Goal: Task Accomplishment & Management: Manage account settings

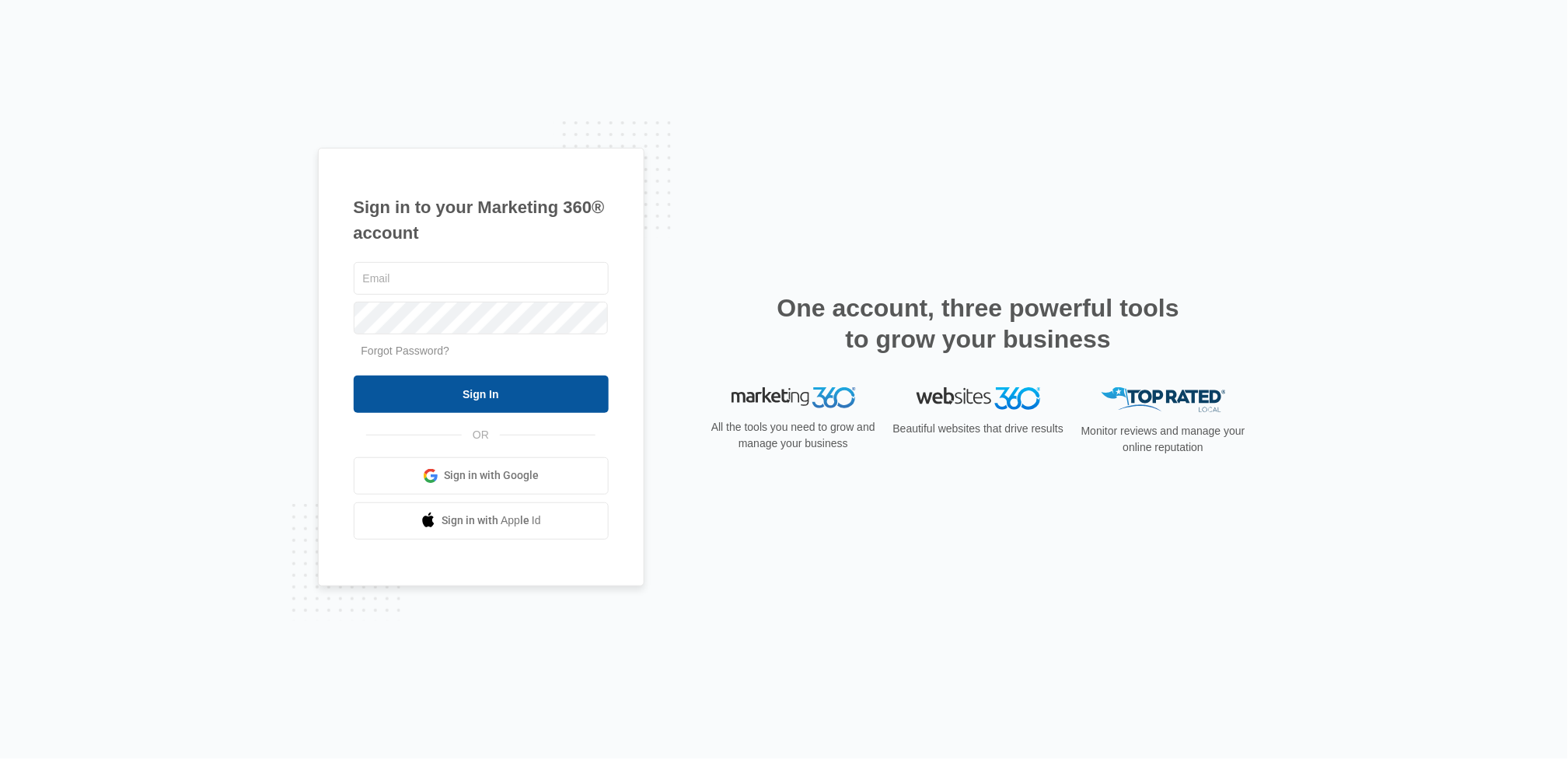
type input "[EMAIL_ADDRESS][DOMAIN_NAME]"
click at [476, 392] on input "Sign In" at bounding box center [481, 393] width 255 height 37
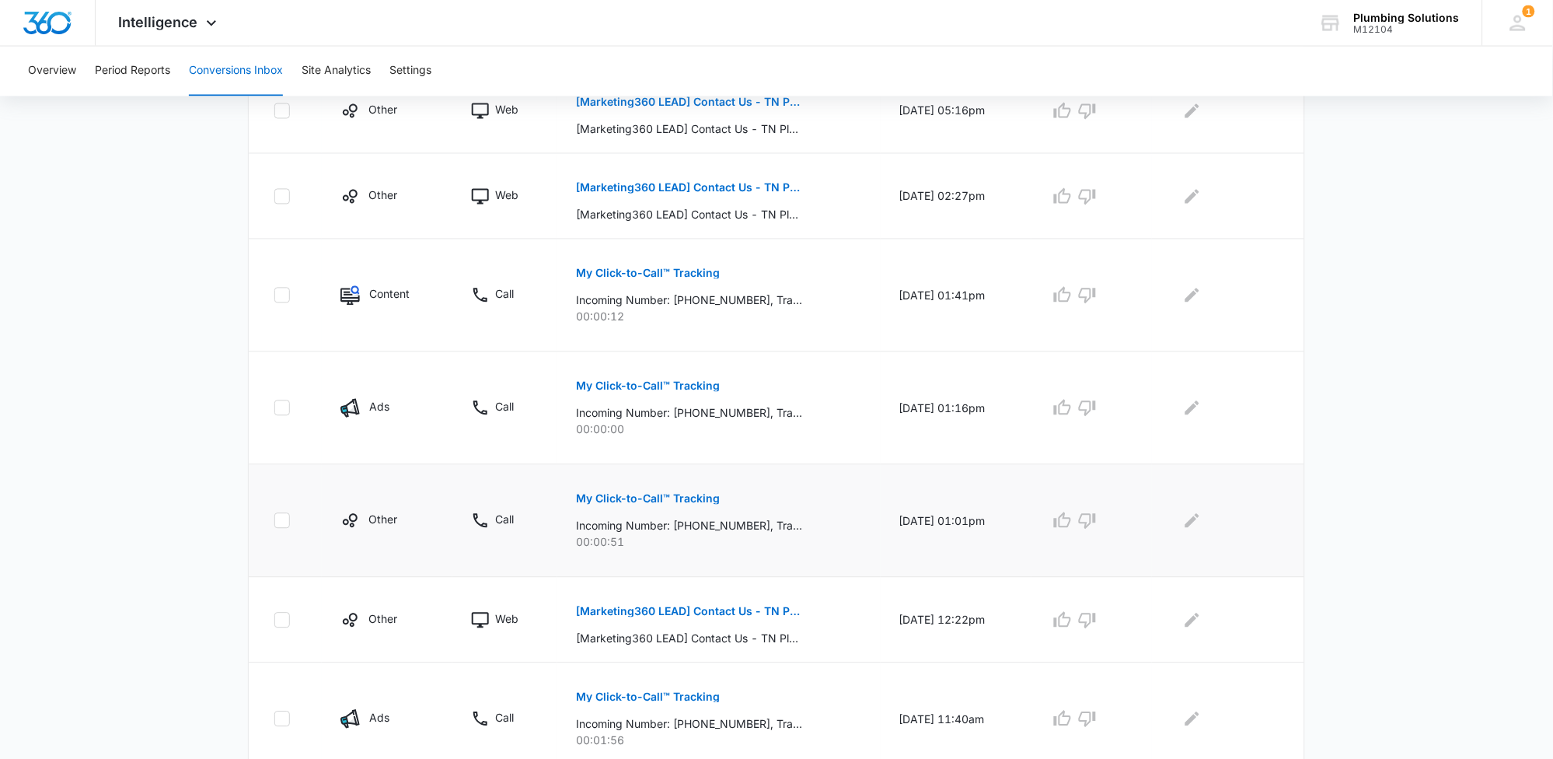
scroll to position [823, 0]
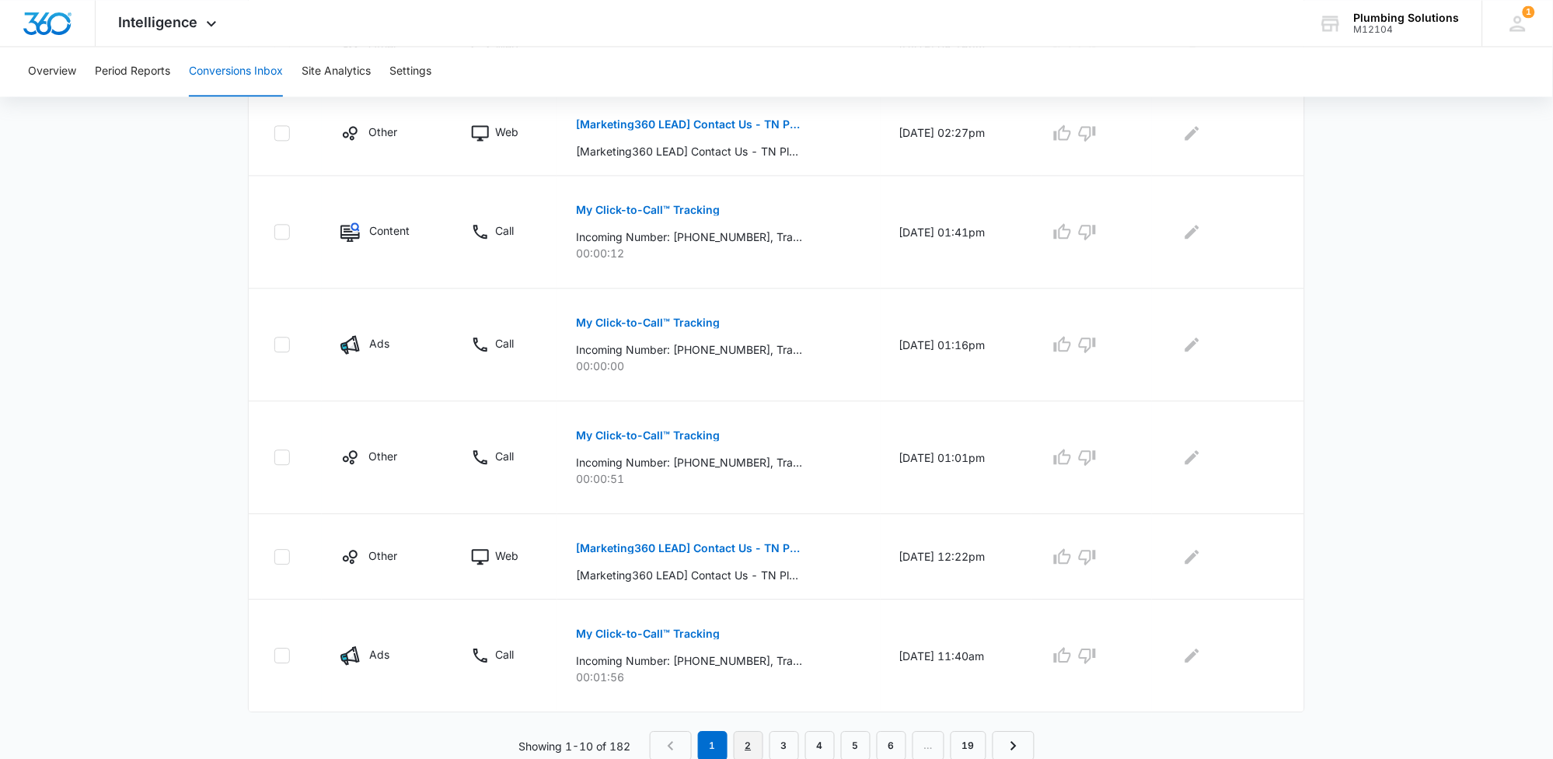
click at [749, 746] on link "2" at bounding box center [749, 746] width 30 height 30
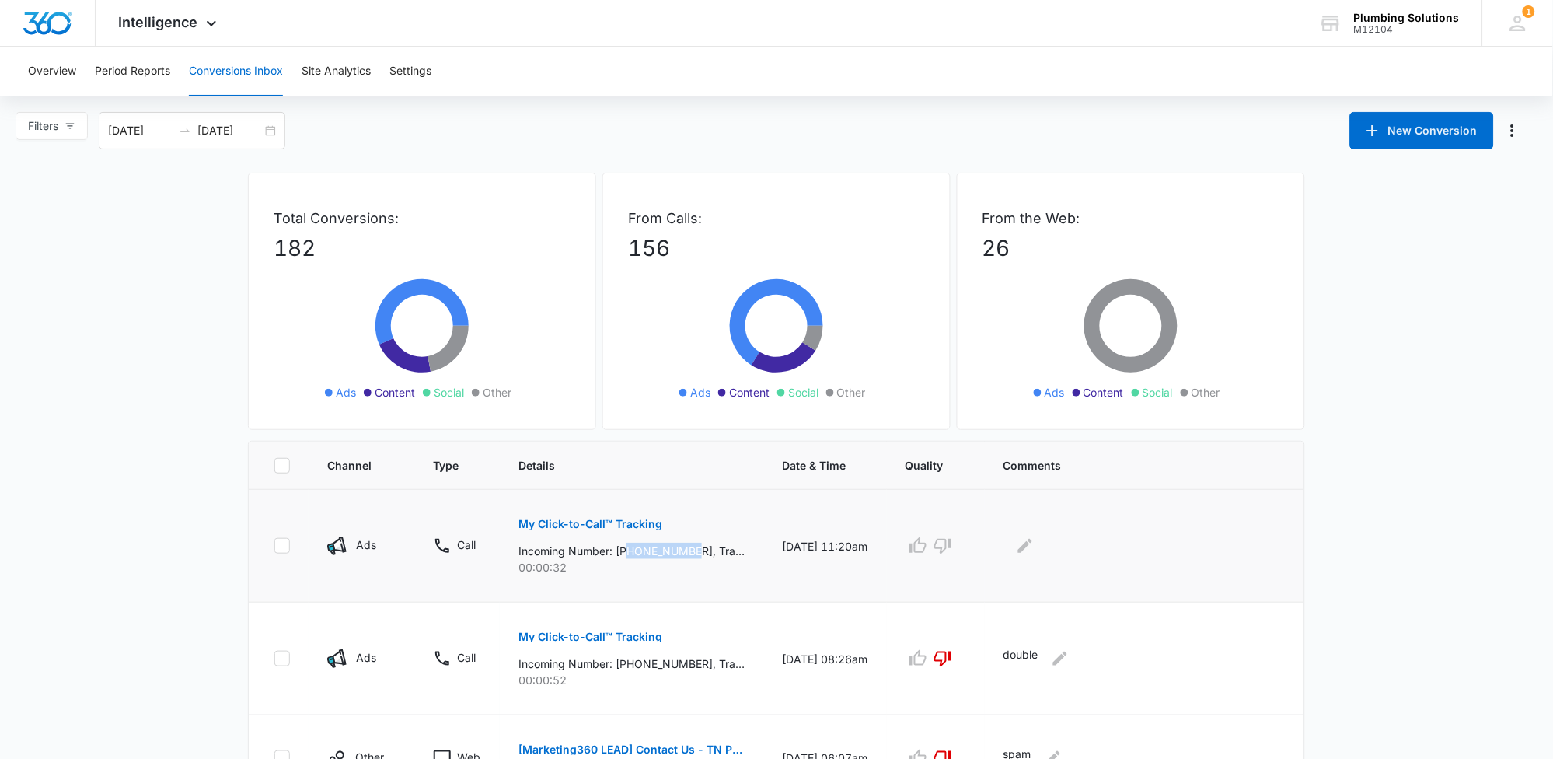
drag, startPoint x: 636, startPoint y: 552, endPoint x: 706, endPoint y: 553, distance: 70.0
click at [707, 553] on p "Incoming Number: [PHONE_NUMBER], Tracking Number: [PHONE_NUMBER], Ring To: [PHO…" at bounding box center [631, 551] width 226 height 16
copy p "2702381997"
click at [570, 531] on button "My Click-to-Call™ Tracking" at bounding box center [590, 523] width 144 height 37
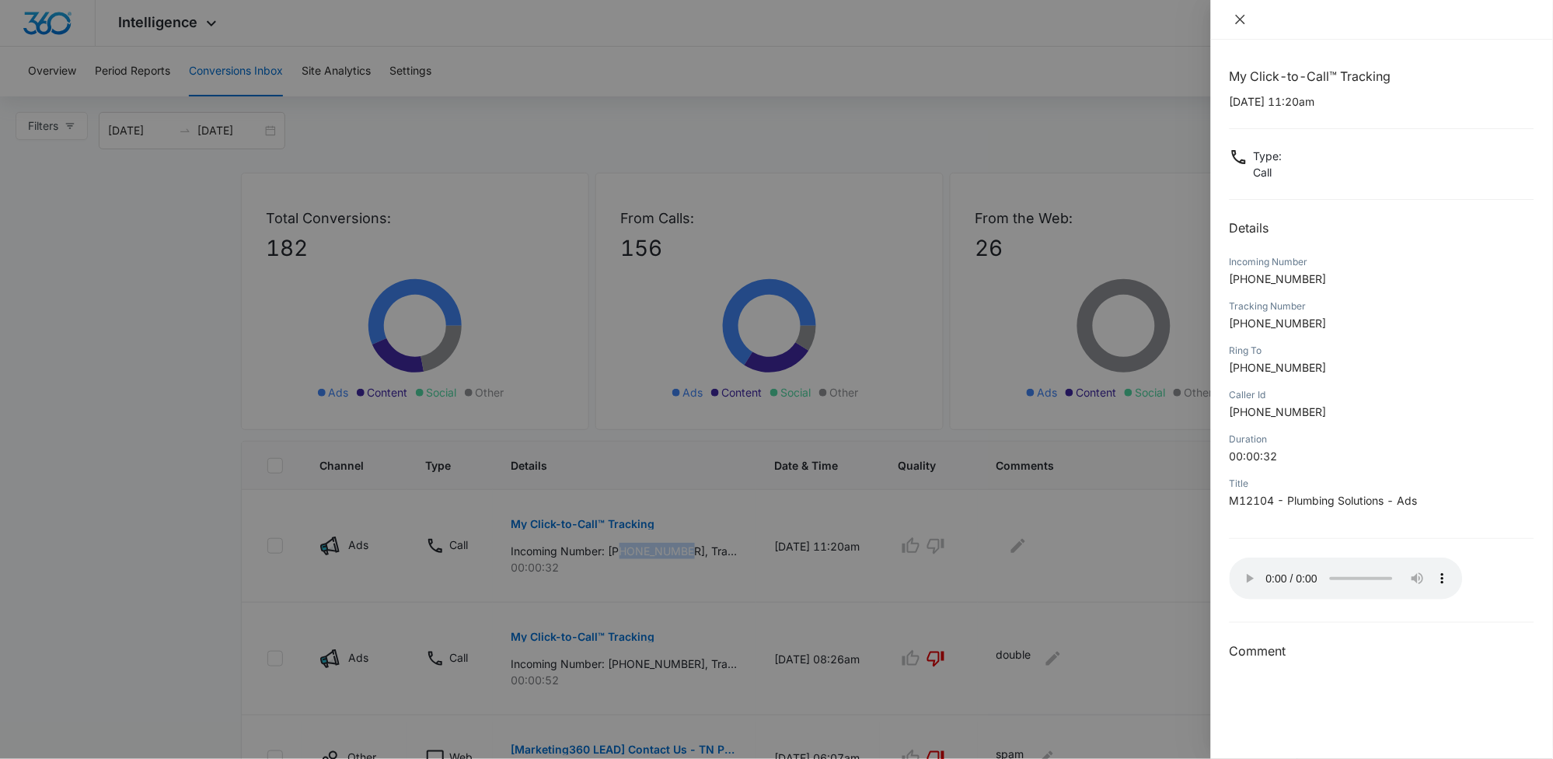
click at [1237, 23] on icon "close" at bounding box center [1240, 19] width 9 height 9
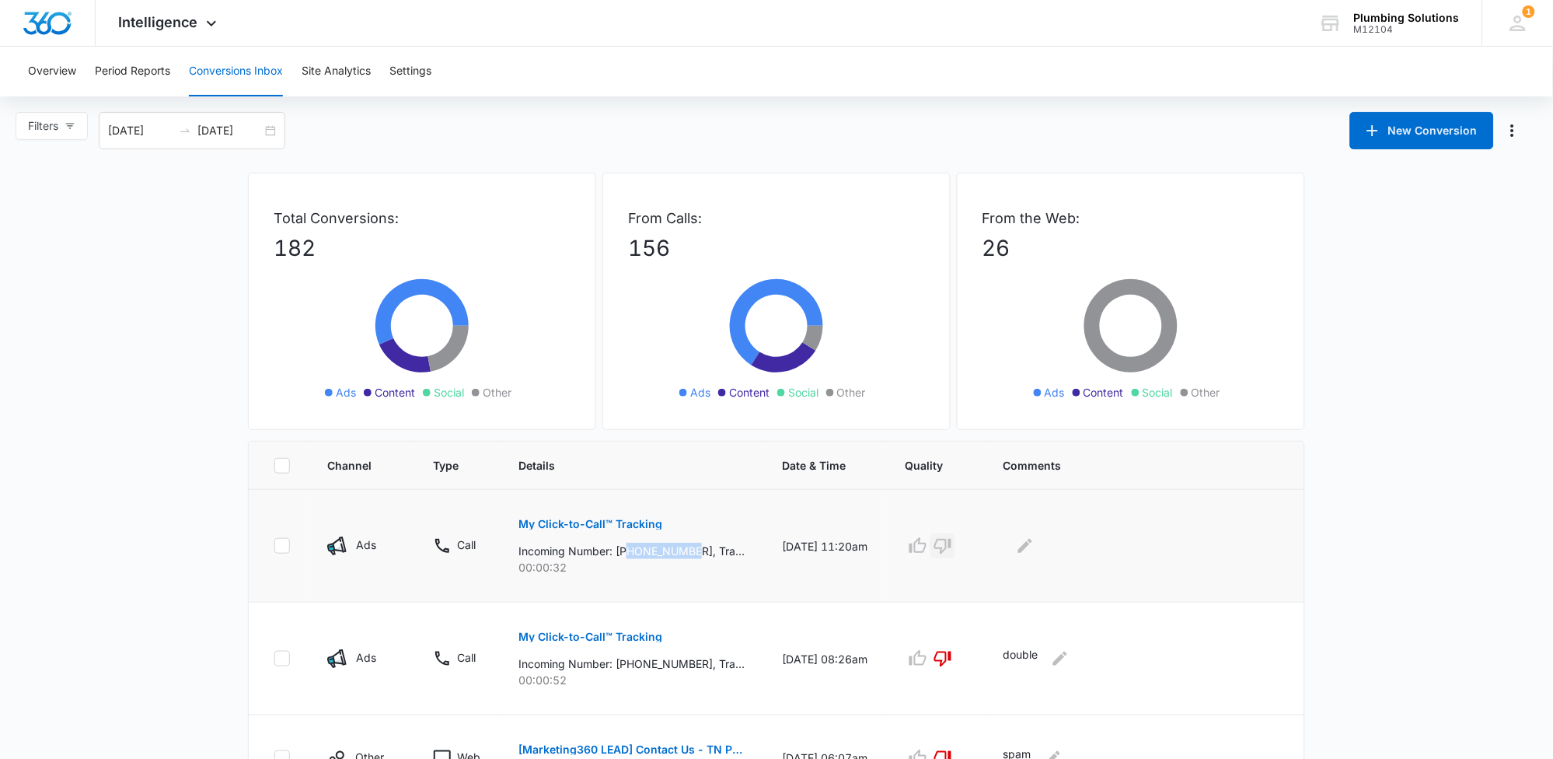
click at [952, 548] on icon "button" at bounding box center [943, 545] width 19 height 19
click at [1035, 546] on icon "Edit Comments" at bounding box center [1025, 545] width 19 height 19
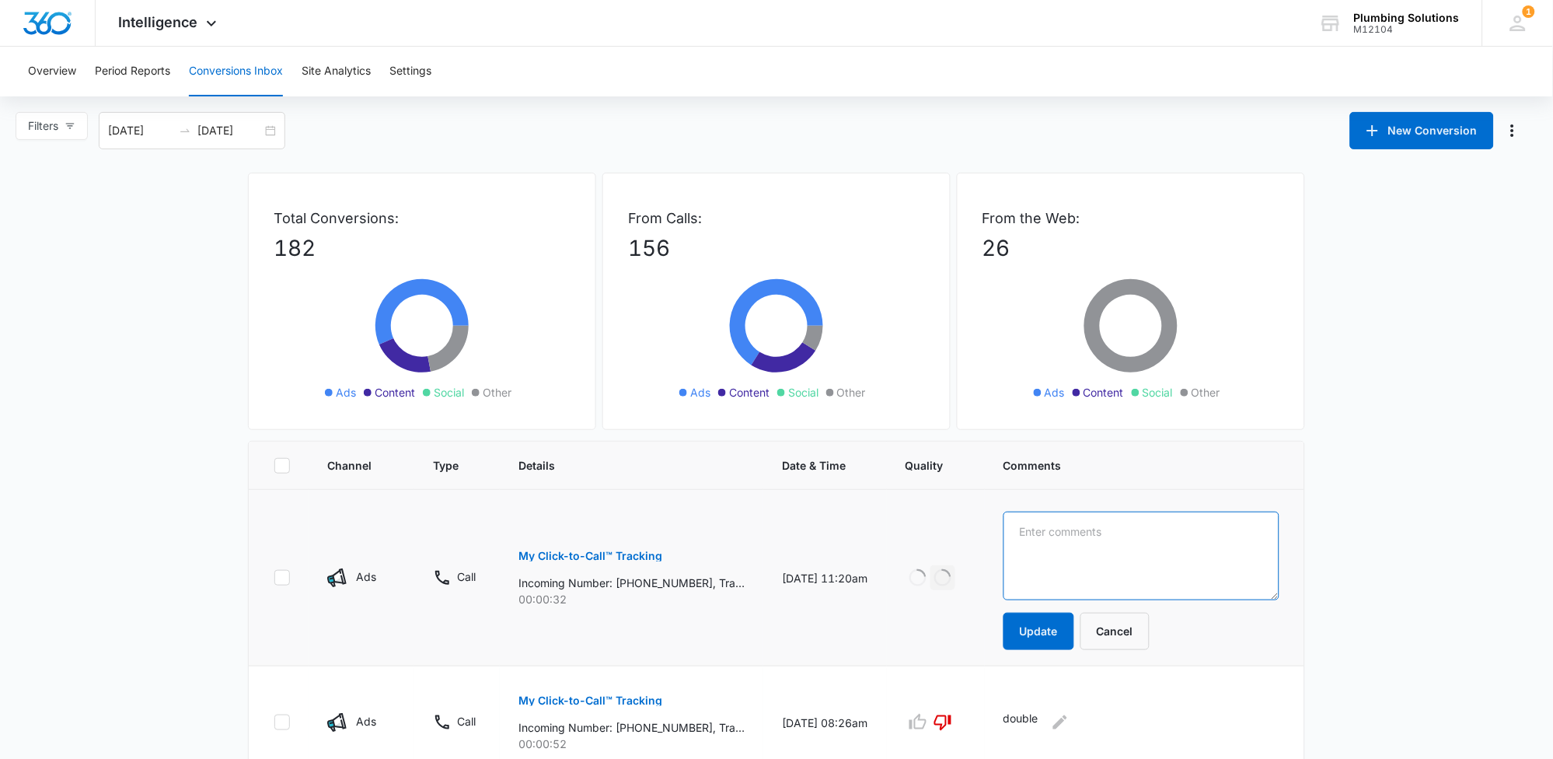
click at [1084, 553] on textarea at bounding box center [1142, 555] width 276 height 89
type textarea "marketer"
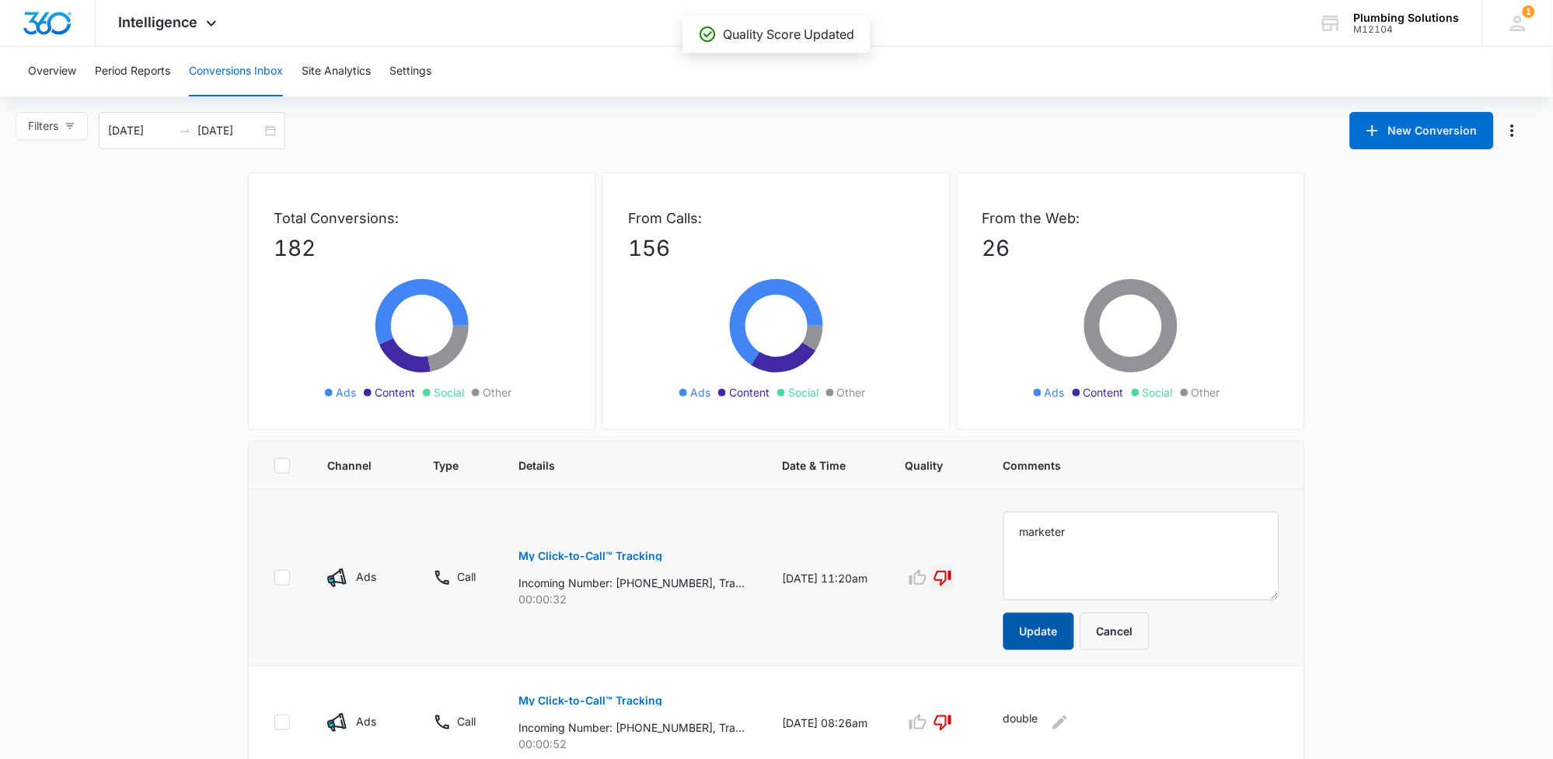
click at [1073, 630] on button "Update" at bounding box center [1039, 631] width 71 height 37
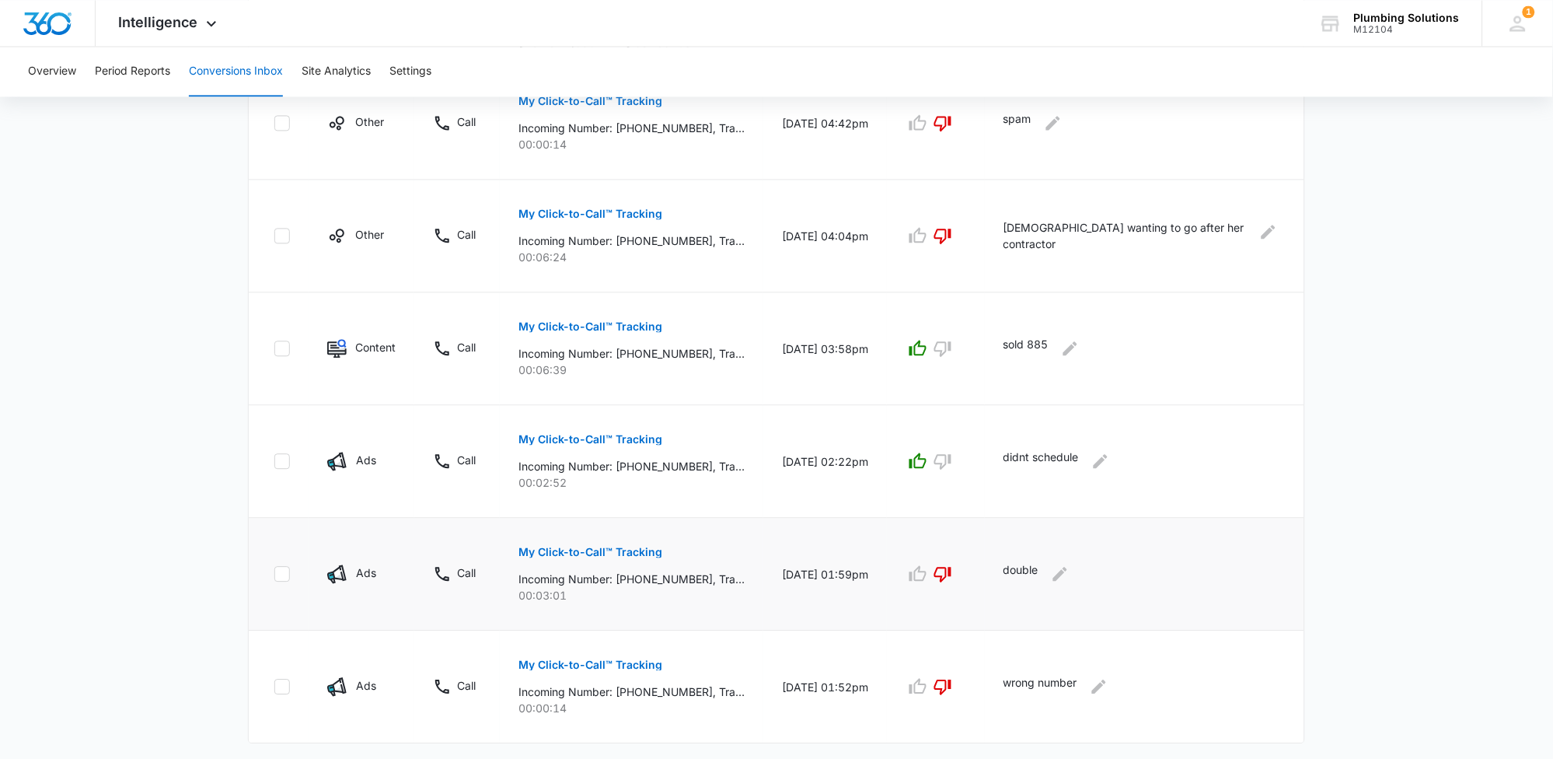
scroll to position [851, 0]
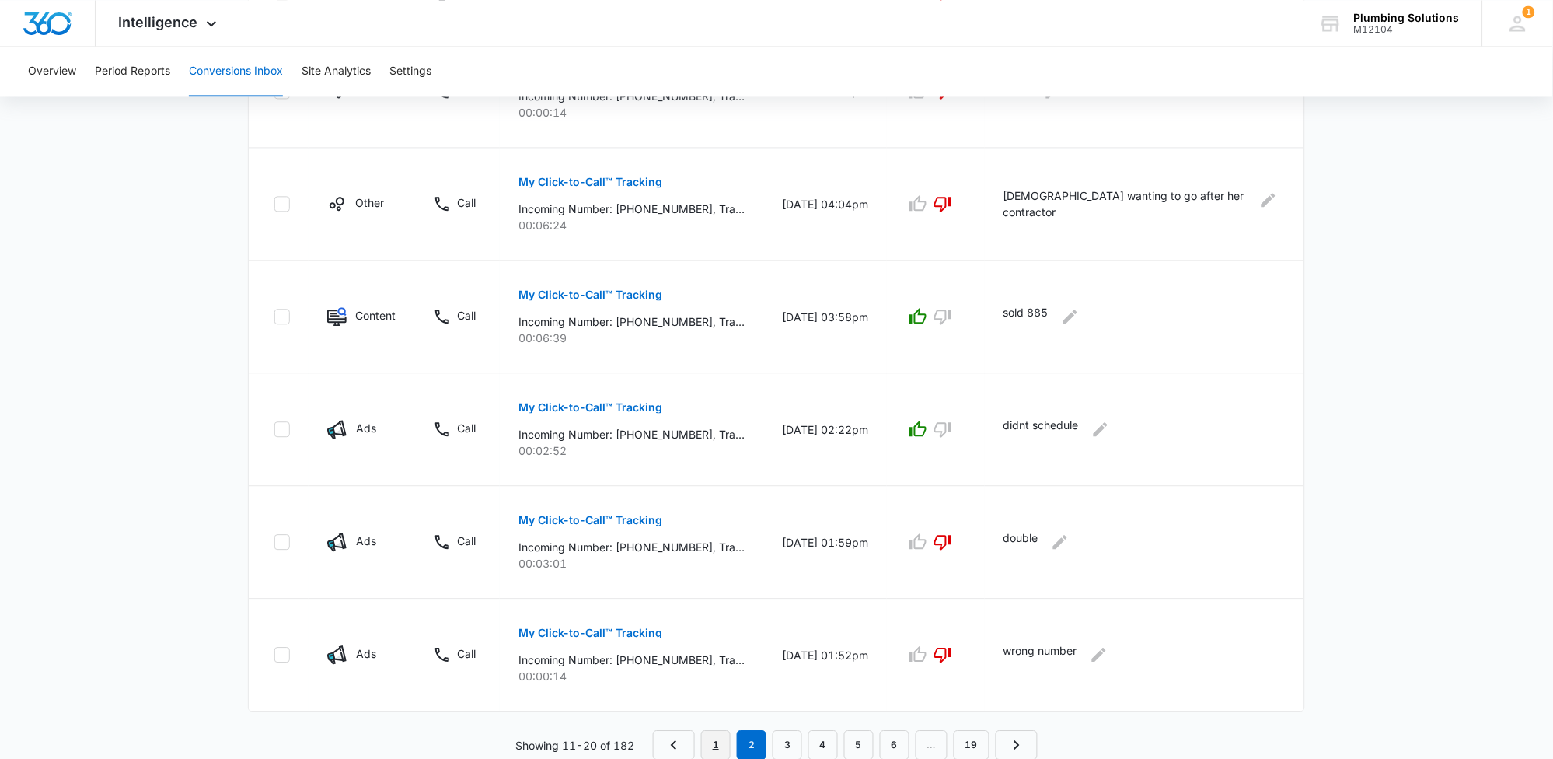
click at [714, 740] on link "1" at bounding box center [716, 745] width 30 height 30
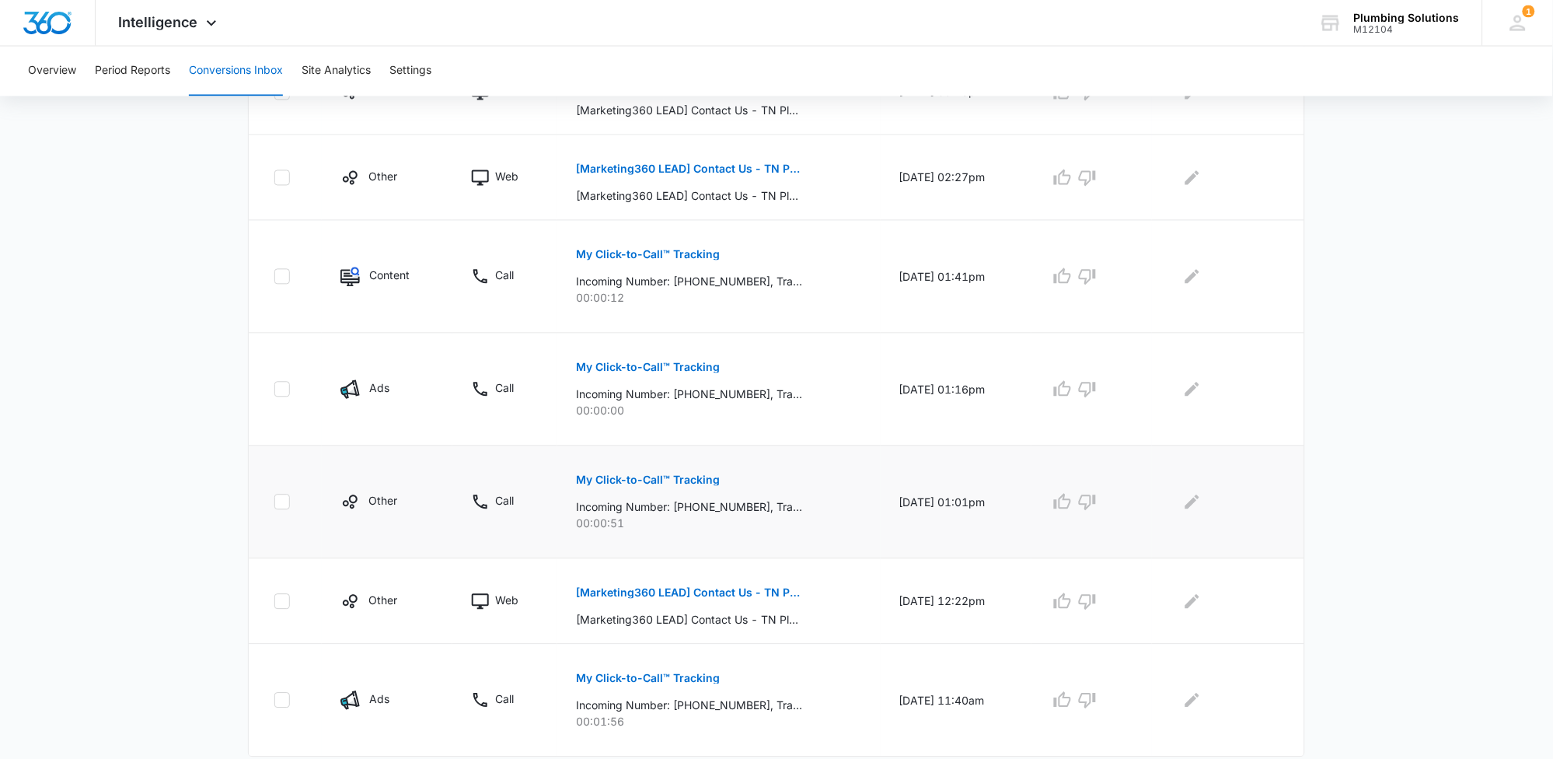
scroll to position [823, 0]
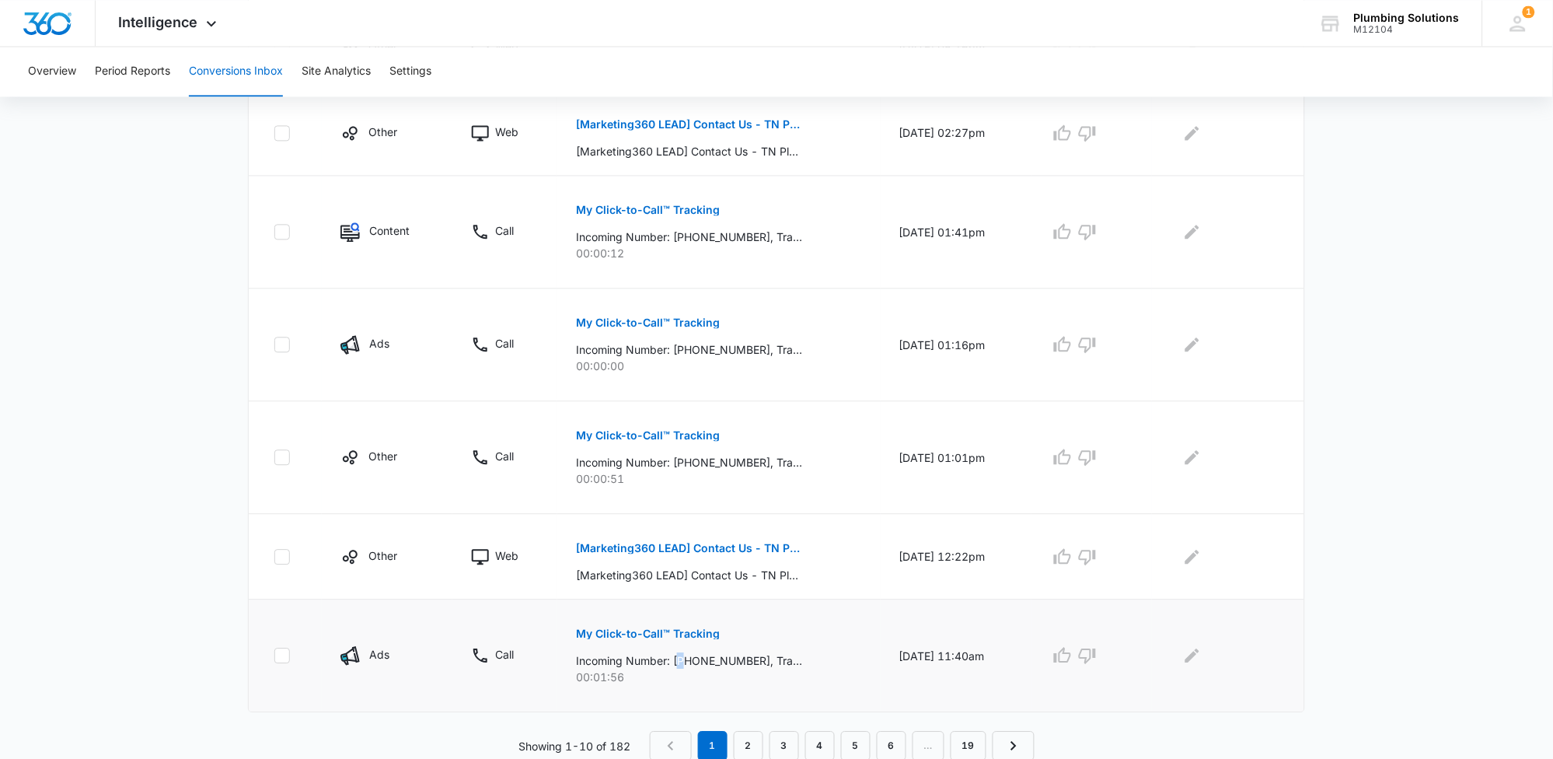
click at [677, 659] on p "Incoming Number: [PHONE_NUMBER], Tracking Number: [PHONE_NUMBER], Ring To: [PHO…" at bounding box center [689, 660] width 226 height 16
click at [678, 662] on p "Incoming Number: [PHONE_NUMBER], Tracking Number: [PHONE_NUMBER], Ring To: [PHO…" at bounding box center [689, 660] width 226 height 16
drag, startPoint x: 678, startPoint y: 661, endPoint x: 748, endPoint y: 661, distance: 70.0
click at [748, 661] on p "Incoming Number: [PHONE_NUMBER], Tracking Number: [PHONE_NUMBER], Ring To: [PHO…" at bounding box center [689, 660] width 226 height 16
copy p "8162099440"
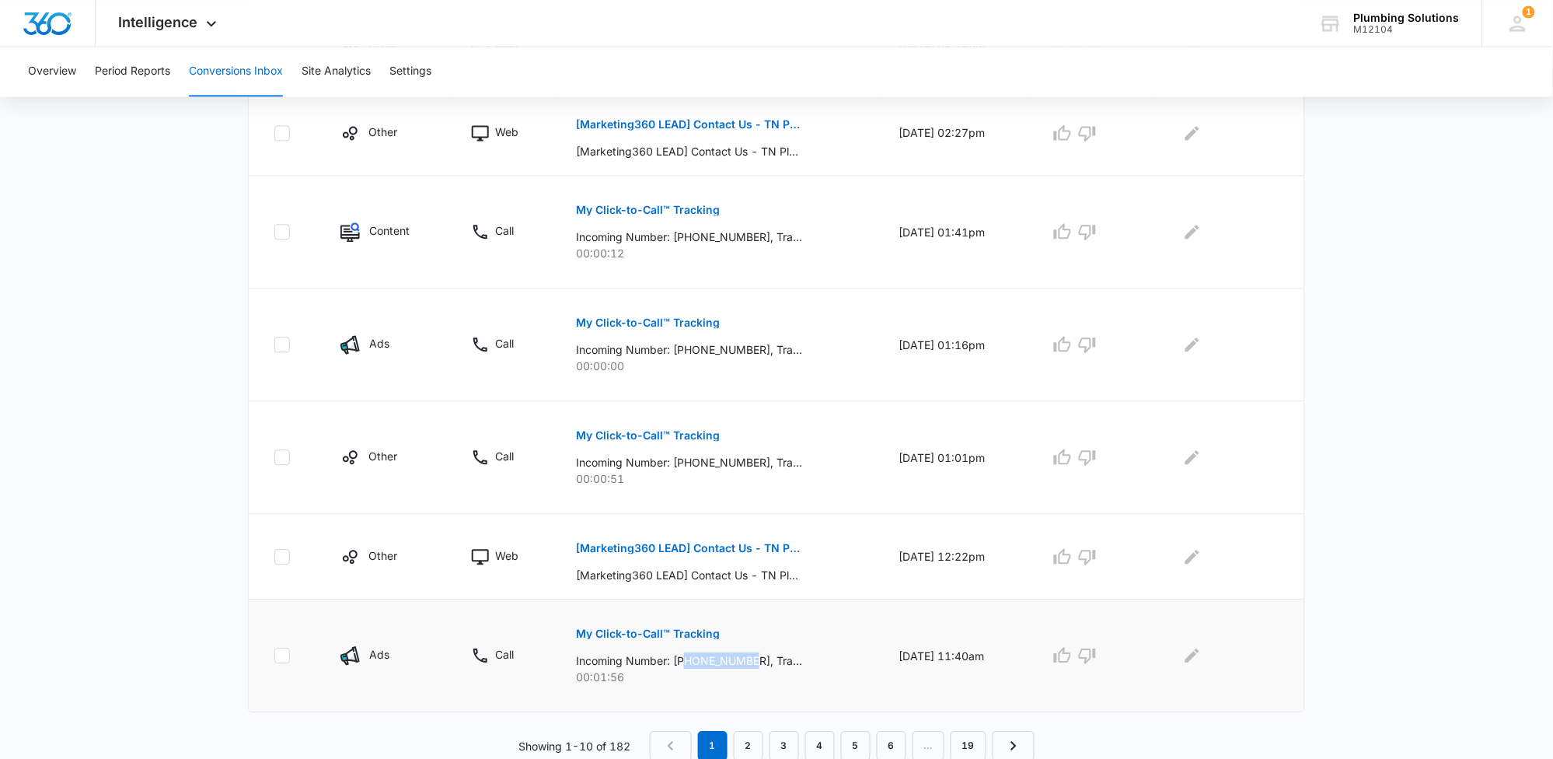
click at [686, 637] on p "My Click-to-Call™ Tracking" at bounding box center [648, 633] width 144 height 11
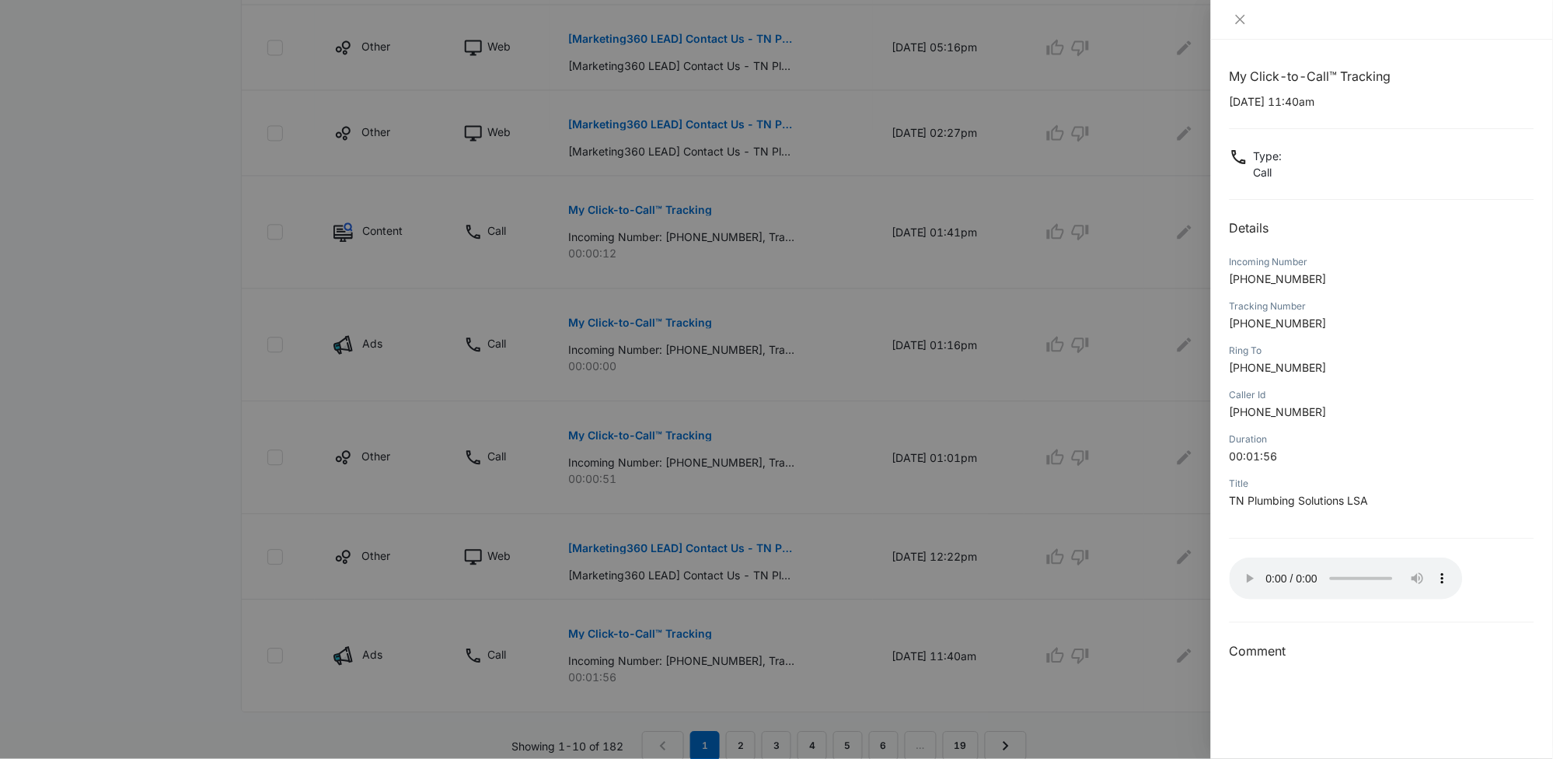
click at [1091, 657] on div at bounding box center [776, 379] width 1553 height 759
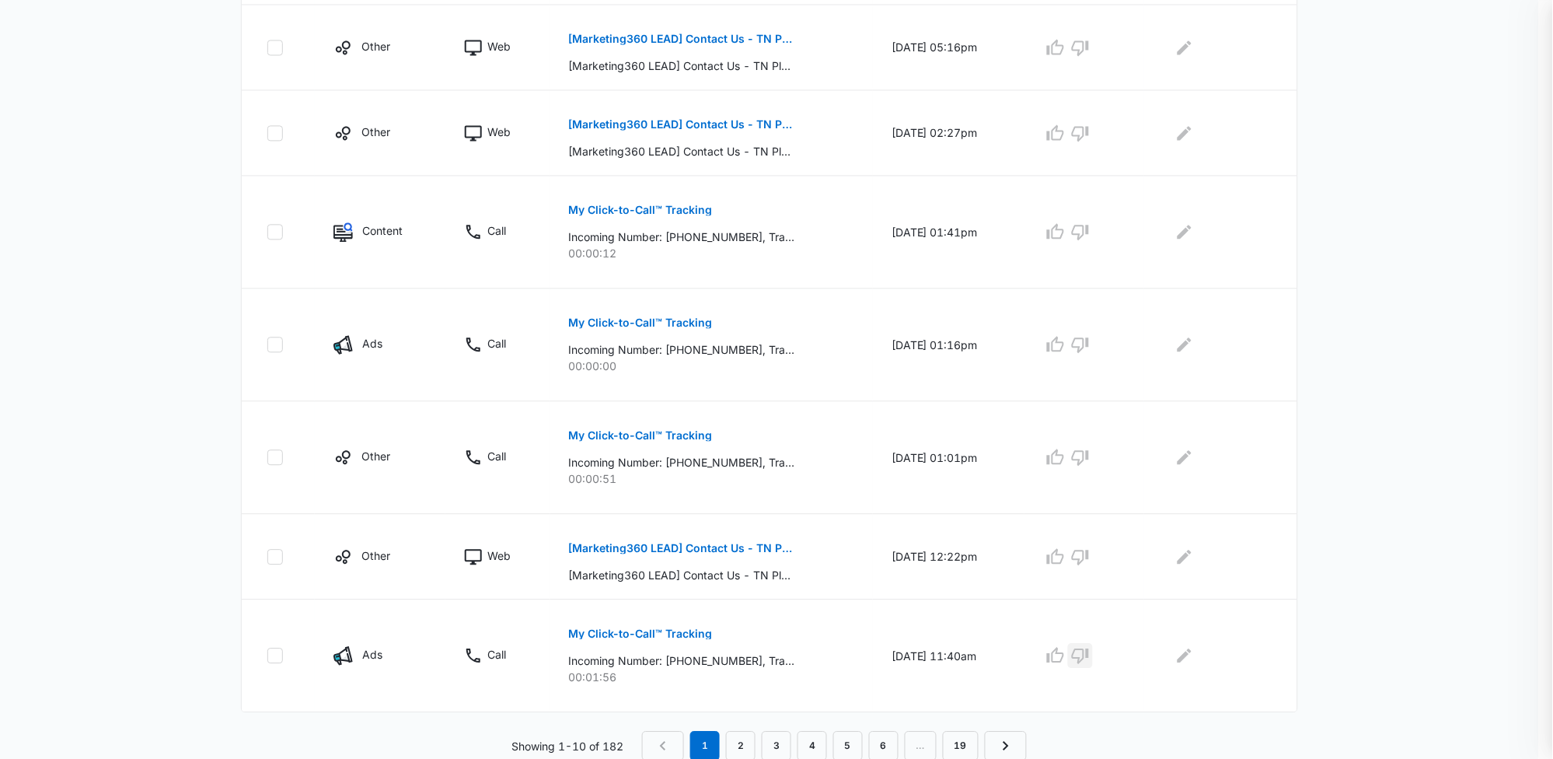
click at [1089, 657] on icon "button" at bounding box center [1080, 656] width 17 height 16
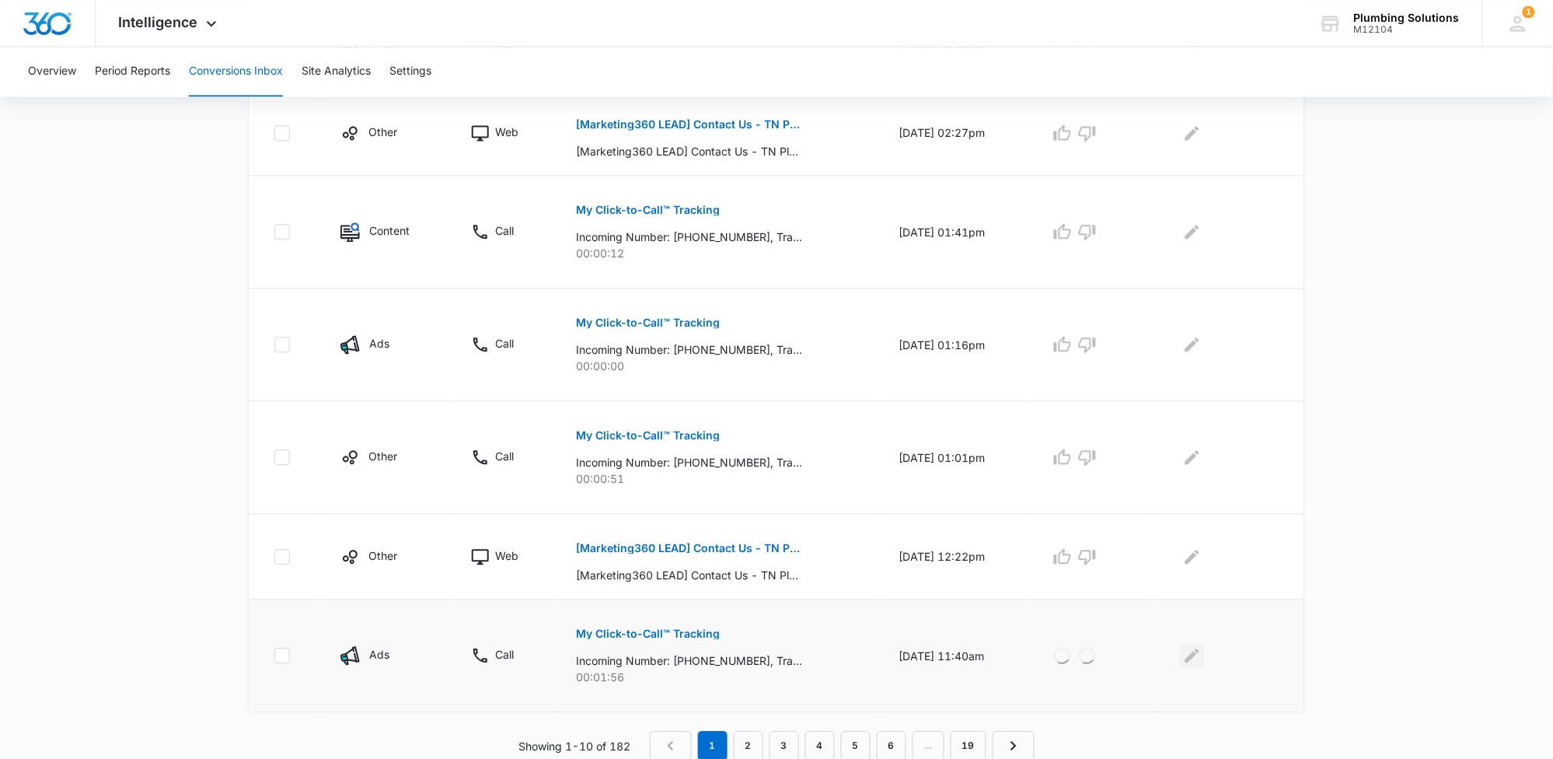
click at [1199, 662] on icon "Edit Comments" at bounding box center [1192, 655] width 19 height 19
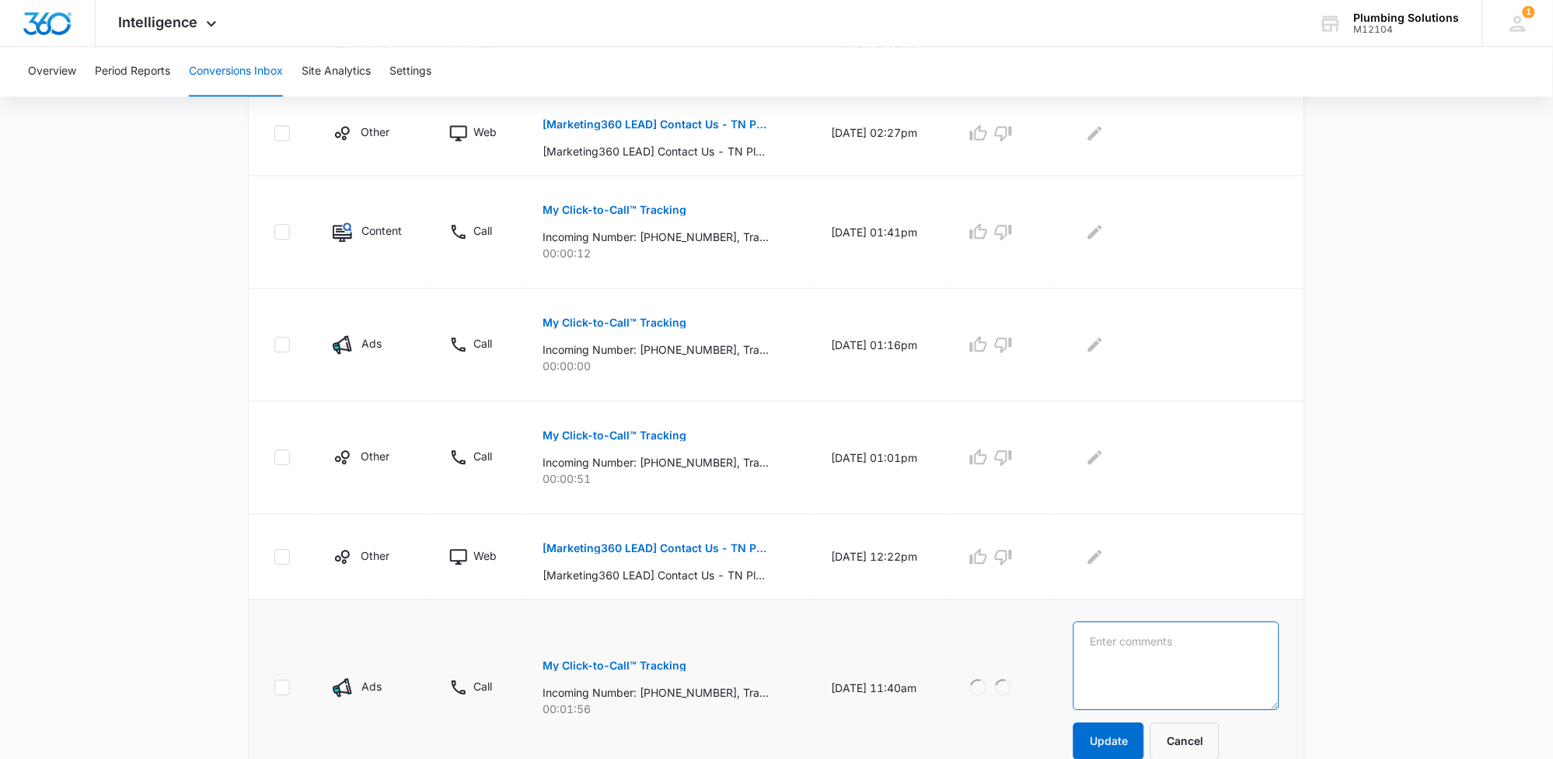
click at [1203, 658] on textarea at bounding box center [1176, 665] width 206 height 89
type textarea "adp"
click at [1129, 748] on button "Update" at bounding box center [1108, 740] width 71 height 37
click at [1122, 738] on button "Update" at bounding box center [1108, 740] width 71 height 37
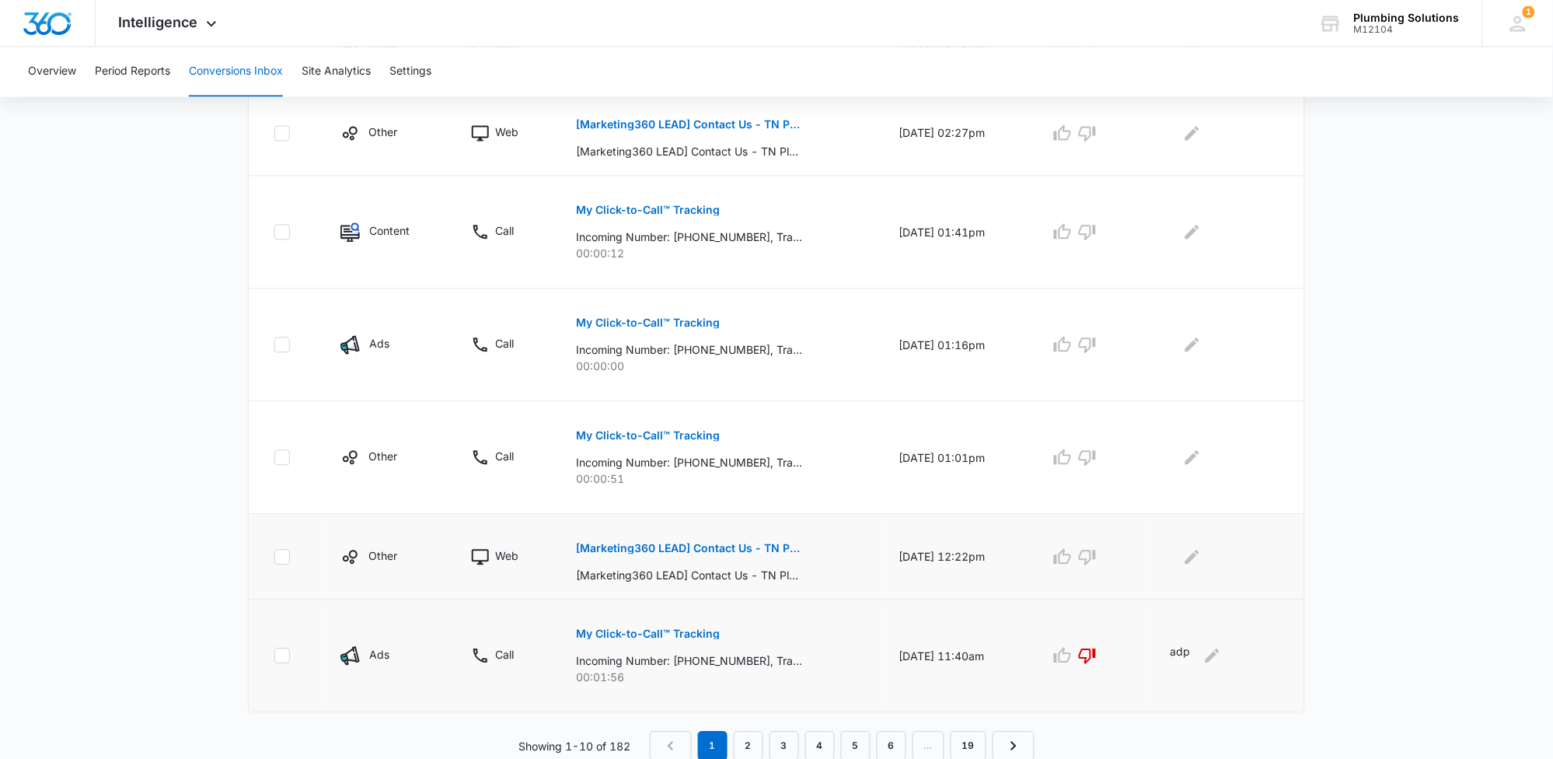
click at [744, 551] on p "[Marketing360 LEAD] Contact Us - TN Plumbing" at bounding box center [689, 548] width 226 height 11
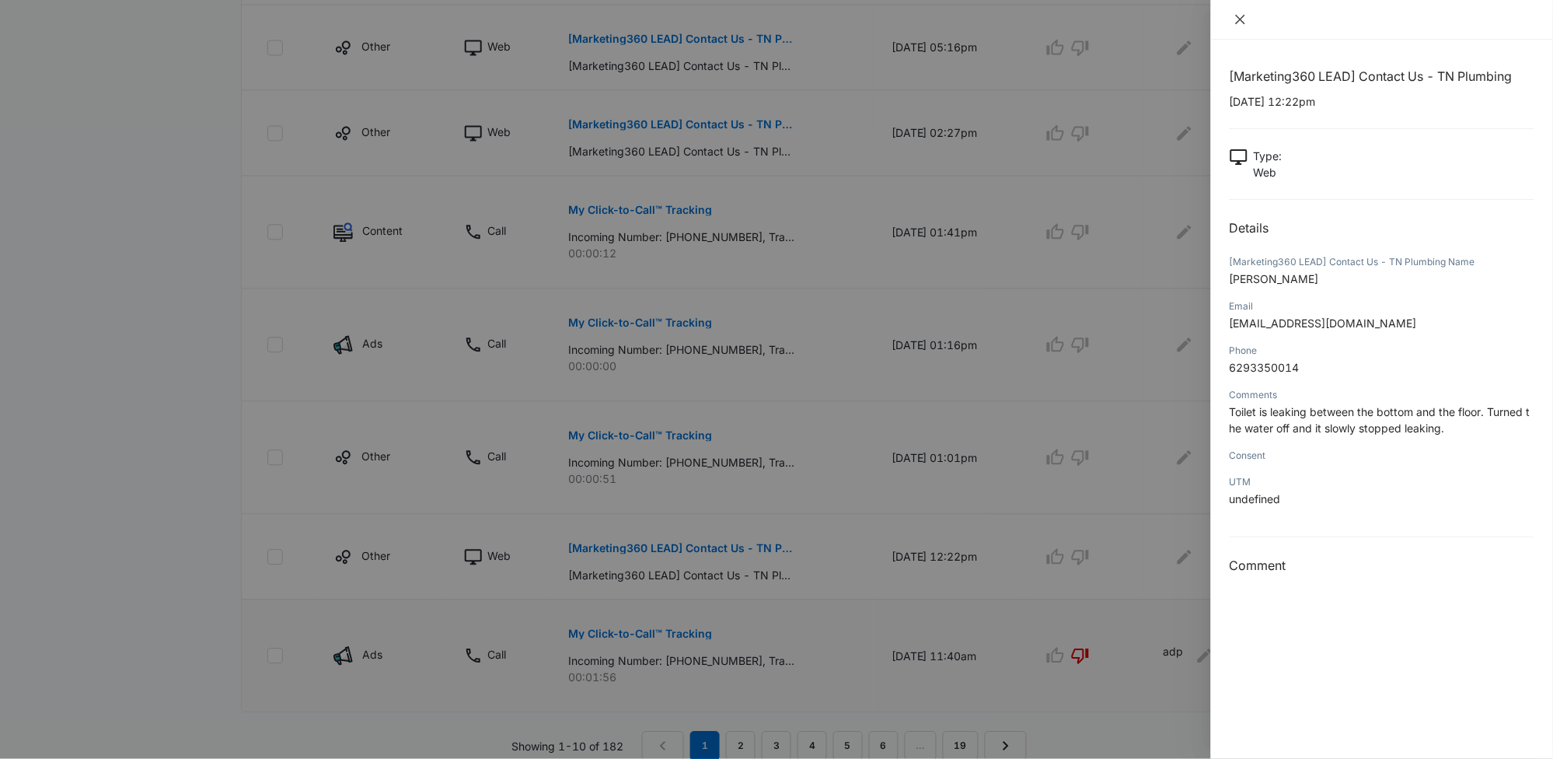
click at [1242, 23] on icon "close" at bounding box center [1240, 19] width 12 height 12
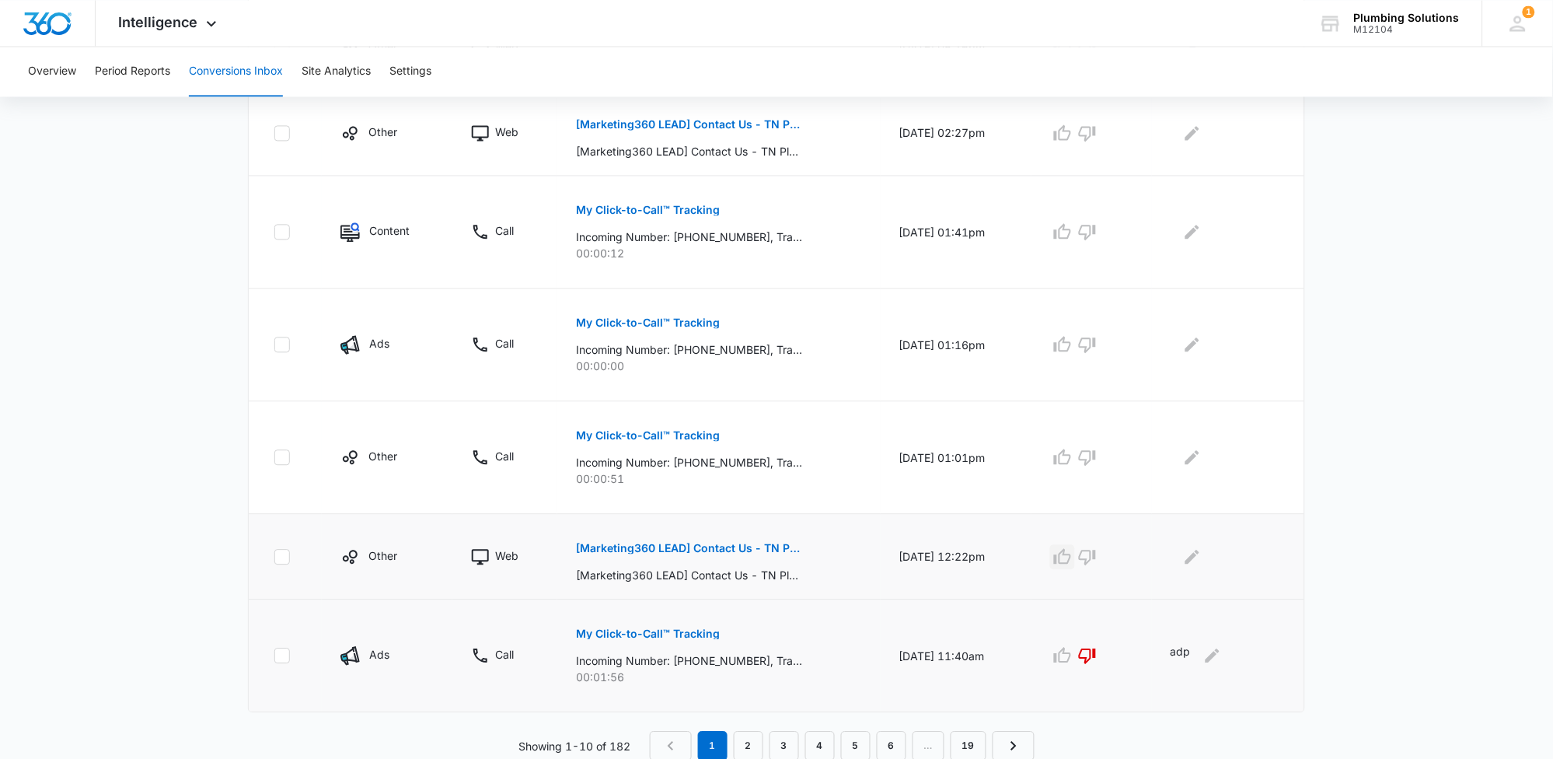
click at [1072, 564] on icon "button" at bounding box center [1062, 556] width 19 height 19
click at [1199, 557] on icon "Edit Comments" at bounding box center [1192, 556] width 14 height 14
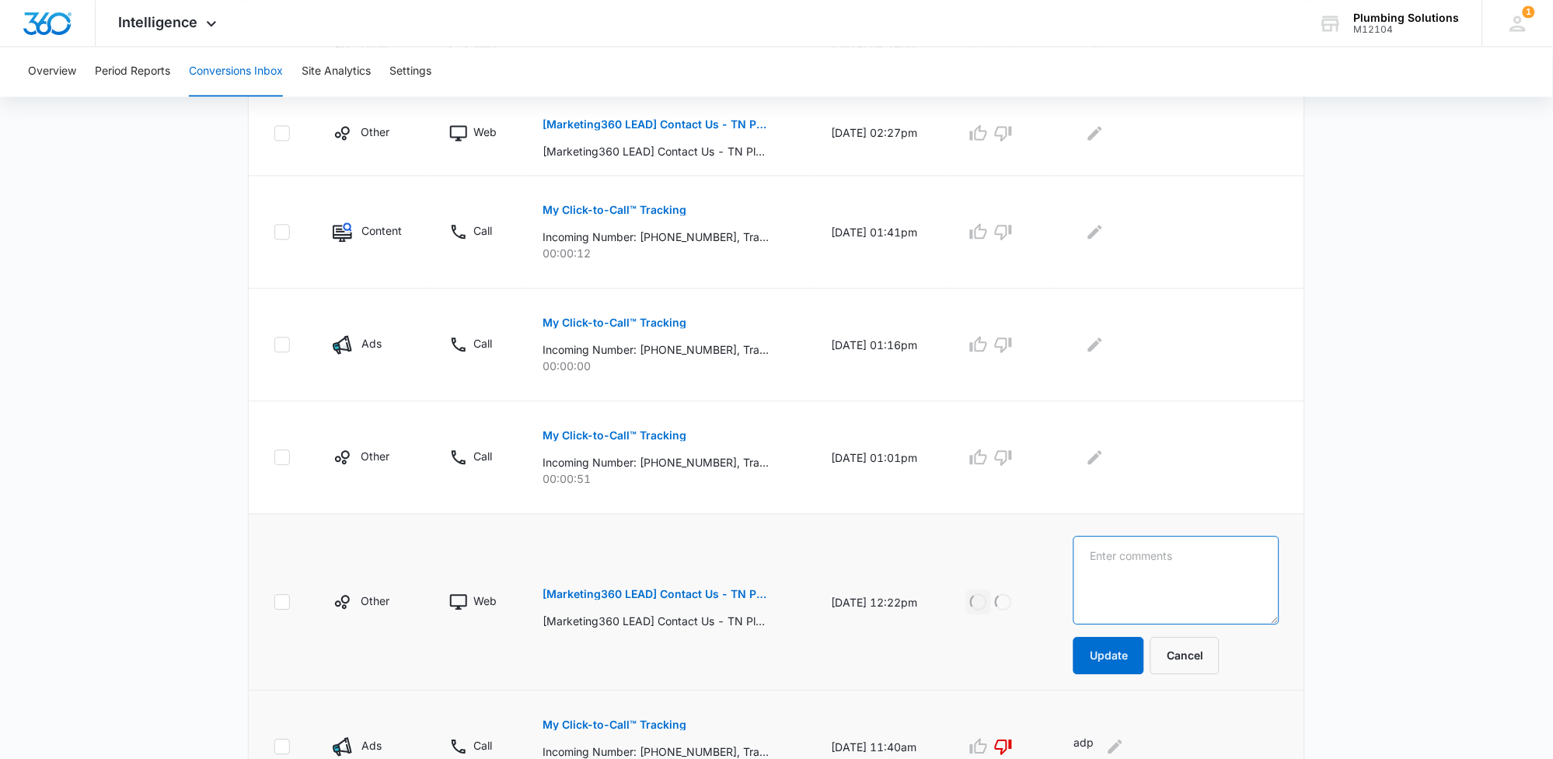
click at [1202, 556] on textarea at bounding box center [1176, 580] width 206 height 89
type textarea "repeat customer. scheduled"
click at [1144, 650] on button "Update" at bounding box center [1108, 655] width 71 height 37
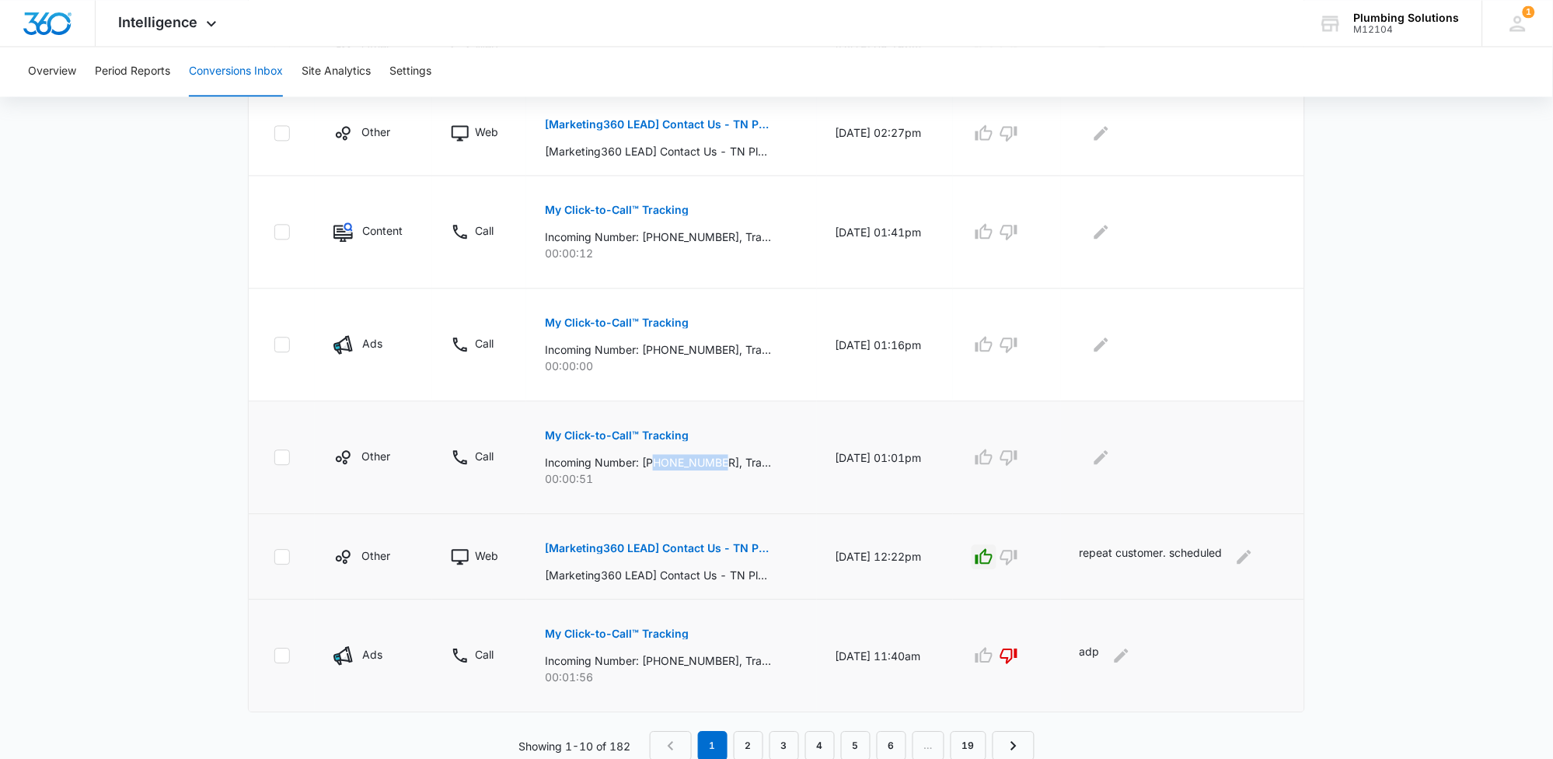
drag, startPoint x: 651, startPoint y: 463, endPoint x: 717, endPoint y: 462, distance: 65.3
click at [718, 463] on p "Incoming Number: [PHONE_NUMBER], Tracking Number: [PHONE_NUMBER], Ring To: [PHO…" at bounding box center [658, 462] width 226 height 16
copy p "5133129162"
click at [640, 435] on p "My Click-to-Call™ Tracking" at bounding box center [617, 435] width 144 height 11
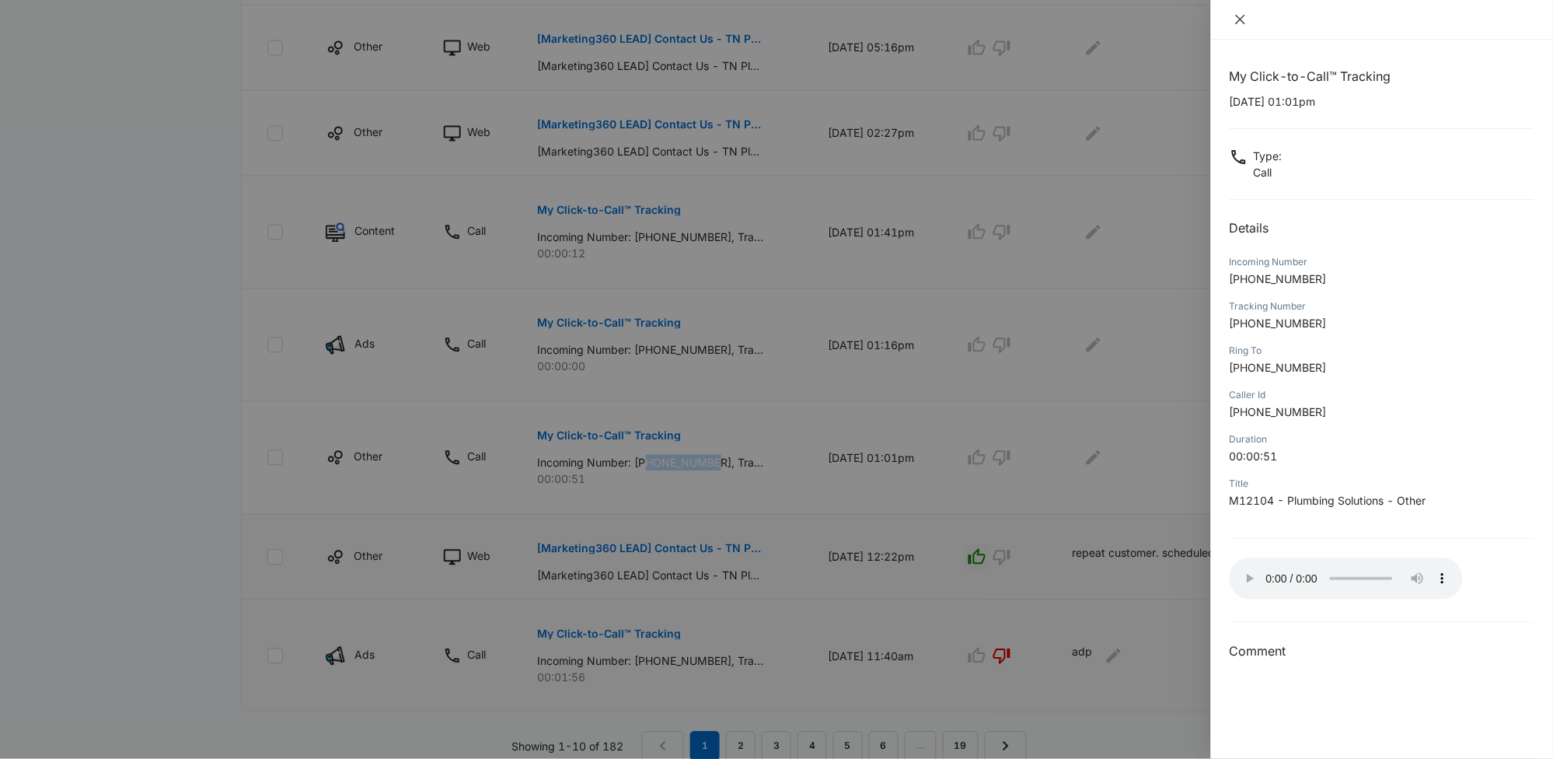
click at [1238, 23] on icon "close" at bounding box center [1240, 19] width 12 height 12
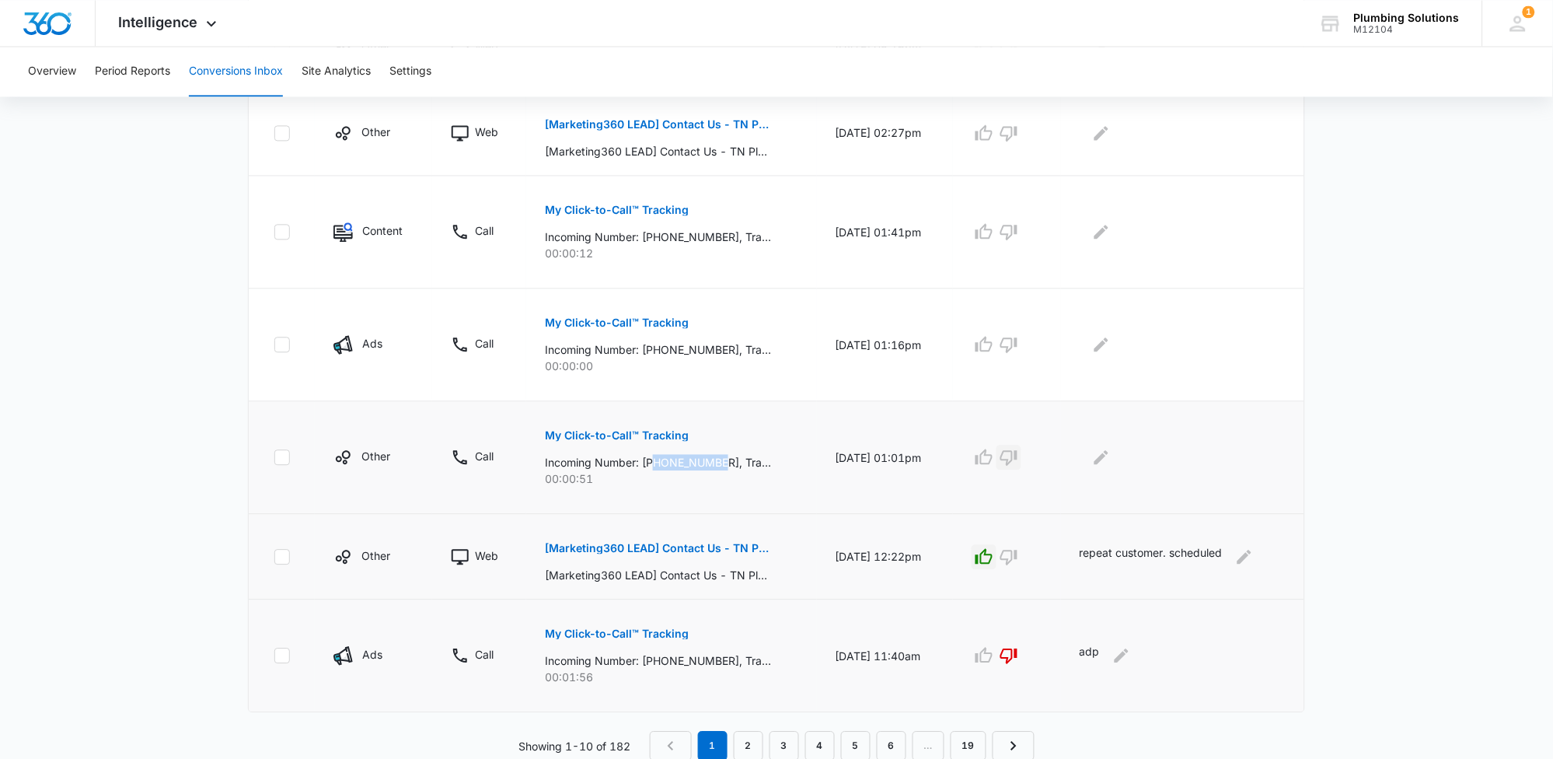
click at [1017, 458] on icon "button" at bounding box center [1008, 458] width 17 height 16
click at [1114, 455] on button "Edit Comments" at bounding box center [1101, 457] width 25 height 25
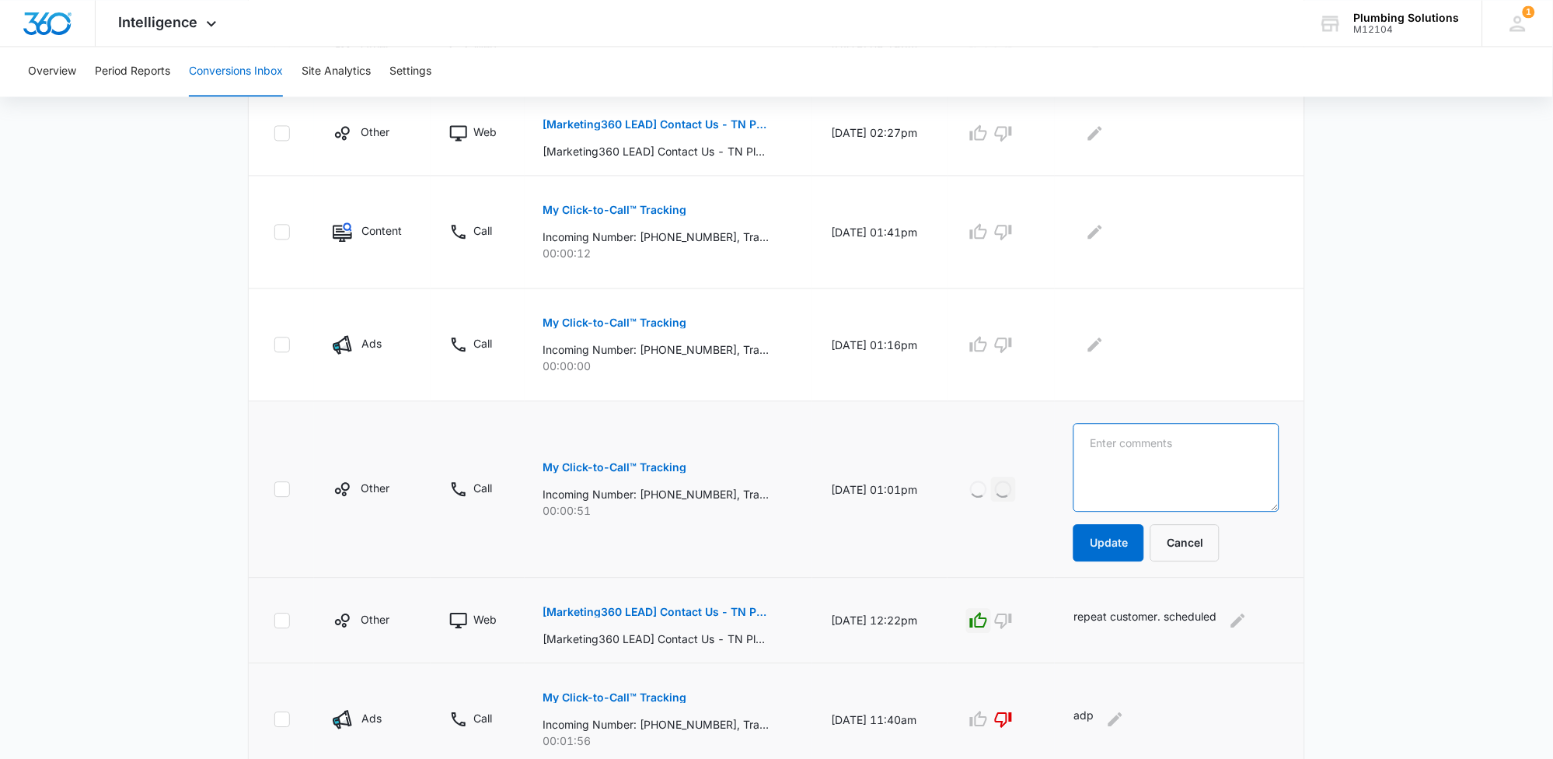
click at [1124, 455] on textarea at bounding box center [1176, 467] width 206 height 89
type textarea "not our service area"
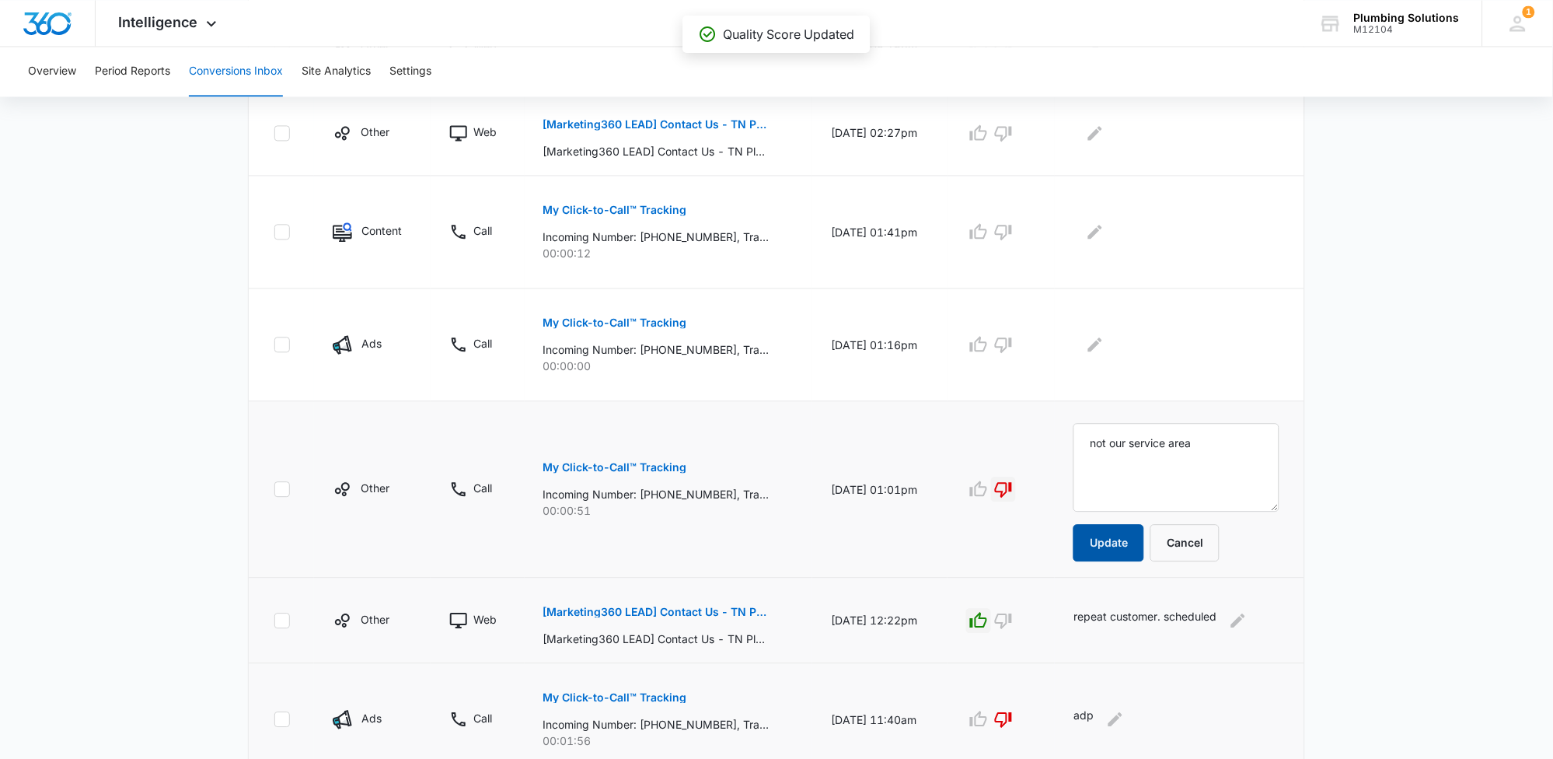
click at [1131, 544] on button "Update" at bounding box center [1108, 542] width 71 height 37
drag, startPoint x: 651, startPoint y: 346, endPoint x: 719, endPoint y: 347, distance: 68.4
click at [719, 347] on p "Incoming Number: [PHONE_NUMBER], Tracking Number: [PHONE_NUMBER], Ring To: [PHO…" at bounding box center [656, 349] width 226 height 16
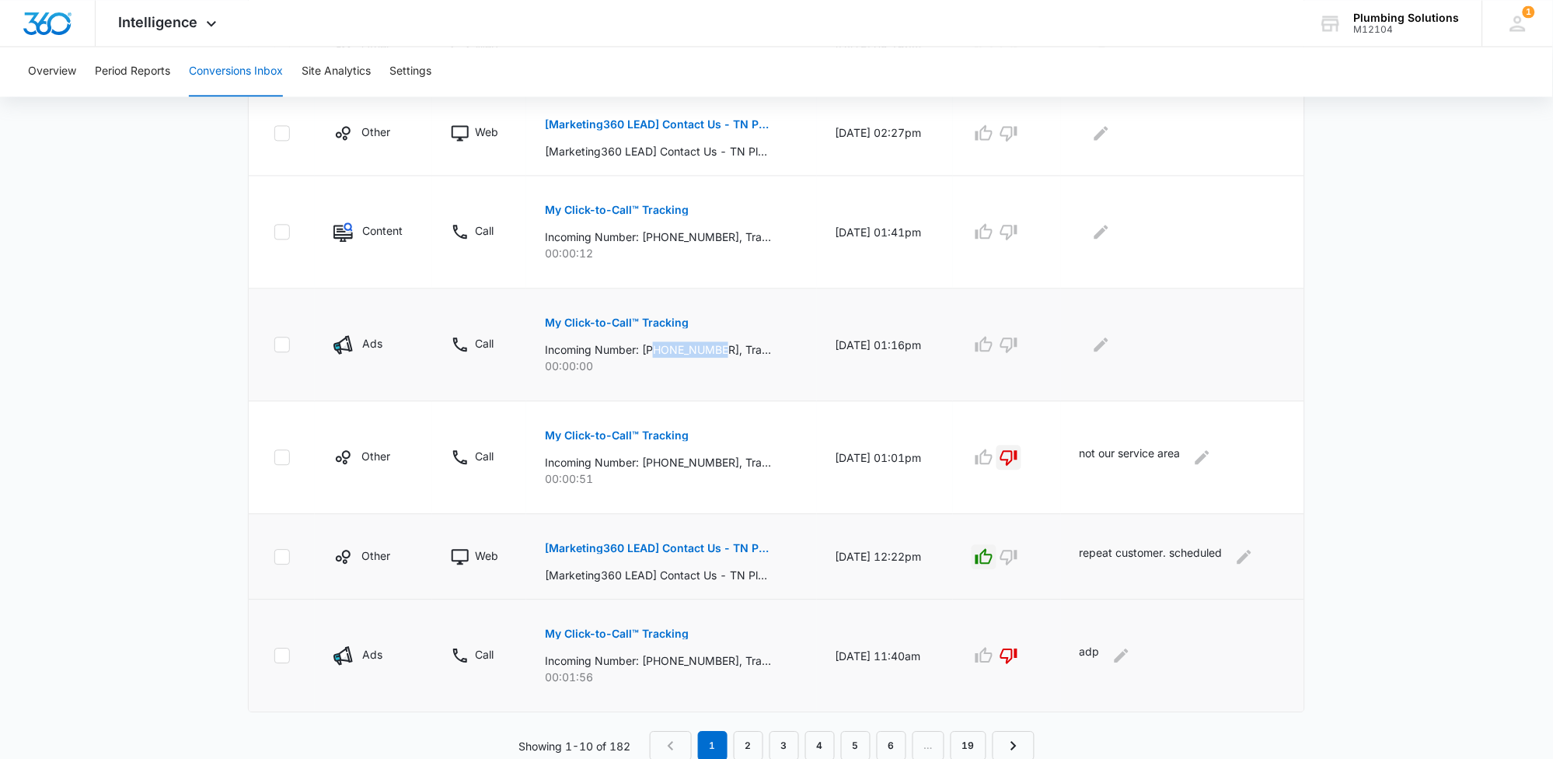
copy p "2702381997"
click at [1018, 352] on icon "button" at bounding box center [1009, 344] width 19 height 19
click at [1111, 344] on icon "Edit Comments" at bounding box center [1101, 344] width 19 height 19
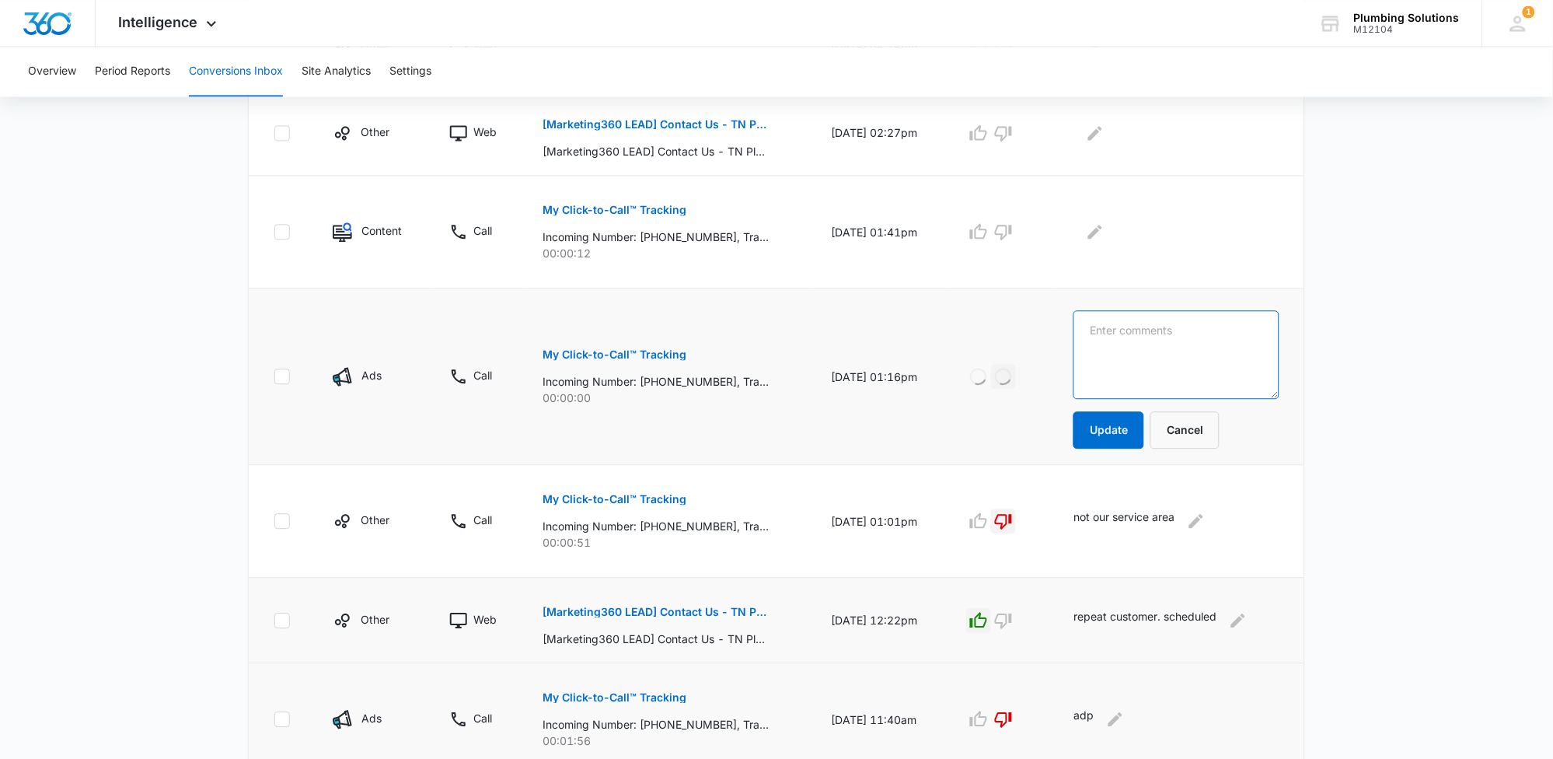
click at [1120, 347] on textarea at bounding box center [1176, 354] width 206 height 89
type textarea "didnt get call"
click at [1134, 435] on button "Update" at bounding box center [1108, 429] width 71 height 37
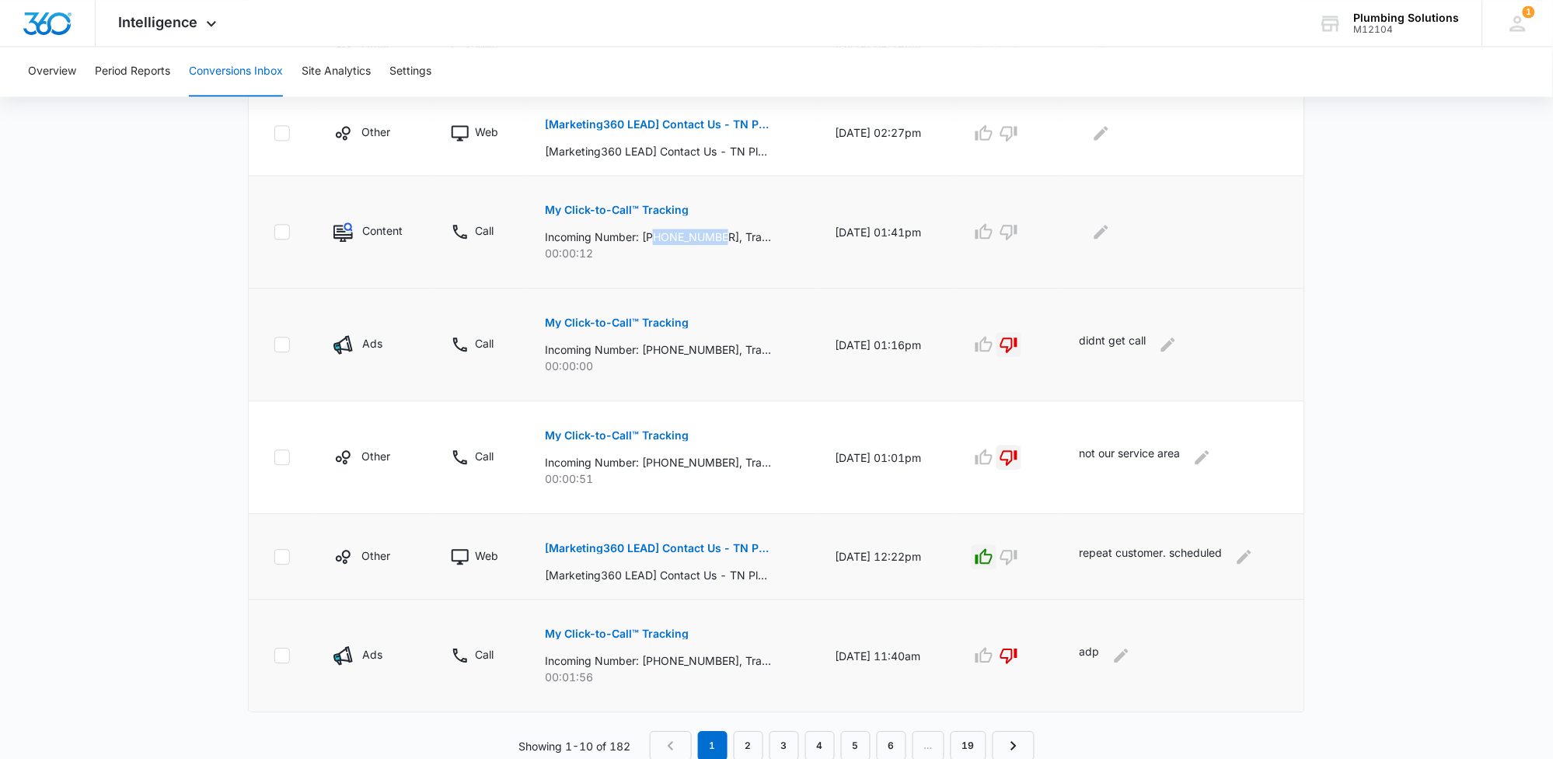
drag, startPoint x: 651, startPoint y: 236, endPoint x: 721, endPoint y: 234, distance: 69.2
click at [721, 234] on p "Incoming Number: [PHONE_NUMBER], Tracking Number: [PHONE_NUMBER], Ring To: [PHO…" at bounding box center [658, 237] width 226 height 16
copy p "6154927023"
click at [627, 213] on p "My Click-to-Call™ Tracking" at bounding box center [617, 209] width 144 height 11
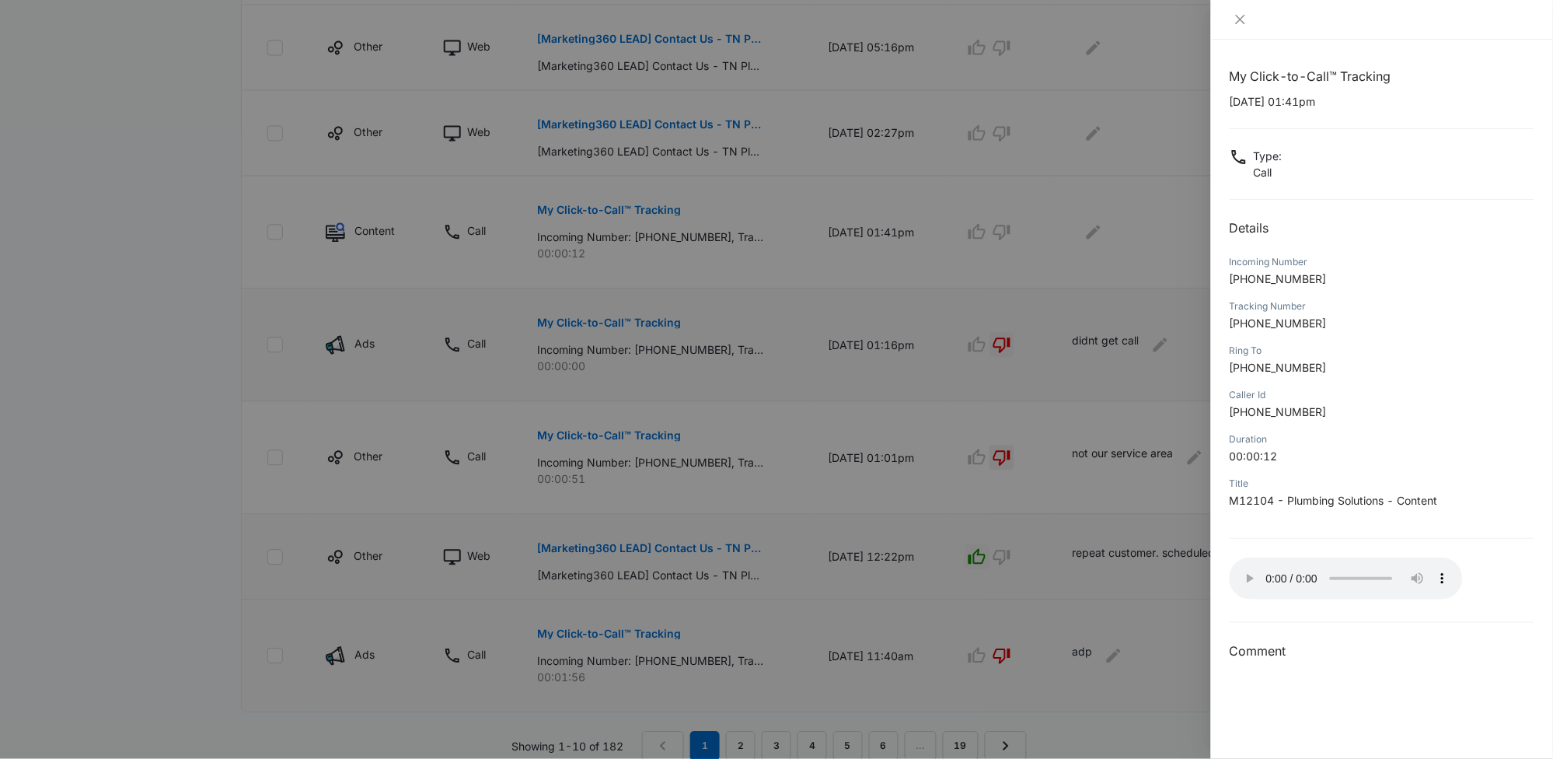
click at [1013, 234] on div at bounding box center [776, 379] width 1553 height 759
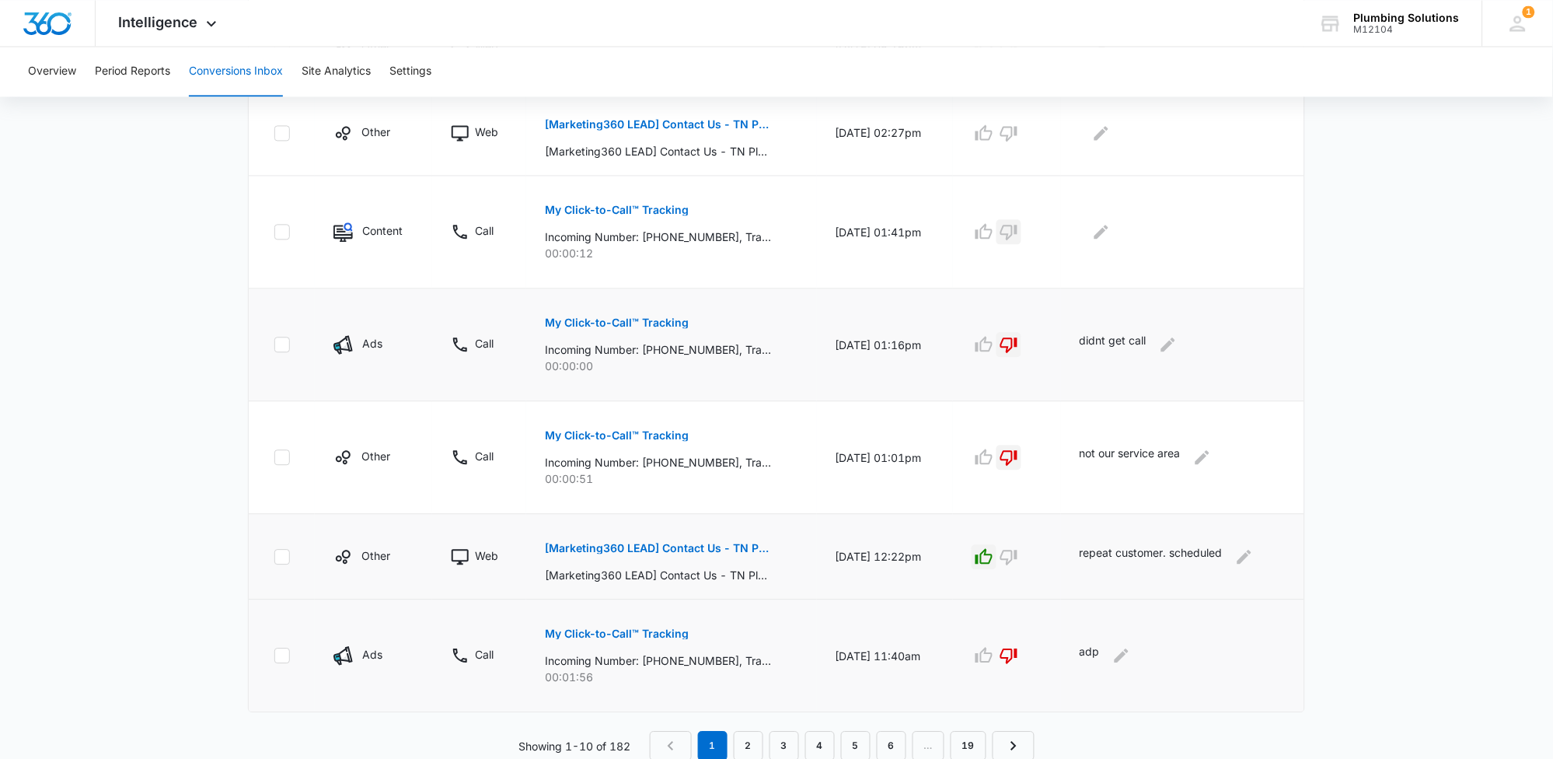
click at [1013, 234] on icon "button" at bounding box center [1009, 231] width 19 height 19
click at [1102, 236] on icon "Edit Comments" at bounding box center [1101, 232] width 14 height 14
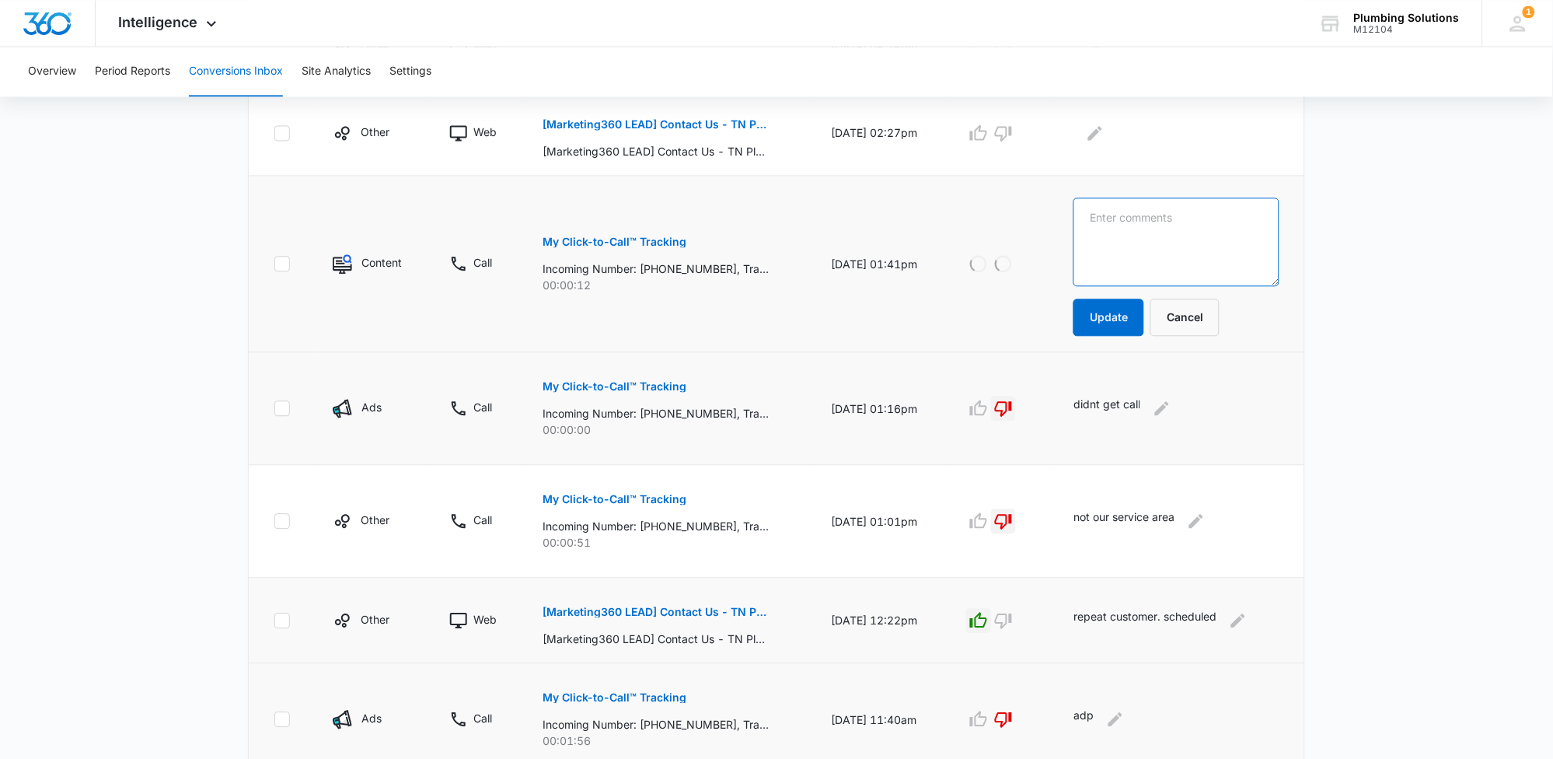
click at [1113, 236] on textarea at bounding box center [1176, 241] width 206 height 89
type textarea "spam"
click at [1110, 315] on button "Update" at bounding box center [1108, 316] width 71 height 37
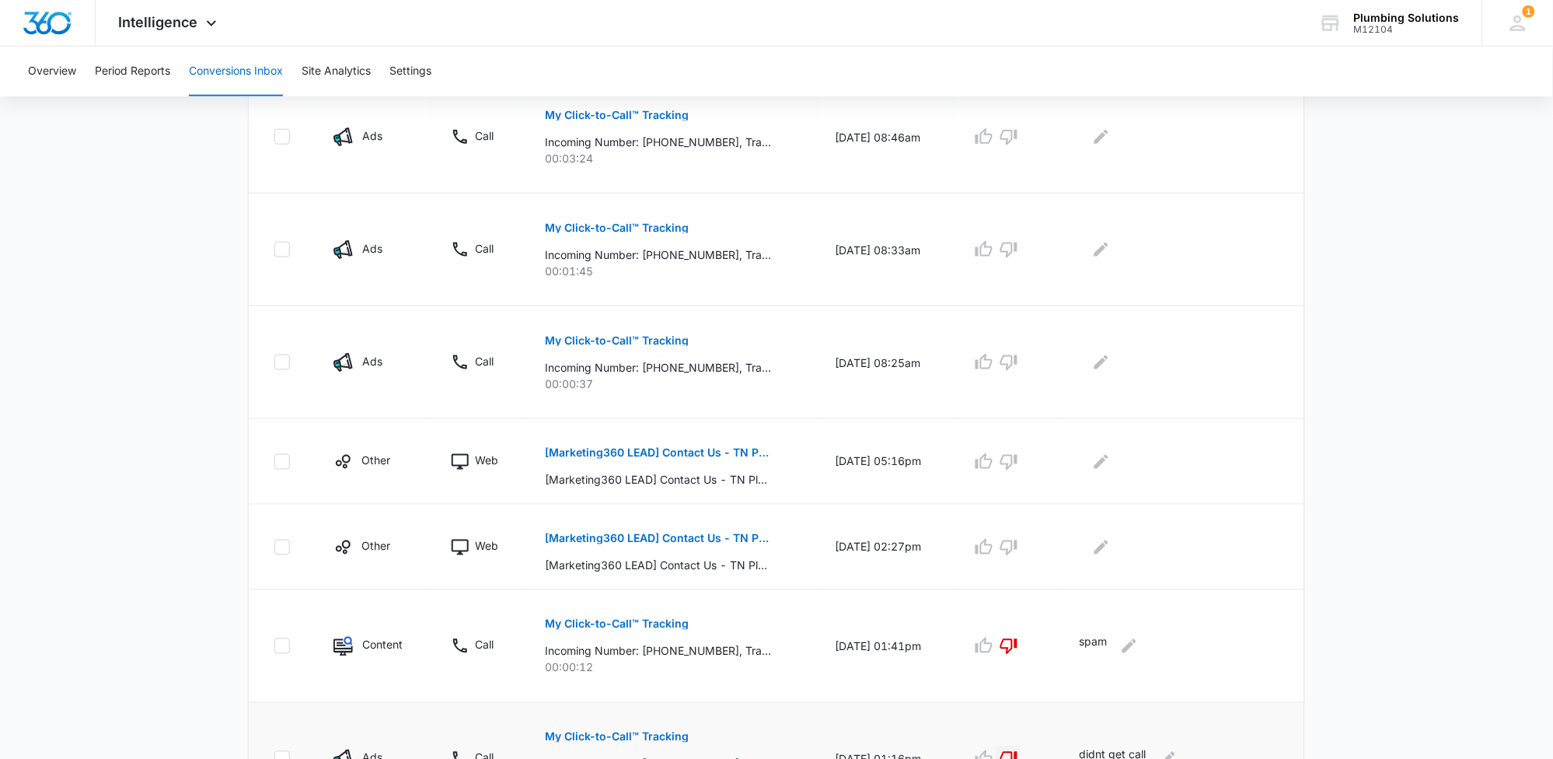
scroll to position [414, 0]
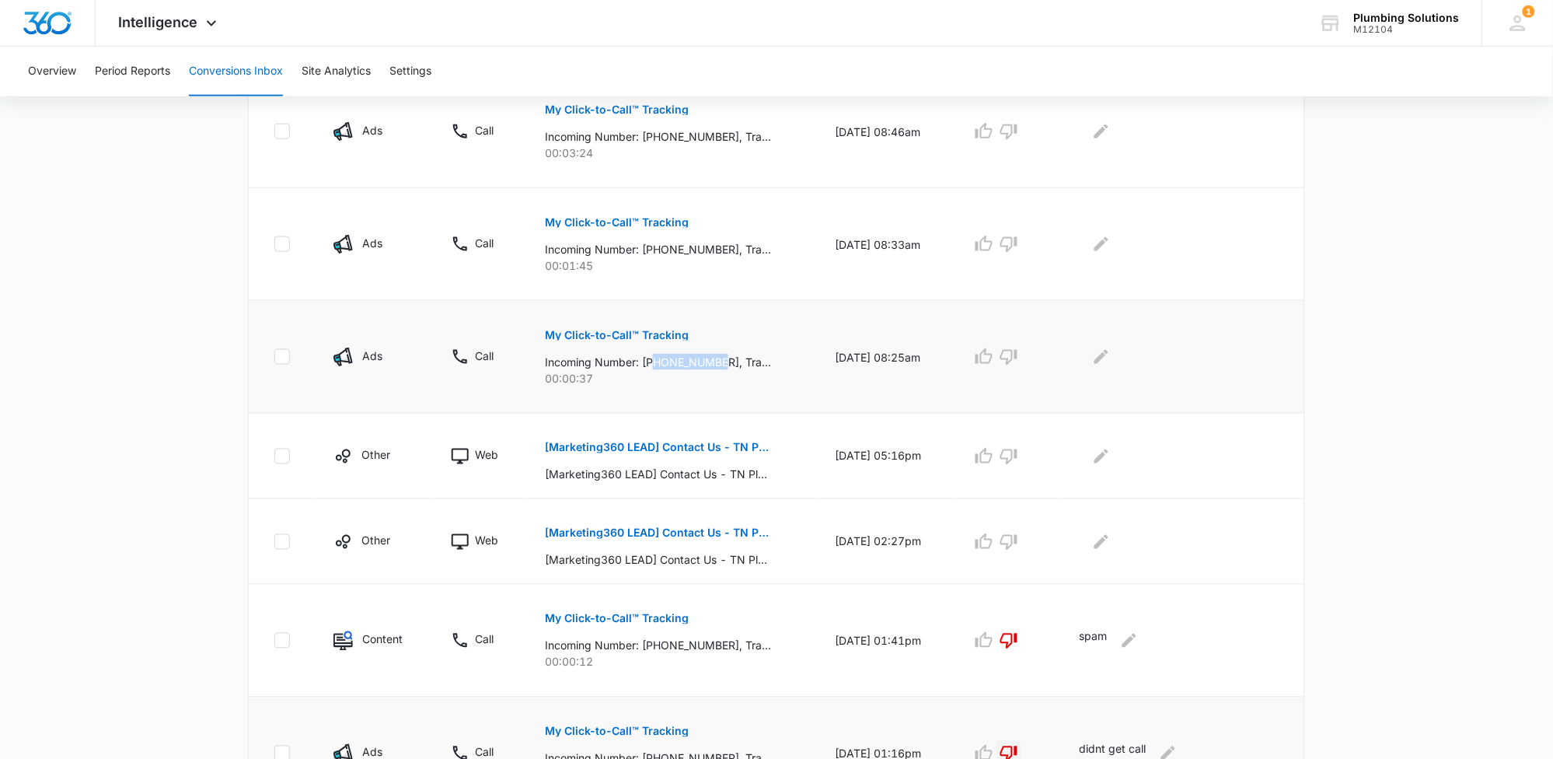
drag, startPoint x: 651, startPoint y: 365, endPoint x: 704, endPoint y: 364, distance: 53.7
click at [719, 365] on p "Incoming Number: [PHONE_NUMBER], Tracking Number: [PHONE_NUMBER], Ring To: [PHO…" at bounding box center [658, 362] width 226 height 16
copy p "6159757529"
click at [653, 339] on p "My Click-to-Call™ Tracking" at bounding box center [617, 335] width 144 height 11
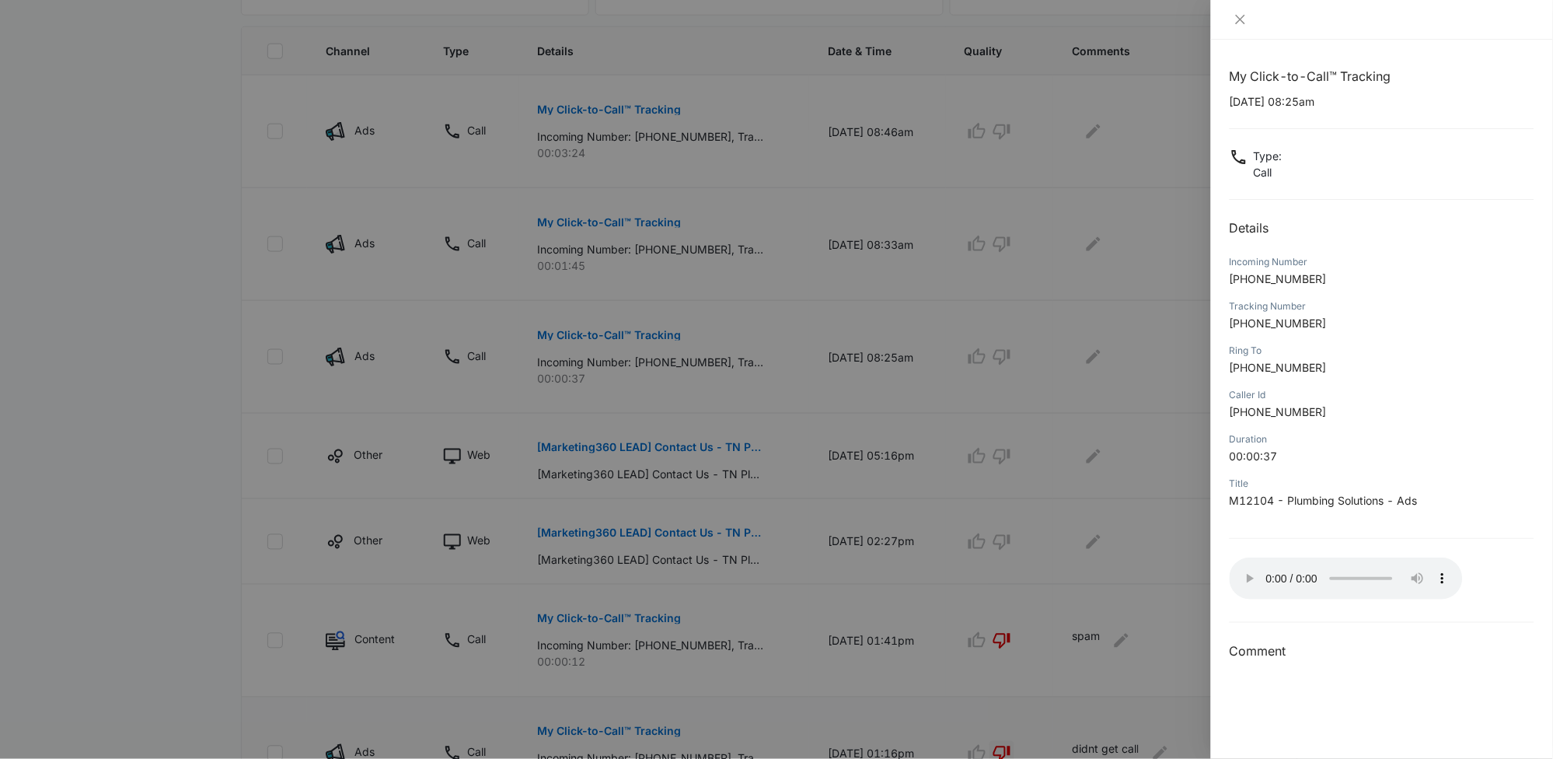
click at [1010, 359] on div at bounding box center [776, 379] width 1553 height 759
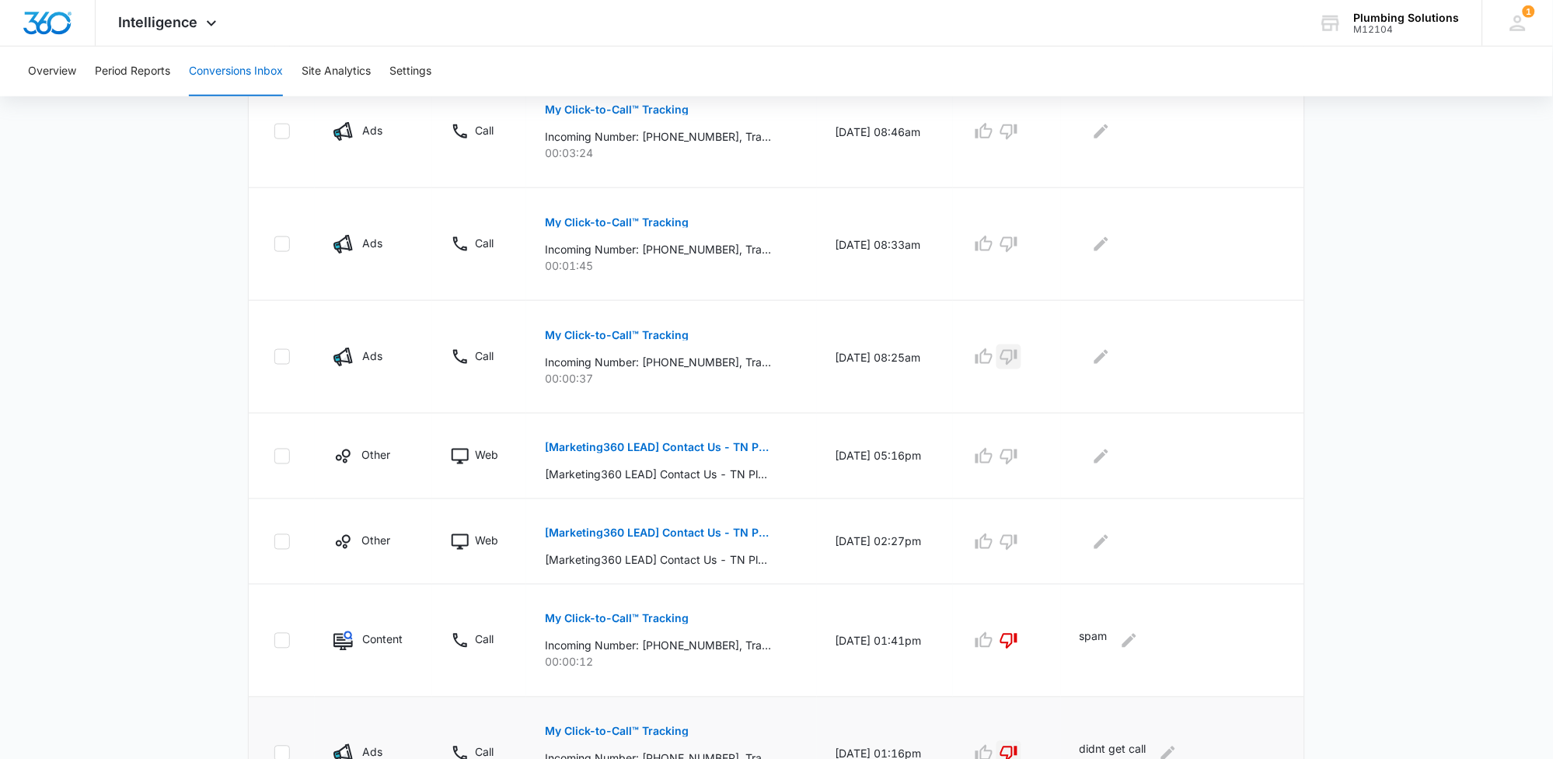
click at [1010, 359] on icon "button" at bounding box center [1009, 356] width 19 height 19
click at [1107, 361] on icon "Edit Comments" at bounding box center [1101, 356] width 19 height 19
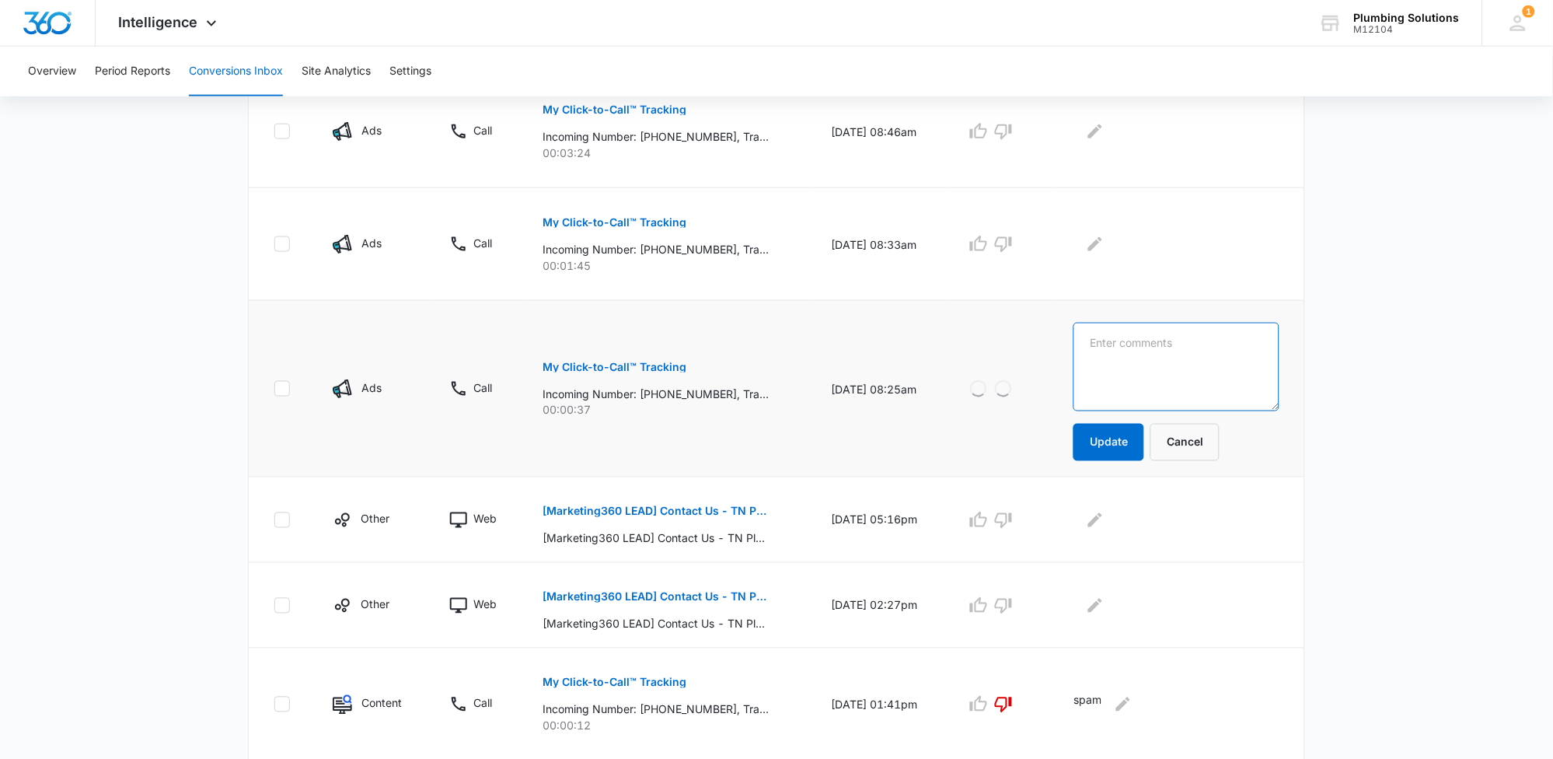
click at [1122, 363] on textarea at bounding box center [1176, 367] width 206 height 89
type textarea "marketer"
click at [1126, 435] on button "Update" at bounding box center [1108, 442] width 71 height 37
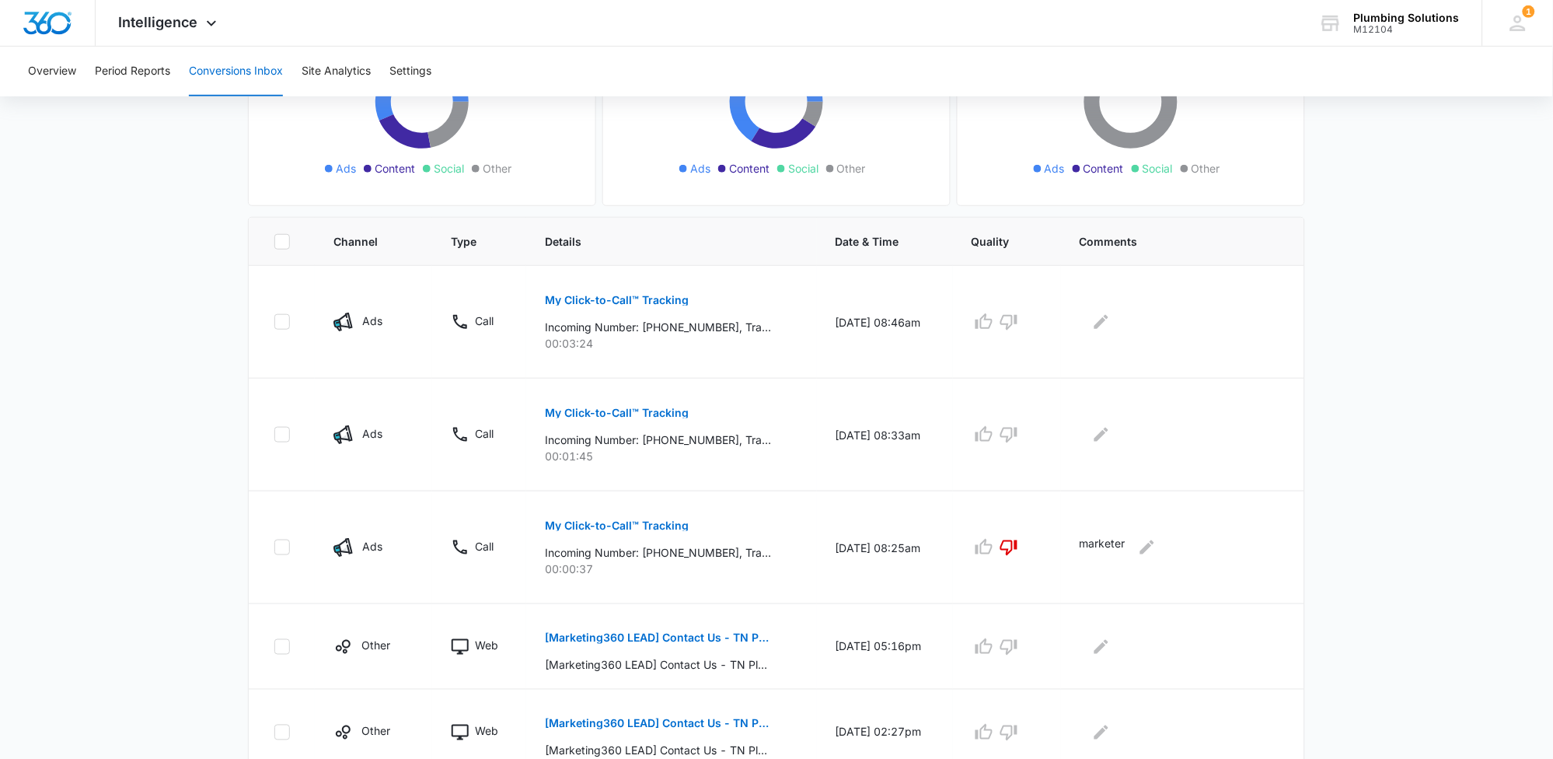
scroll to position [173, 0]
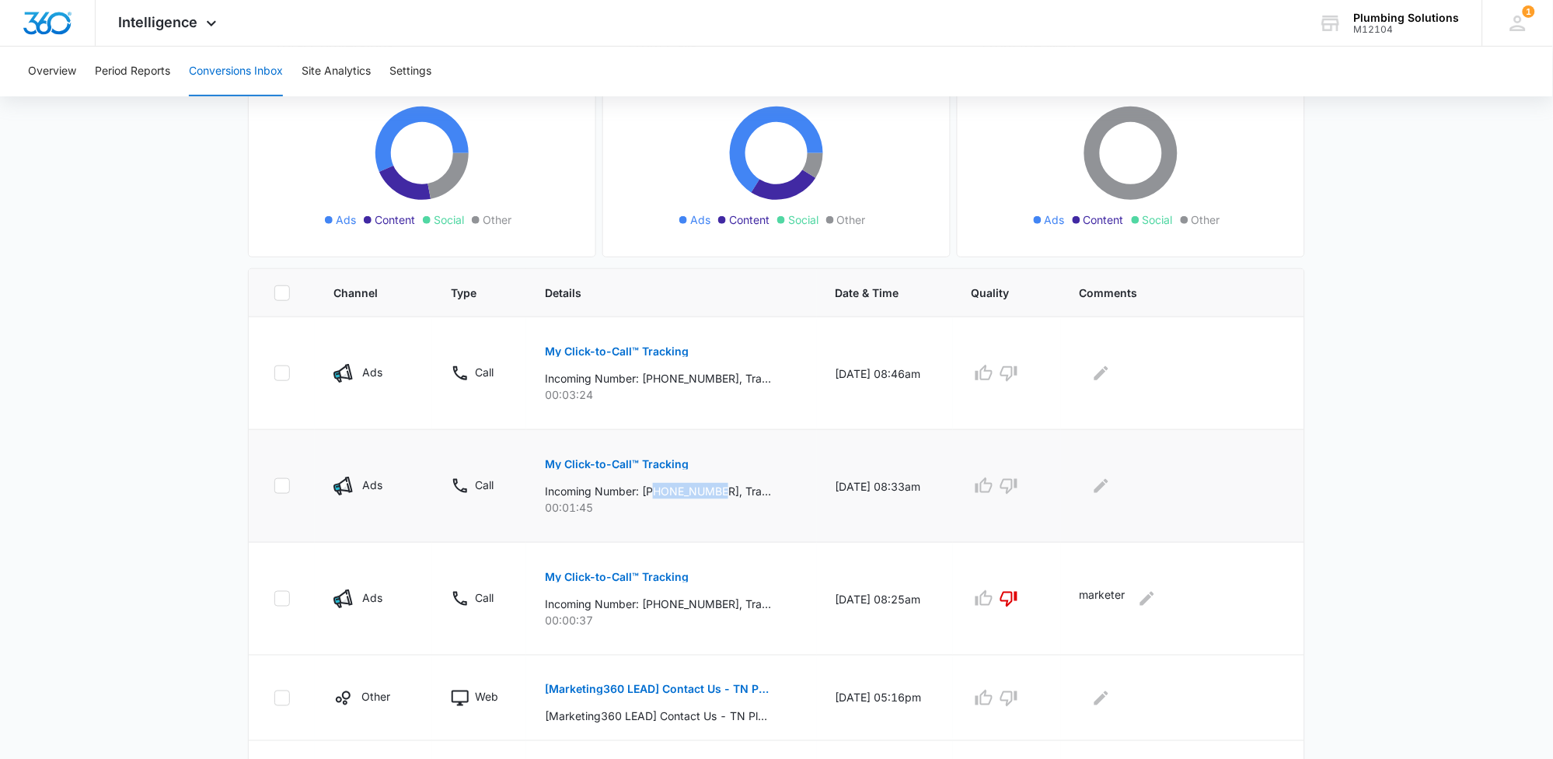
drag, startPoint x: 652, startPoint y: 493, endPoint x: 720, endPoint y: 491, distance: 67.6
click at [720, 491] on p "Incoming Number: [PHONE_NUMBER], Tracking Number: [PHONE_NUMBER], Ring To: [PHO…" at bounding box center [658, 491] width 226 height 16
copy p "6155741450"
drag, startPoint x: 650, startPoint y: 378, endPoint x: 718, endPoint y: 384, distance: 68.7
click at [718, 384] on p "Incoming Number: [PHONE_NUMBER], Tracking Number: [PHONE_NUMBER], Ring To: [PHO…" at bounding box center [658, 378] width 226 height 16
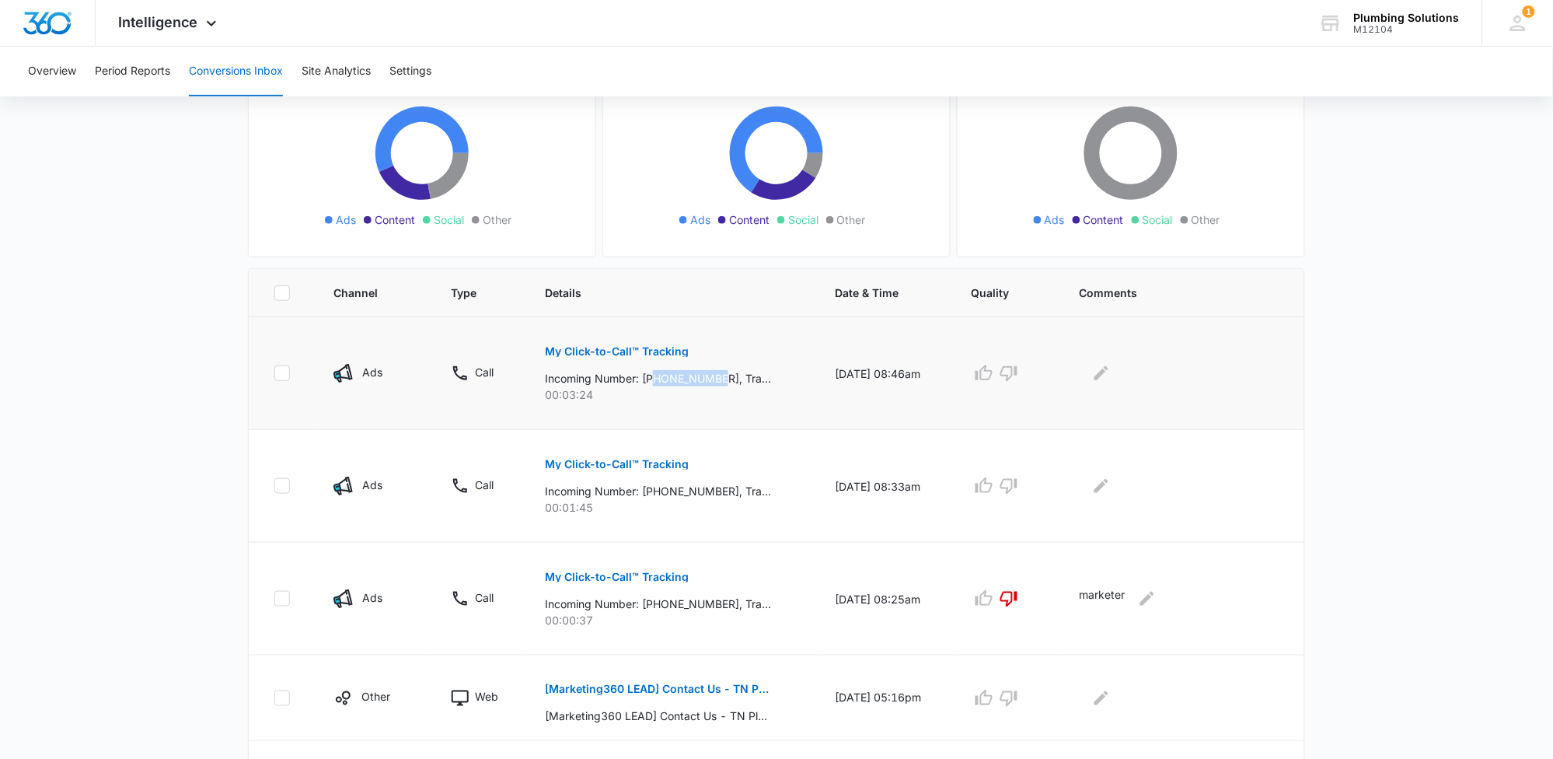
copy p "9172821415"
click at [626, 349] on p "My Click-to-Call™ Tracking" at bounding box center [617, 351] width 144 height 11
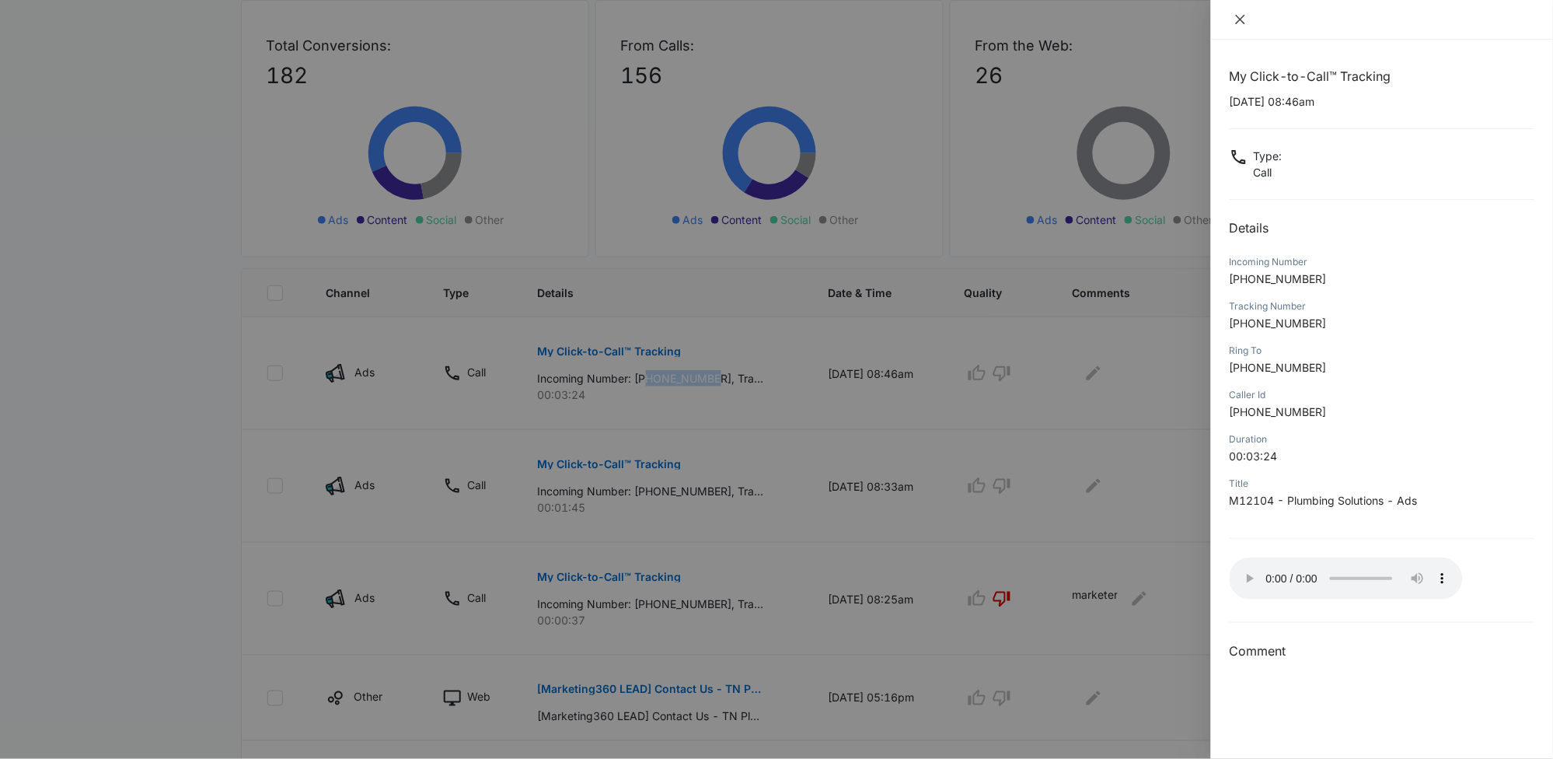
click at [1244, 22] on icon "close" at bounding box center [1240, 19] width 9 height 9
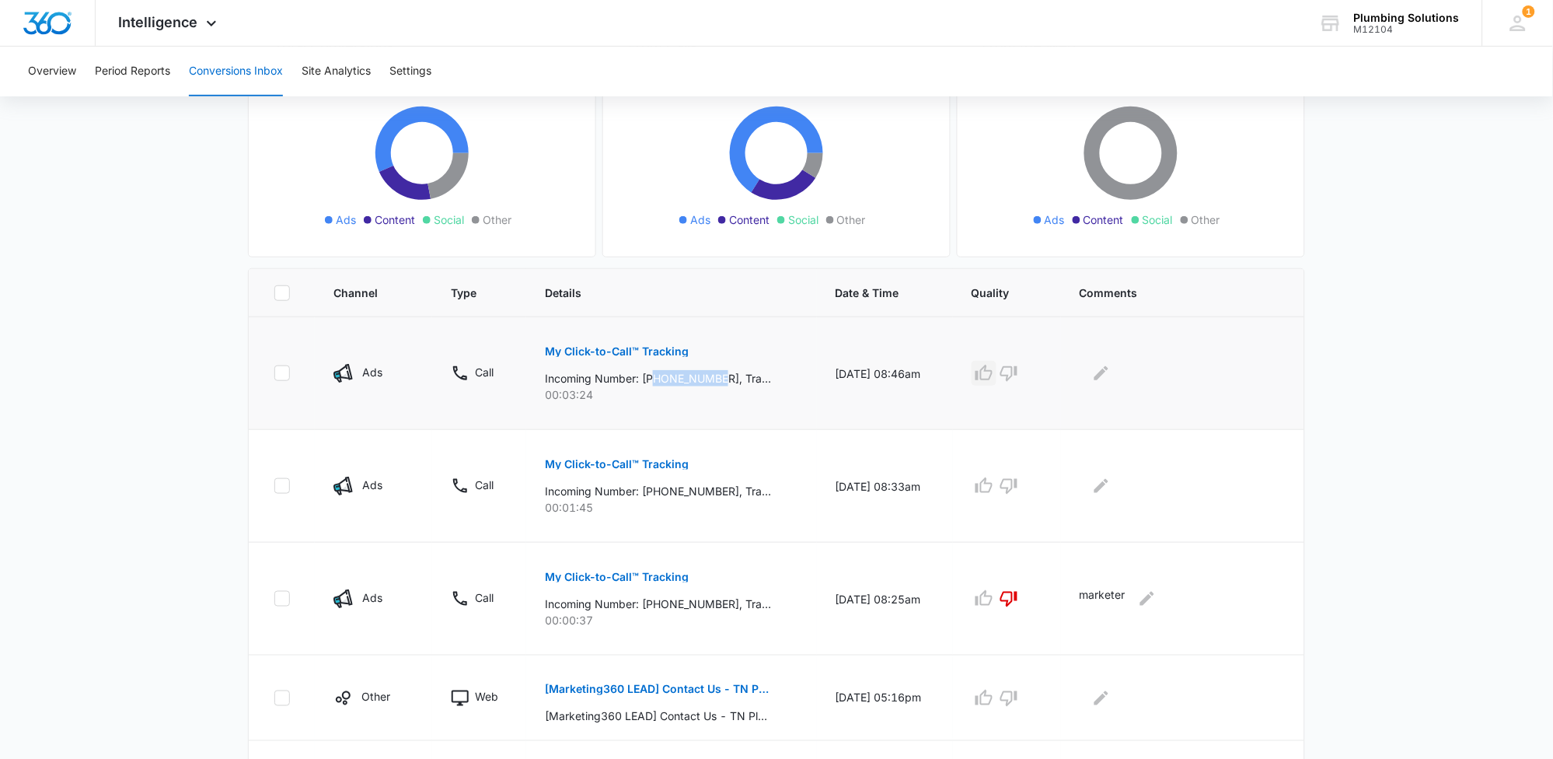
click at [992, 378] on icon "button" at bounding box center [984, 373] width 17 height 16
click at [1111, 379] on icon "Edit Comments" at bounding box center [1101, 373] width 19 height 19
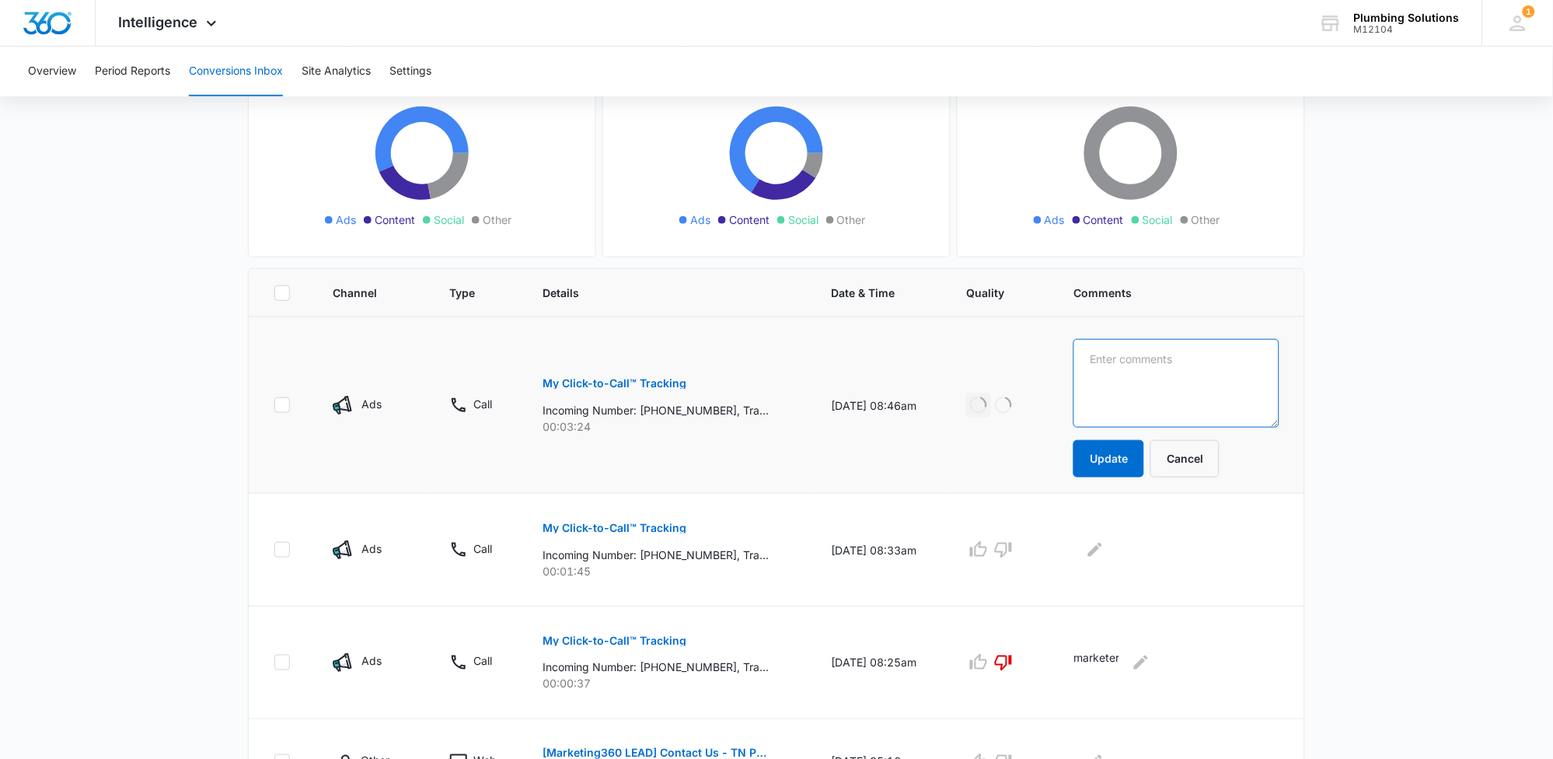
click at [1126, 379] on textarea at bounding box center [1176, 383] width 206 height 89
type textarea "scheduled"
click at [1134, 459] on button "Update" at bounding box center [1108, 458] width 71 height 37
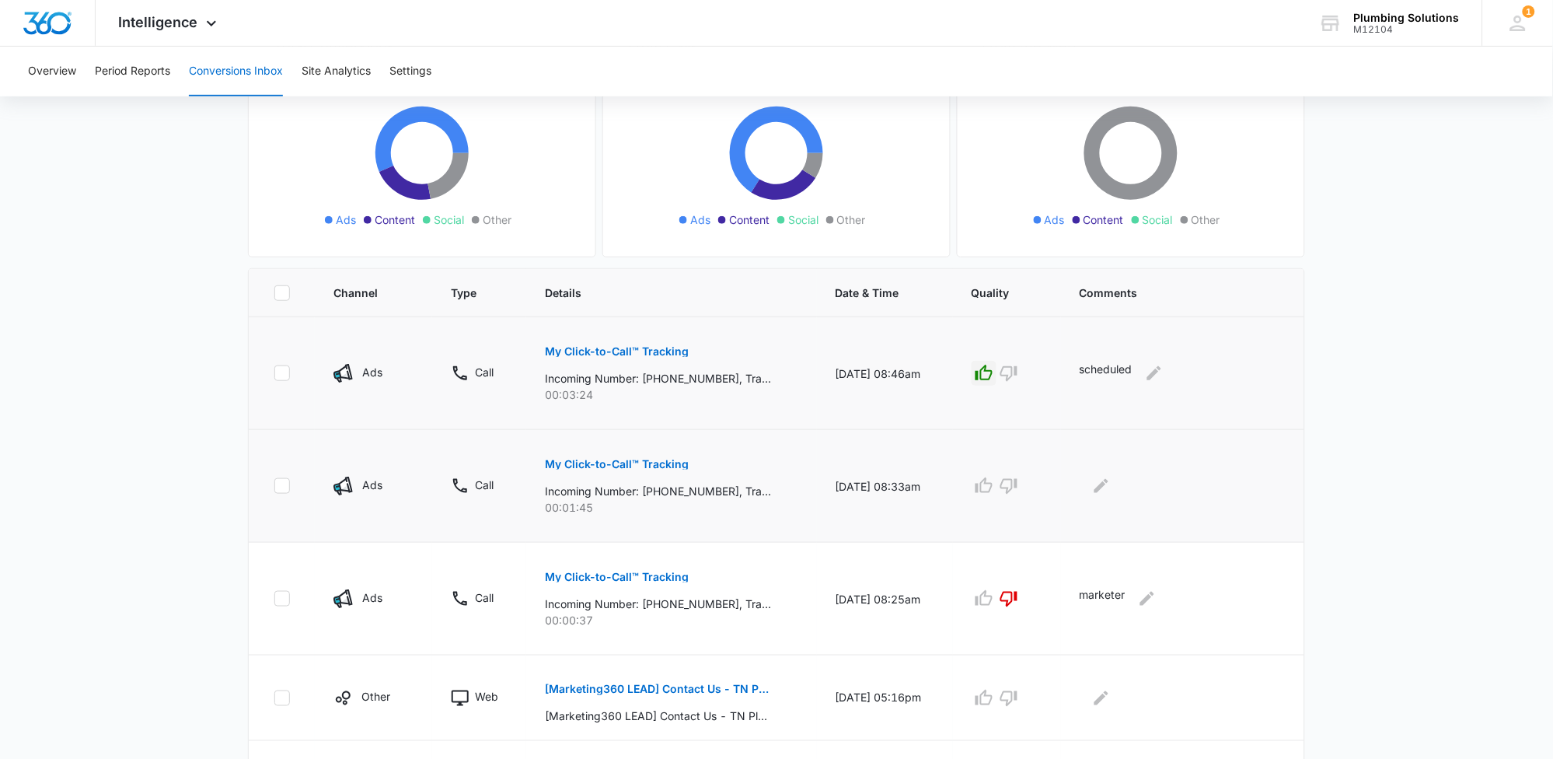
click at [661, 470] on button "My Click-to-Call™ Tracking" at bounding box center [617, 463] width 144 height 37
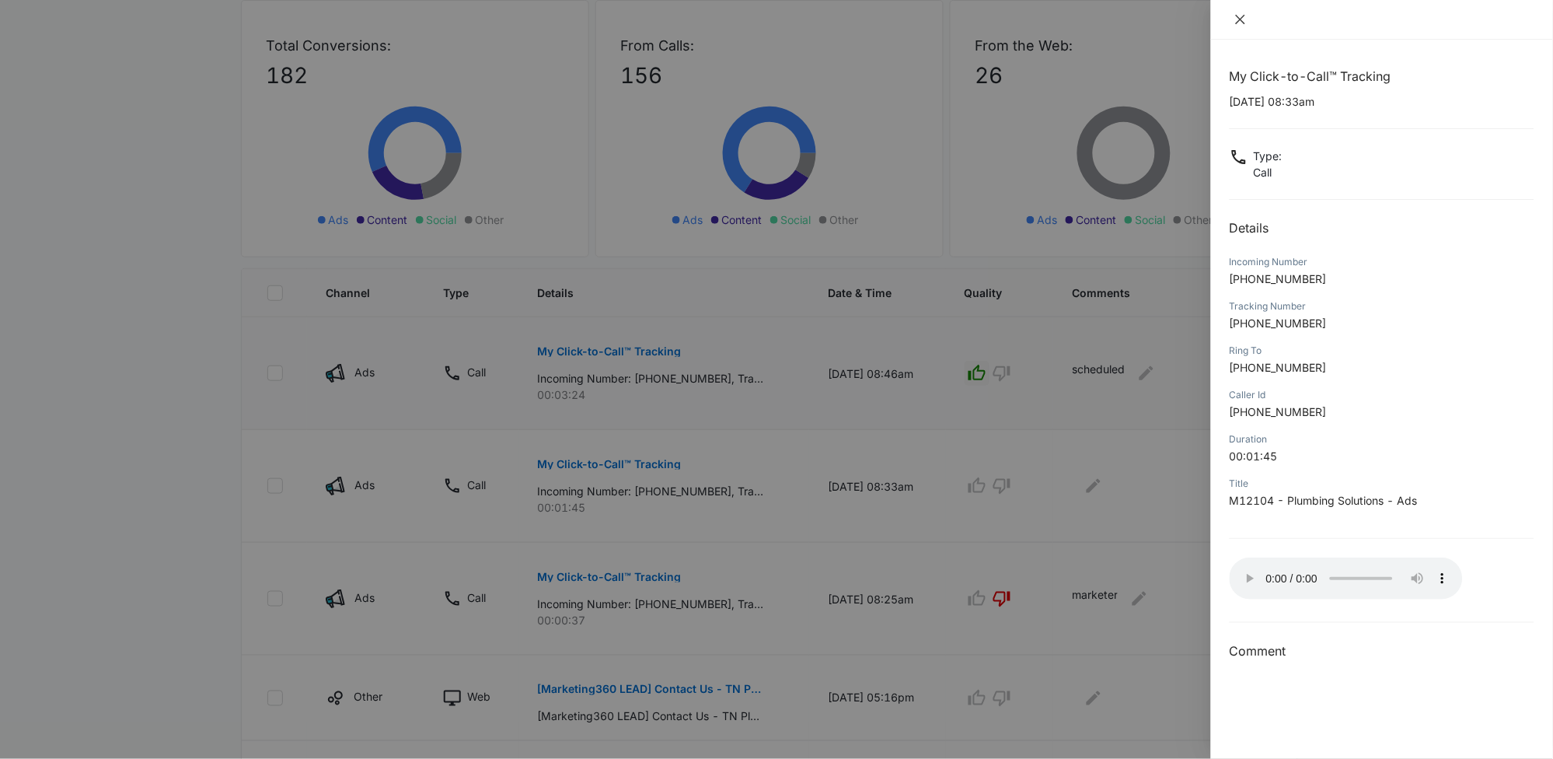
click at [1244, 16] on icon "close" at bounding box center [1240, 19] width 9 height 9
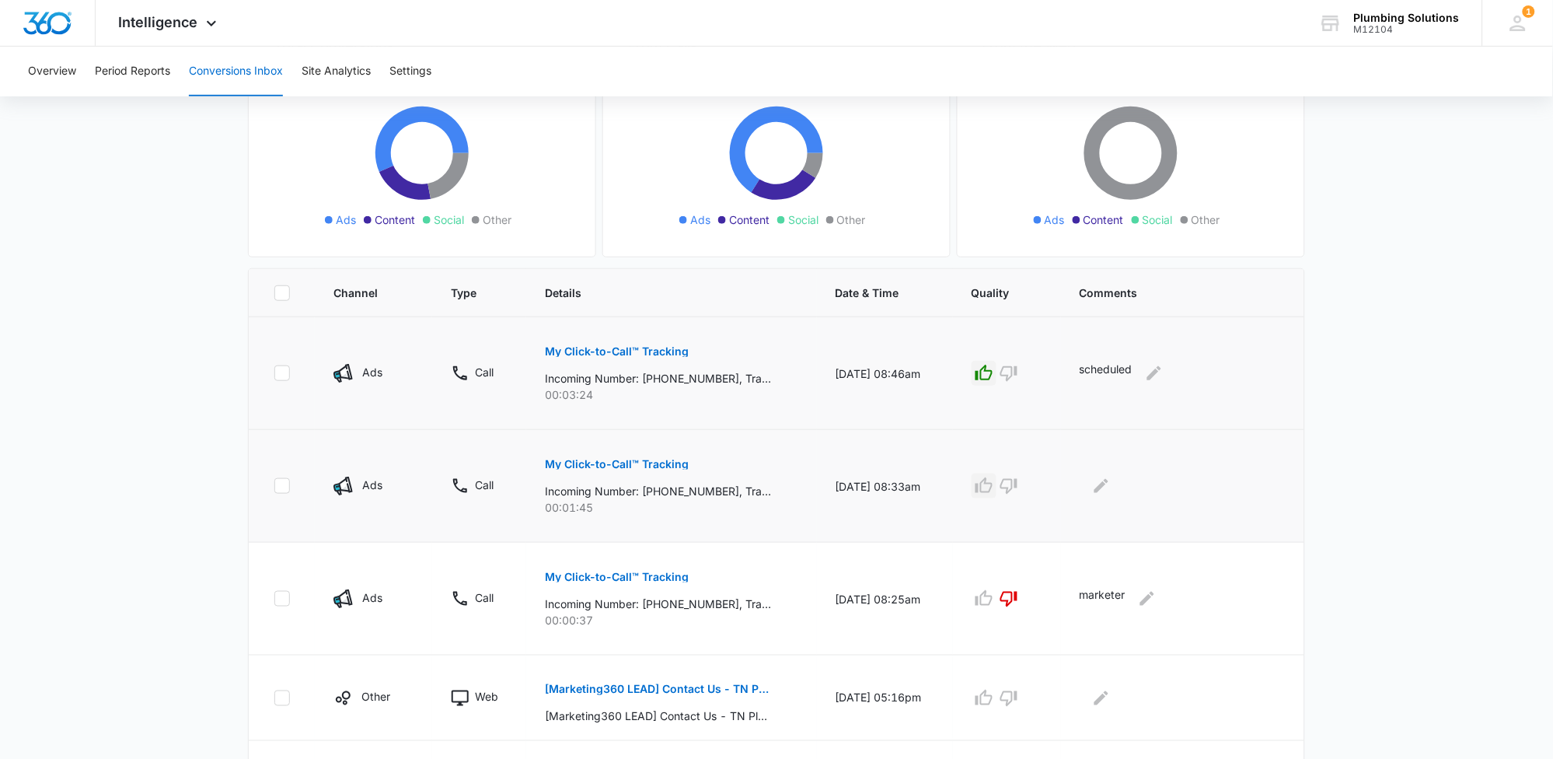
click at [993, 489] on icon "button" at bounding box center [984, 485] width 19 height 19
click at [1111, 489] on icon "Edit Comments" at bounding box center [1101, 485] width 19 height 19
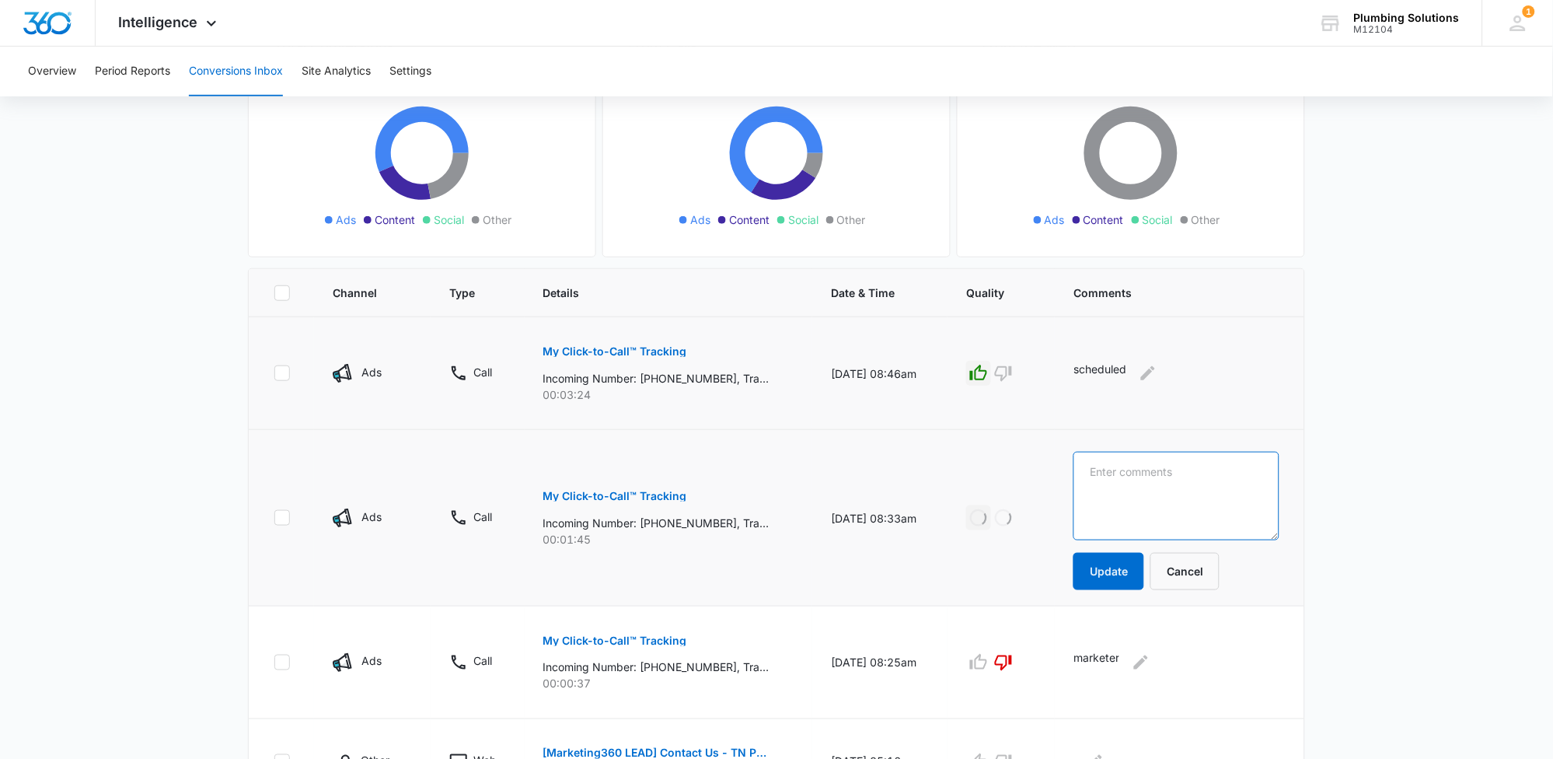
click at [1111, 489] on textarea at bounding box center [1176, 496] width 206 height 89
type textarea "scheduled"
click at [1123, 550] on form "scheduled Update Cancel" at bounding box center [1176, 521] width 206 height 138
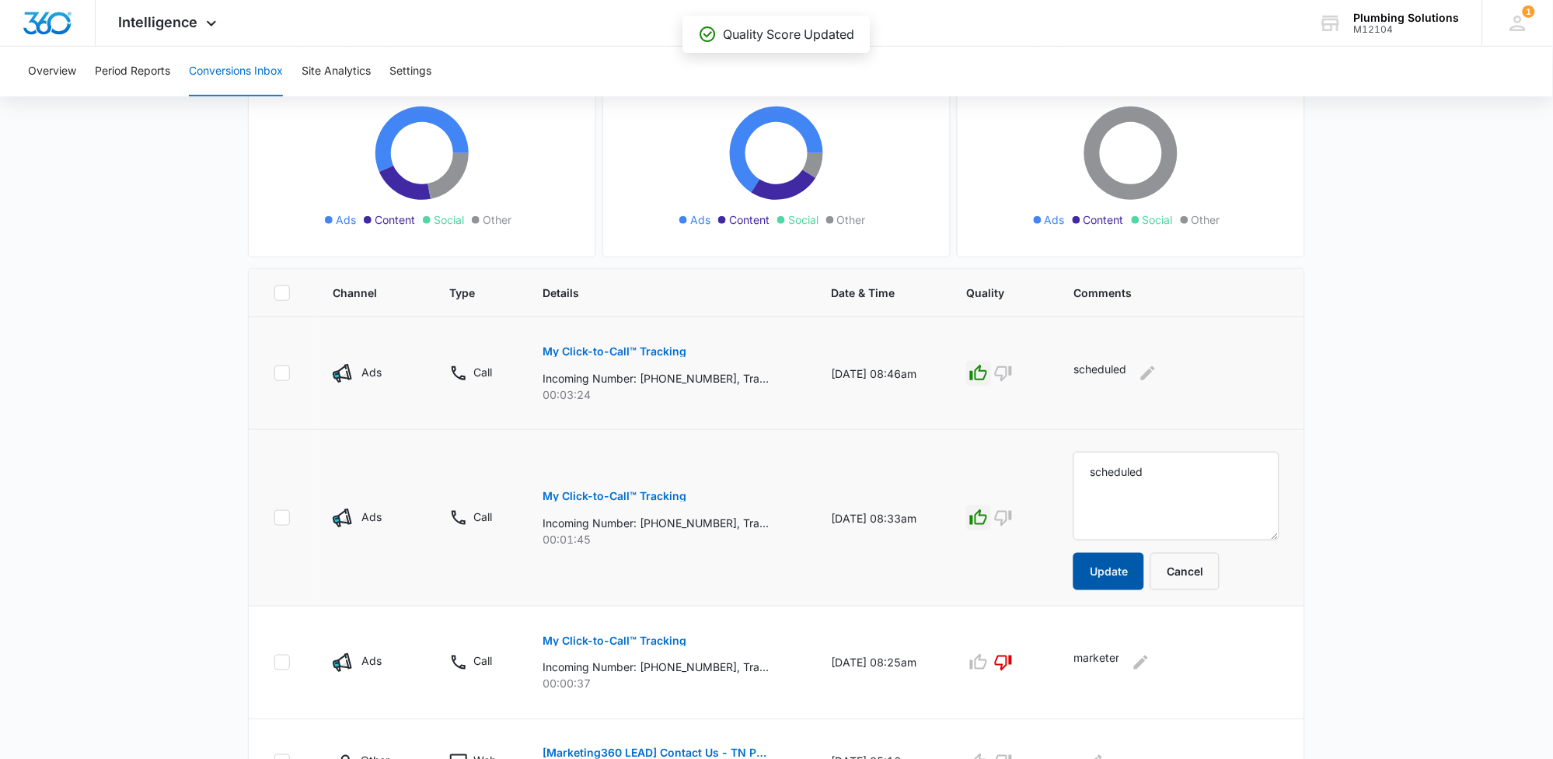
click at [1124, 564] on button "Update" at bounding box center [1108, 571] width 71 height 37
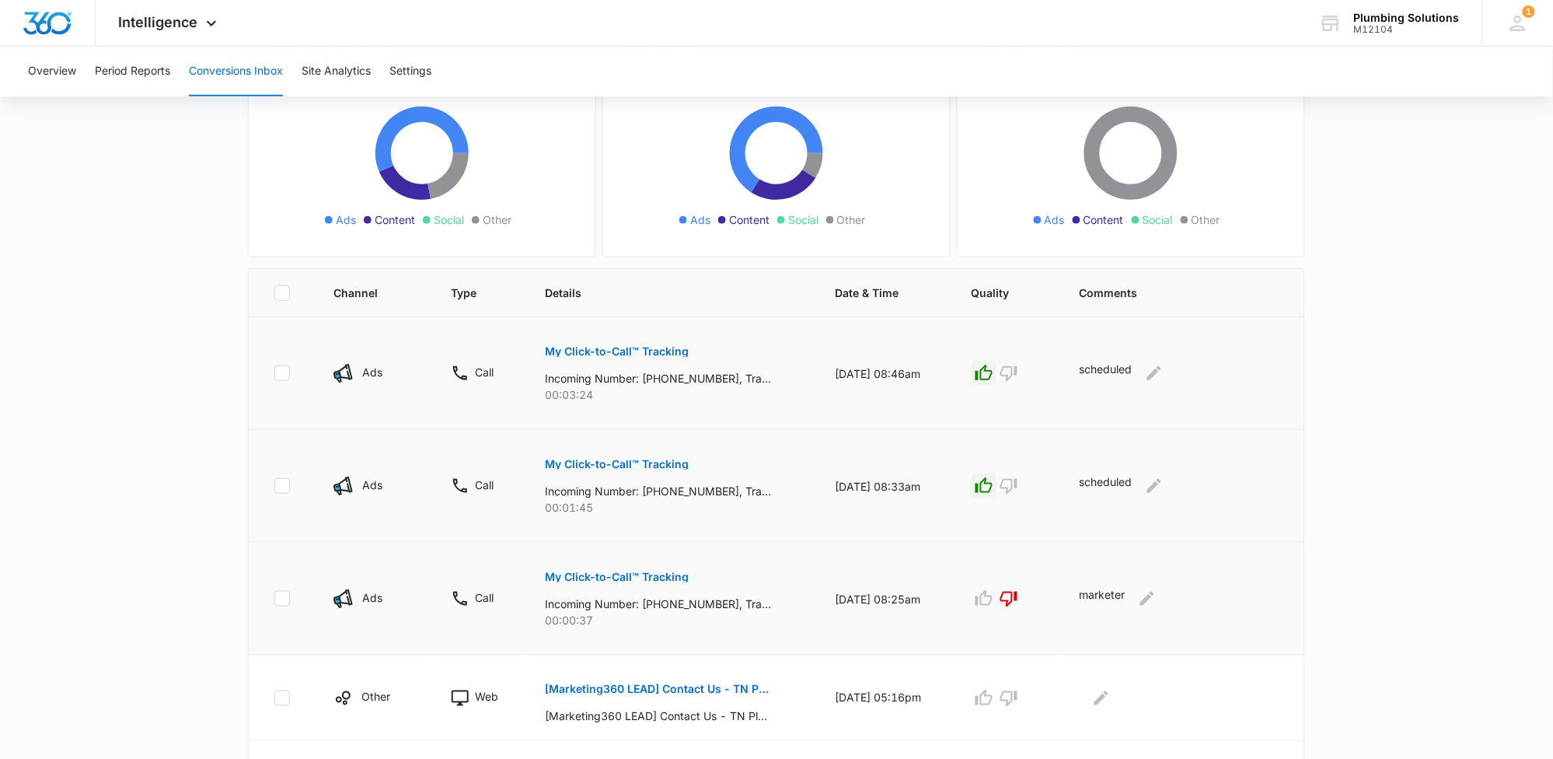
scroll to position [464, 0]
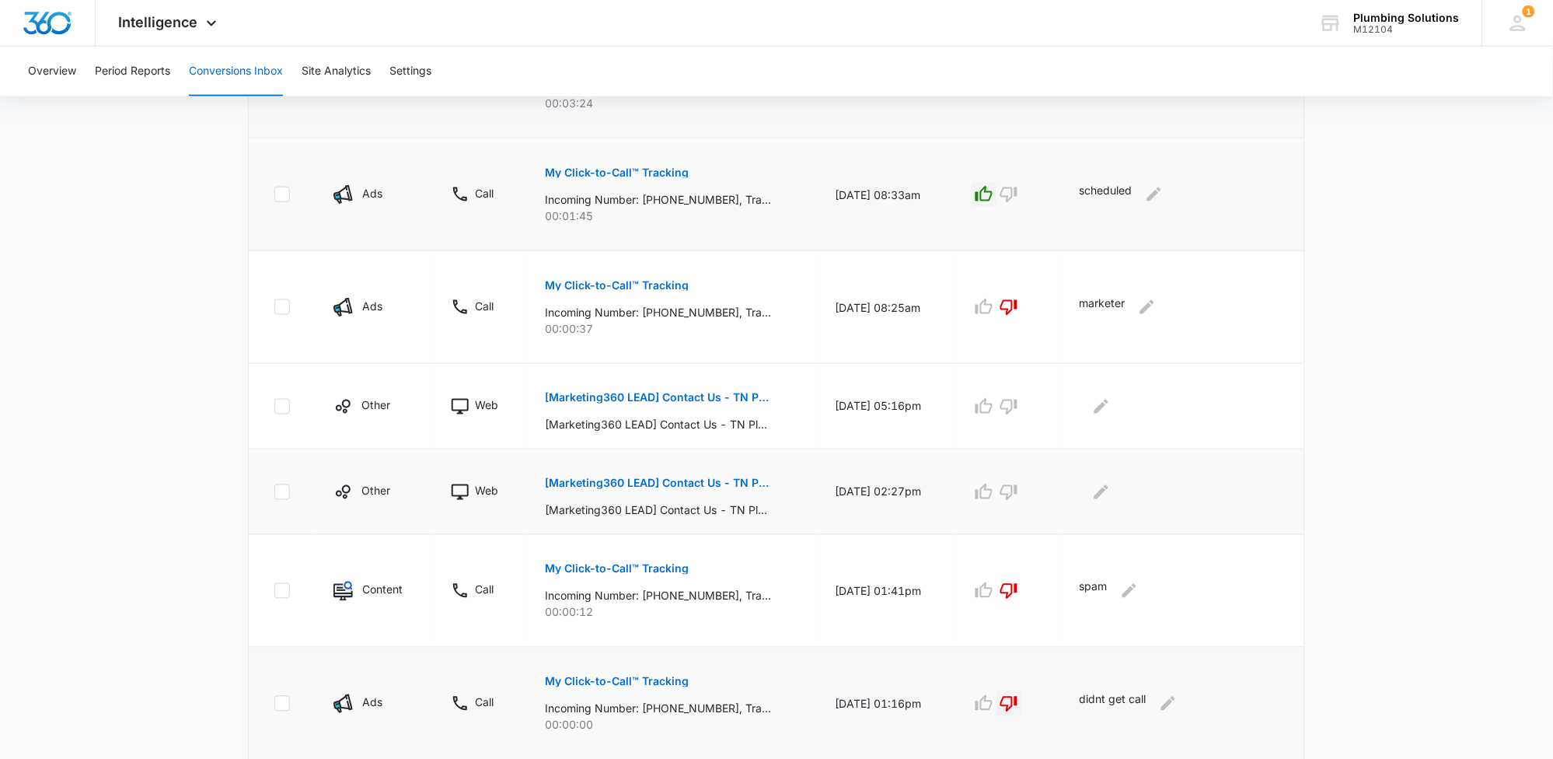
click at [658, 476] on button "[Marketing360 LEAD] Contact Us - TN Plumbing" at bounding box center [658, 483] width 226 height 37
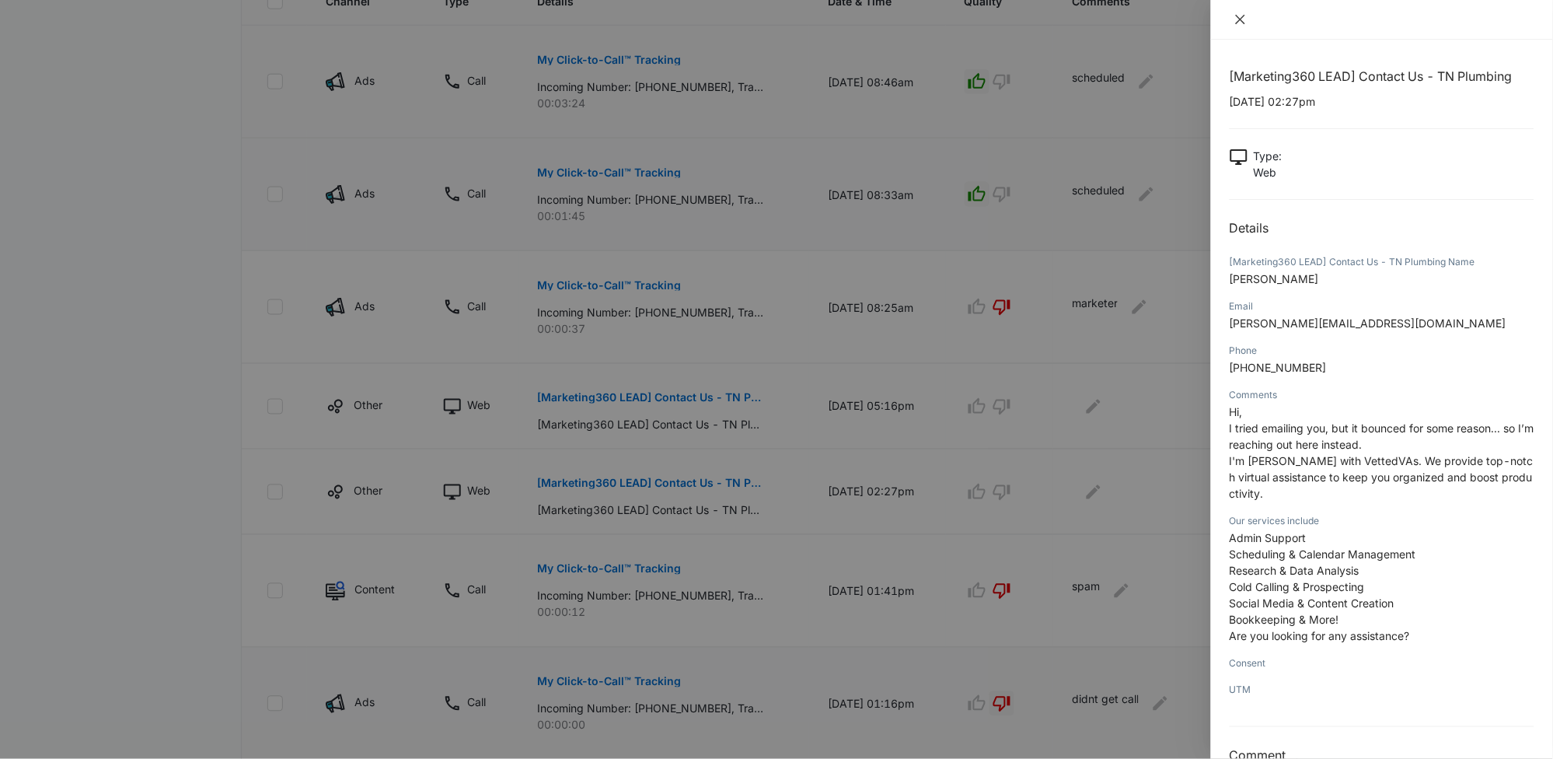
click at [1242, 25] on icon "close" at bounding box center [1240, 19] width 12 height 12
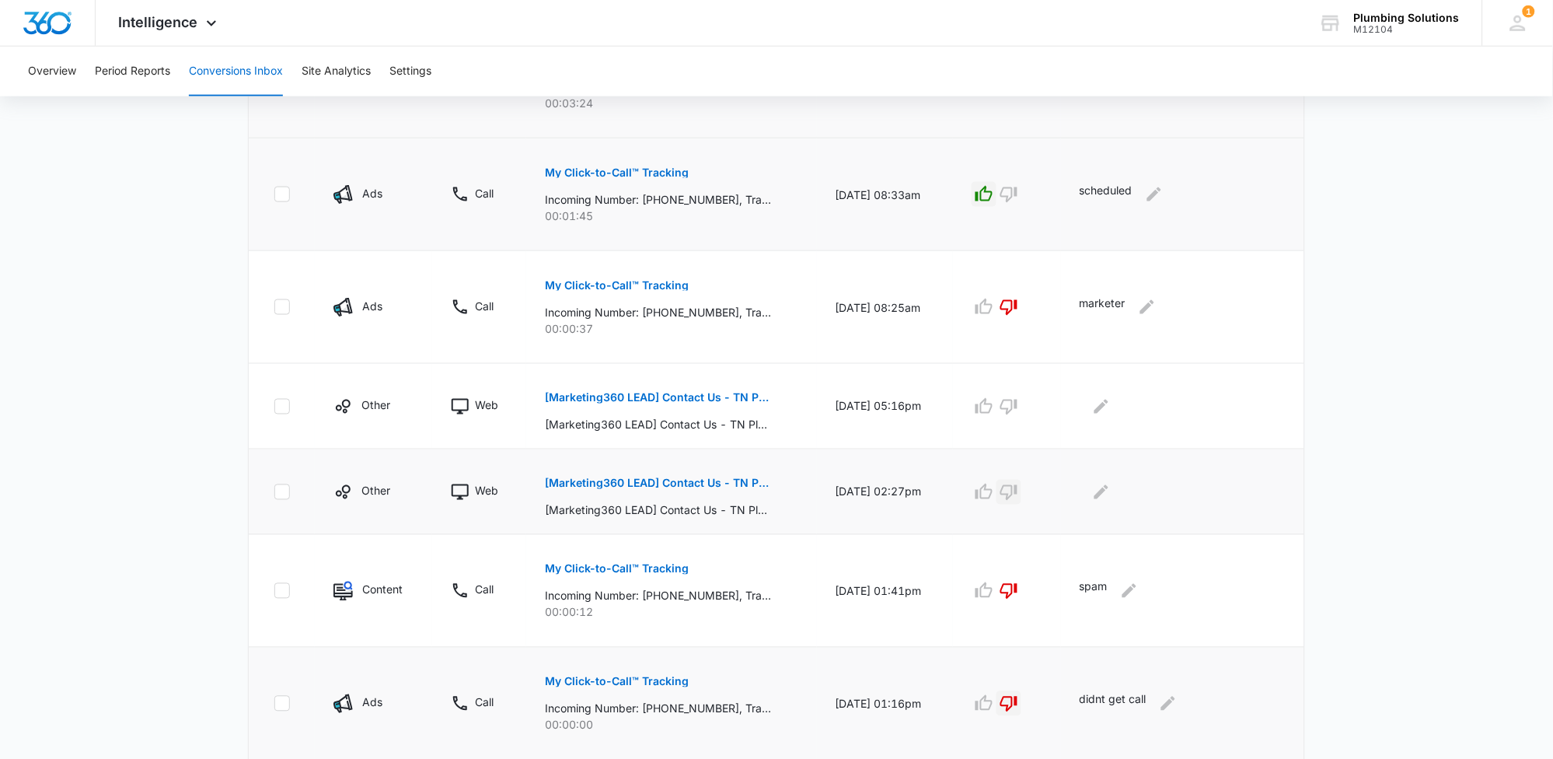
click at [1021, 501] on button "button" at bounding box center [1009, 492] width 25 height 25
click at [1107, 491] on icon "Edit Comments" at bounding box center [1101, 491] width 14 height 14
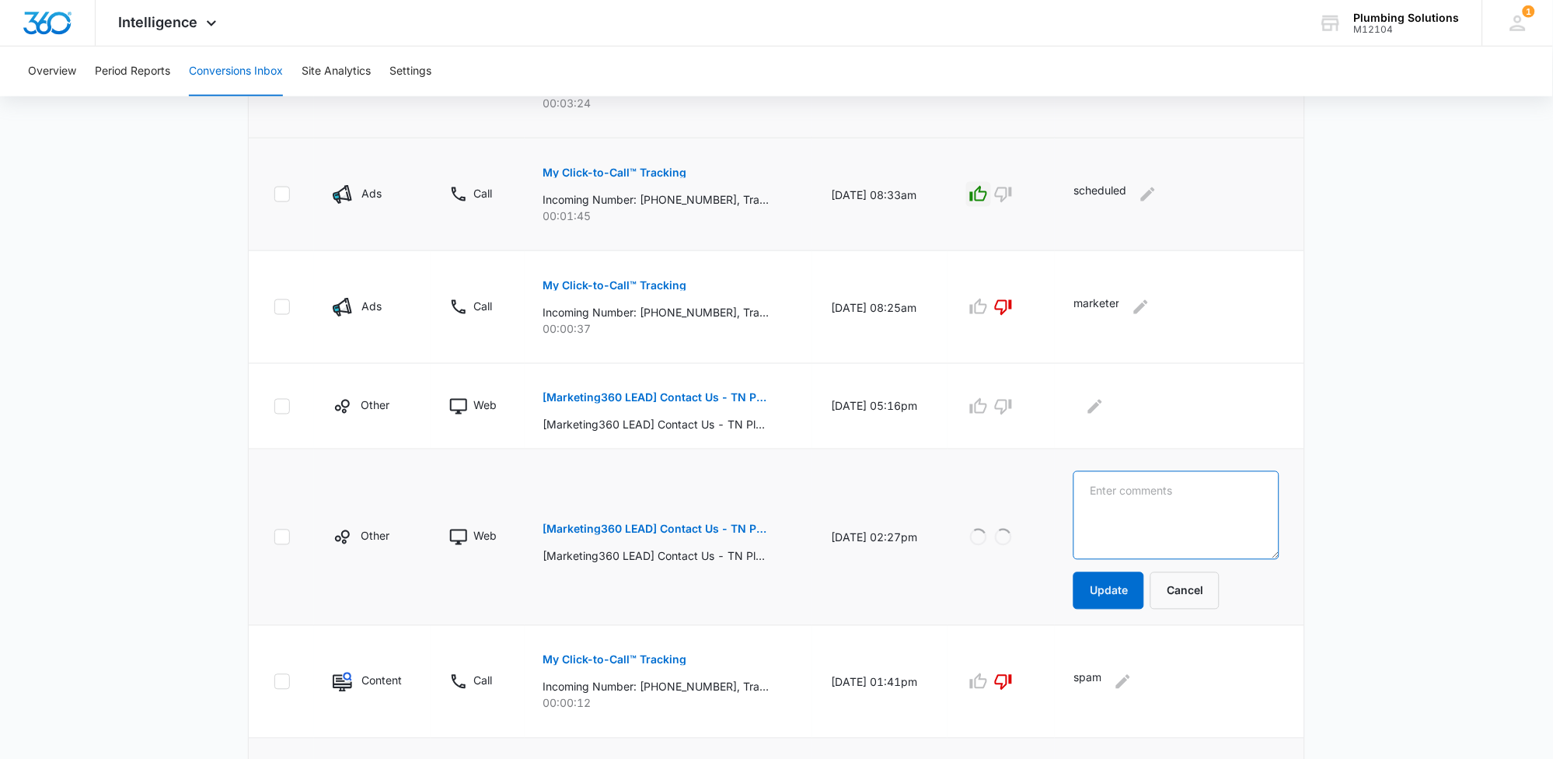
click at [1107, 491] on textarea at bounding box center [1176, 515] width 206 height 89
type textarea "marketer"
click at [1133, 593] on button "Update" at bounding box center [1108, 590] width 71 height 37
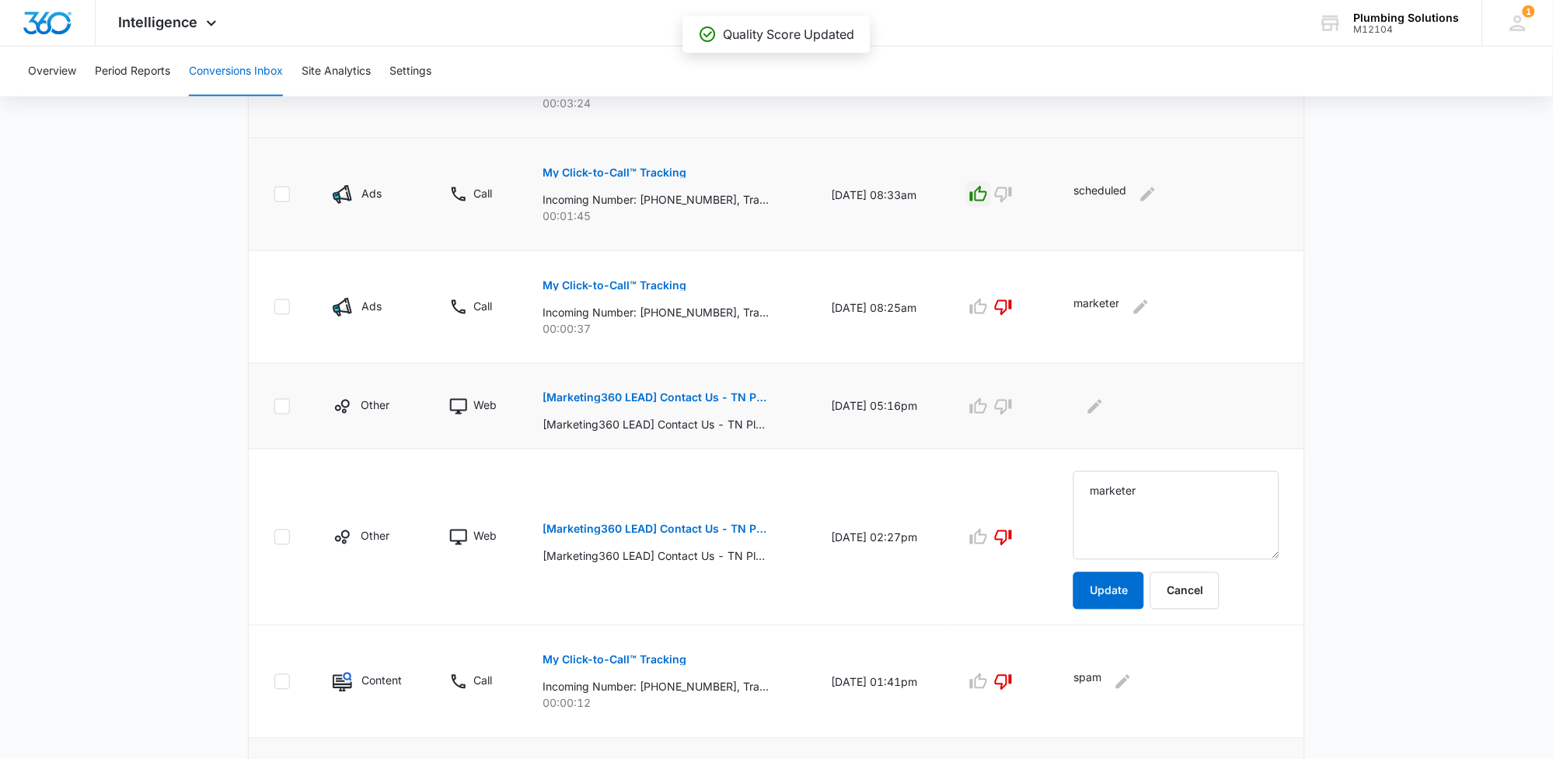
click at [731, 400] on p "[Marketing360 LEAD] Contact Us - TN Plumbing" at bounding box center [656, 398] width 226 height 11
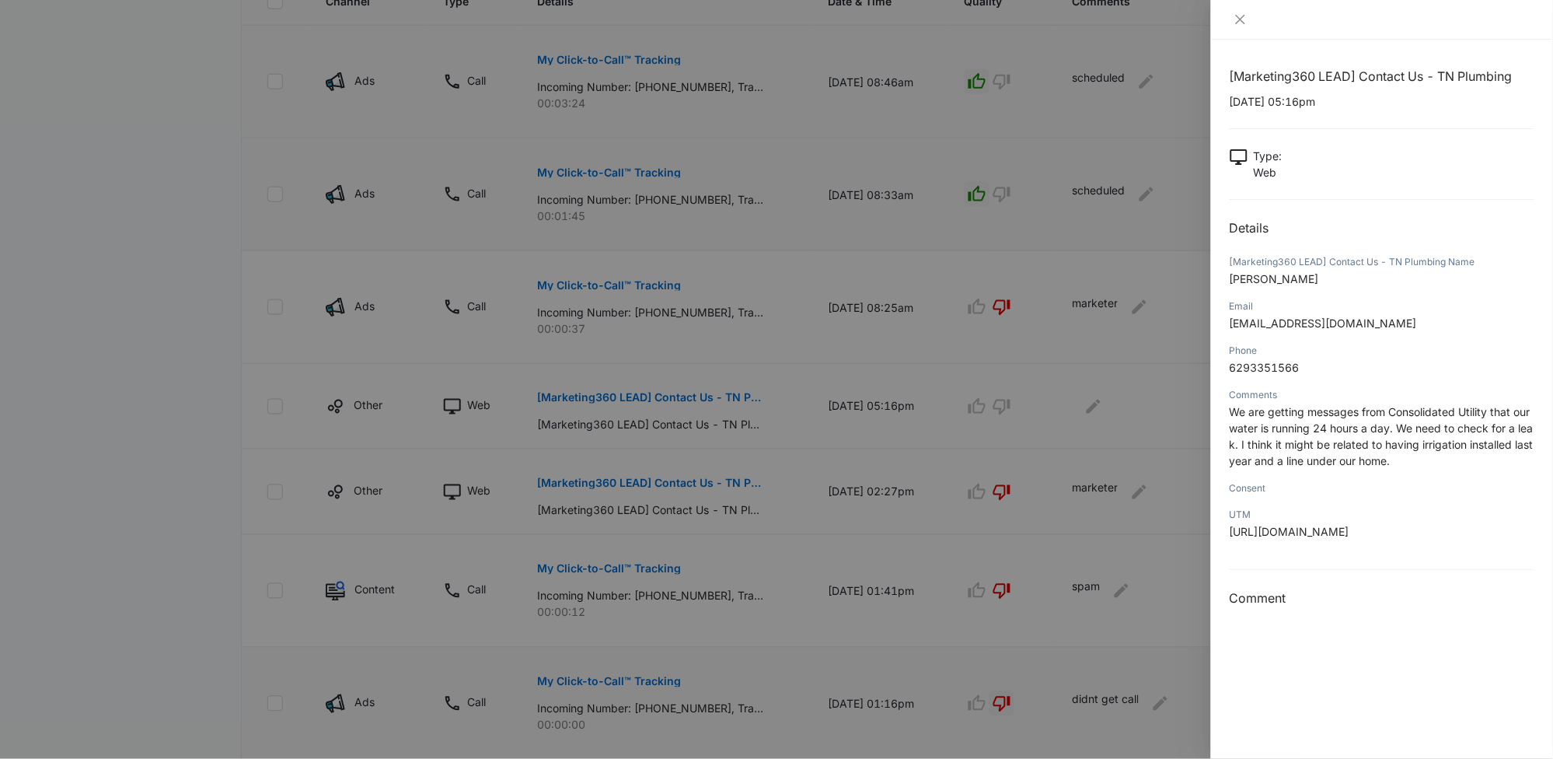
scroll to position [24, 0]
click at [1237, 14] on icon "close" at bounding box center [1240, 19] width 12 height 12
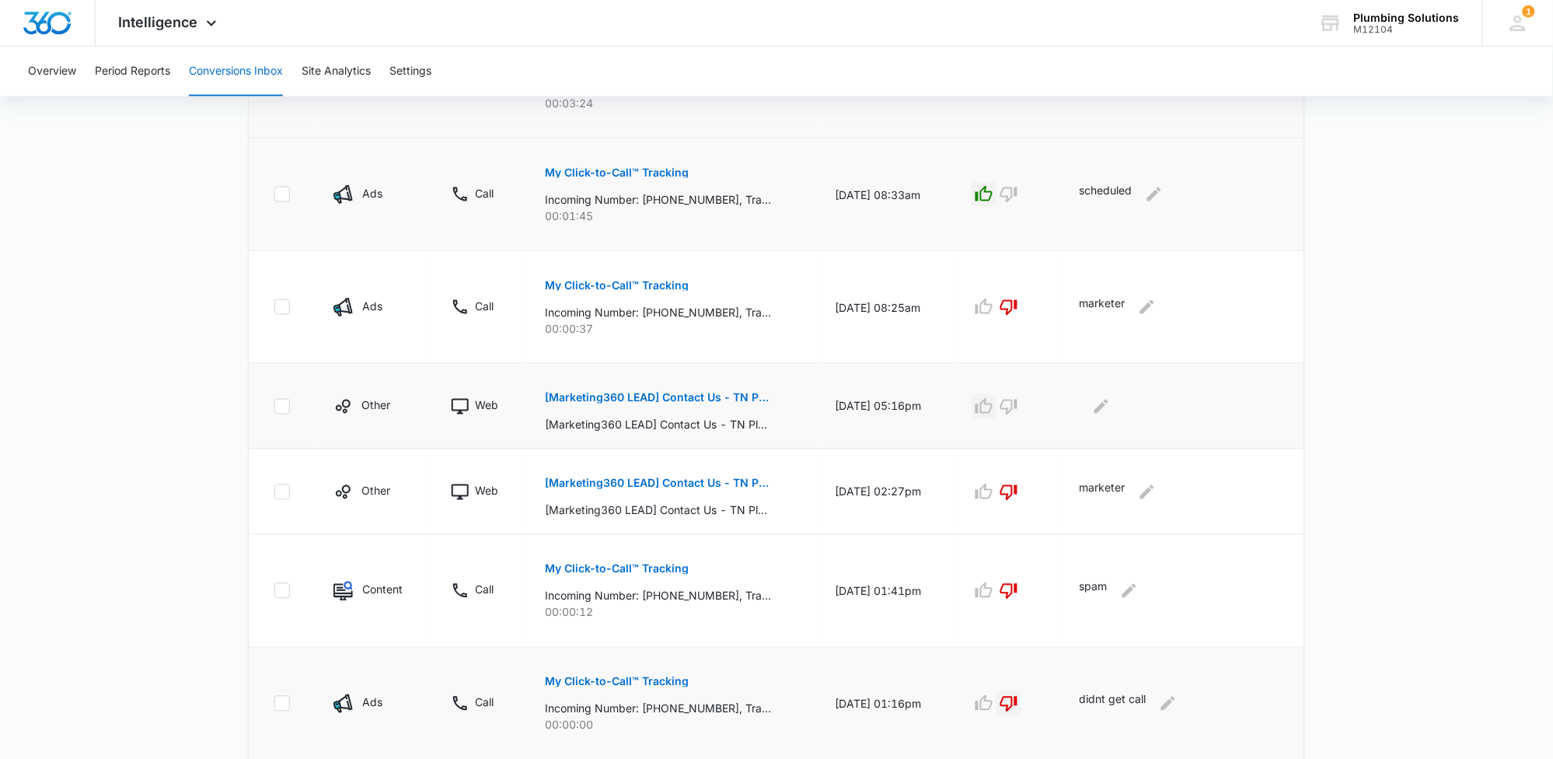
click at [993, 416] on button "button" at bounding box center [984, 406] width 25 height 25
click at [1101, 404] on icon "Edit Comments" at bounding box center [1101, 406] width 19 height 19
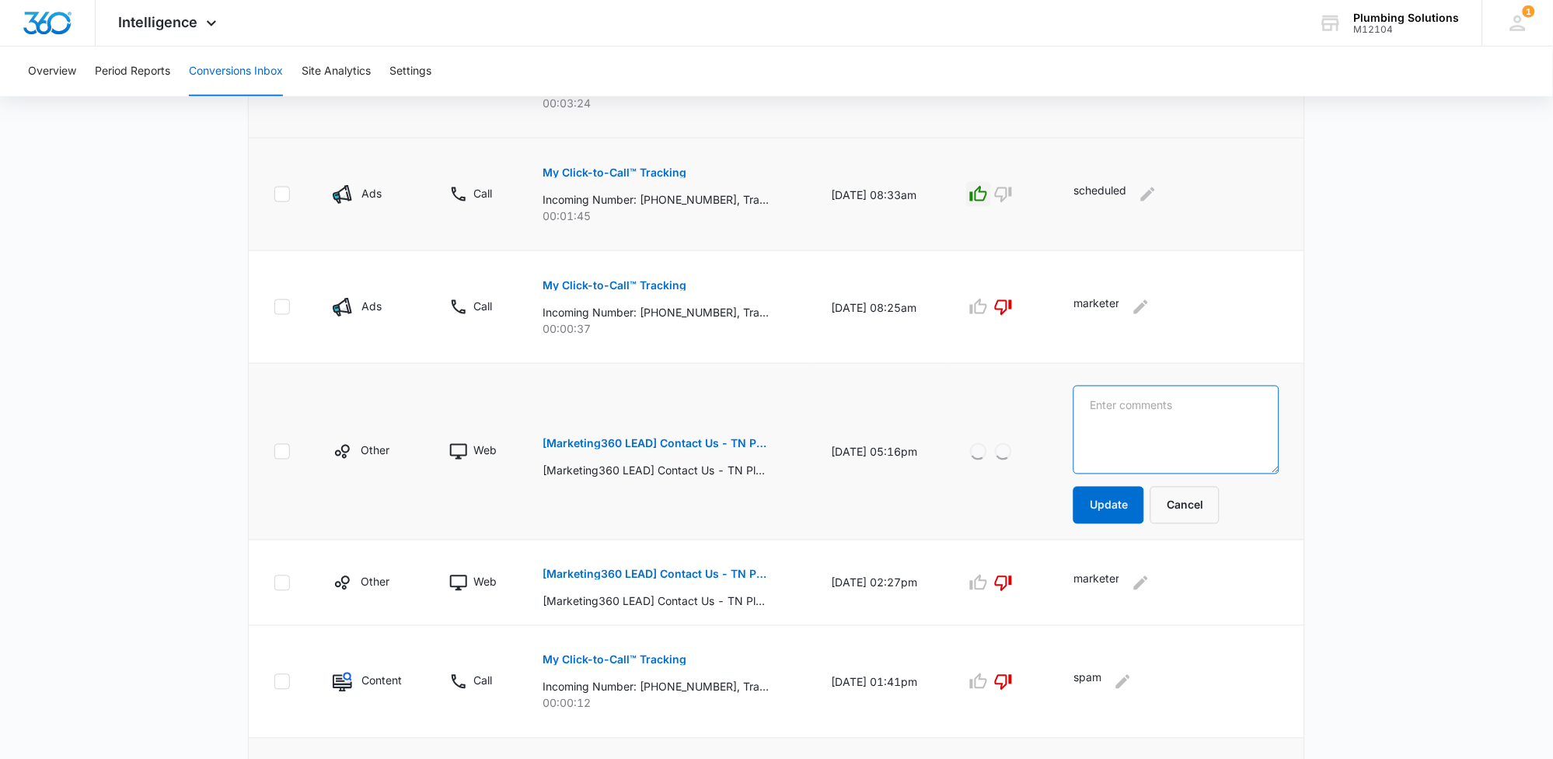
click at [1118, 403] on textarea at bounding box center [1176, 430] width 206 height 89
type textarea "left vm"
click at [1123, 519] on button "Update" at bounding box center [1108, 505] width 71 height 37
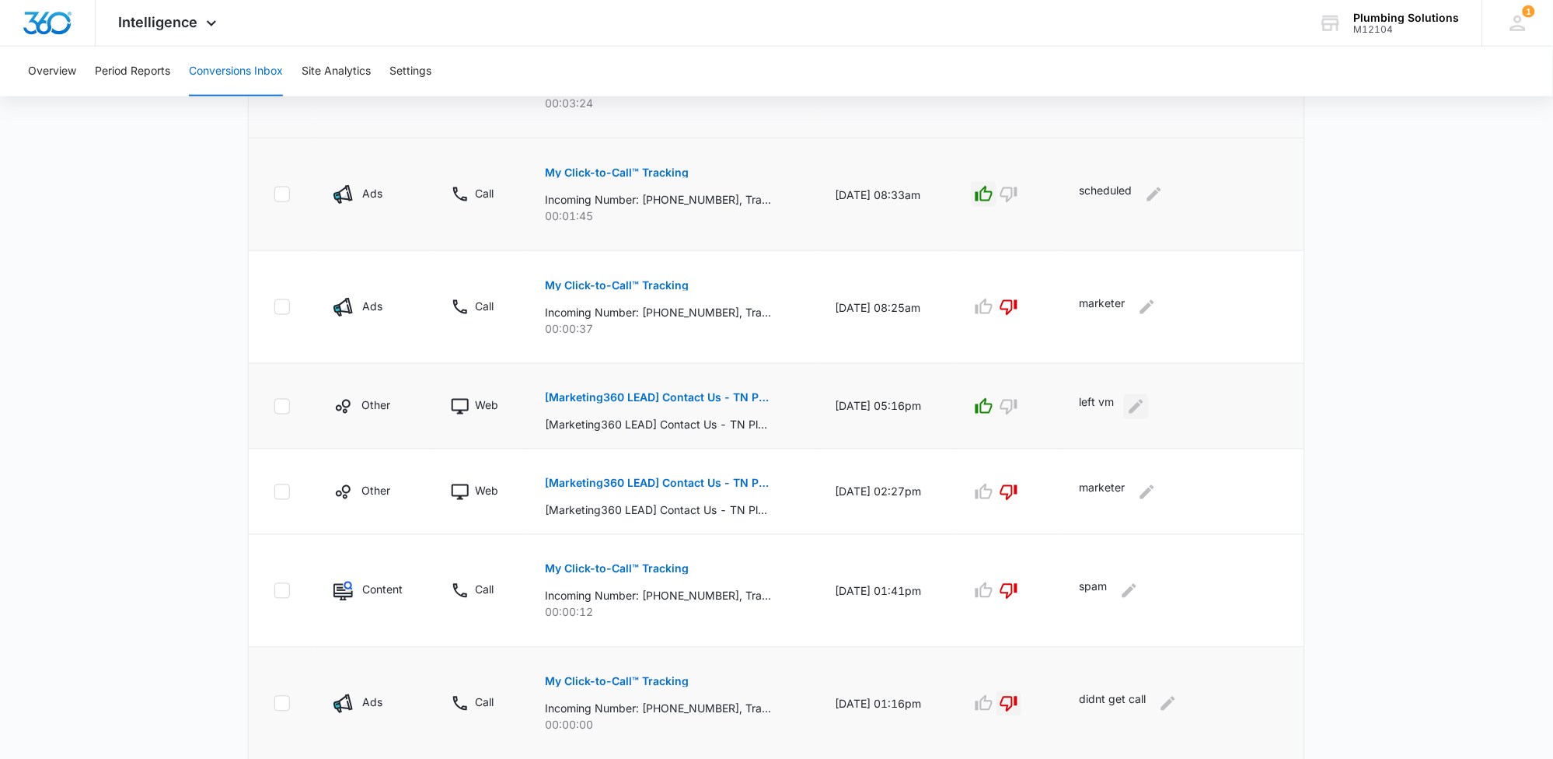
click at [1143, 411] on icon "Edit Comments" at bounding box center [1136, 406] width 19 height 19
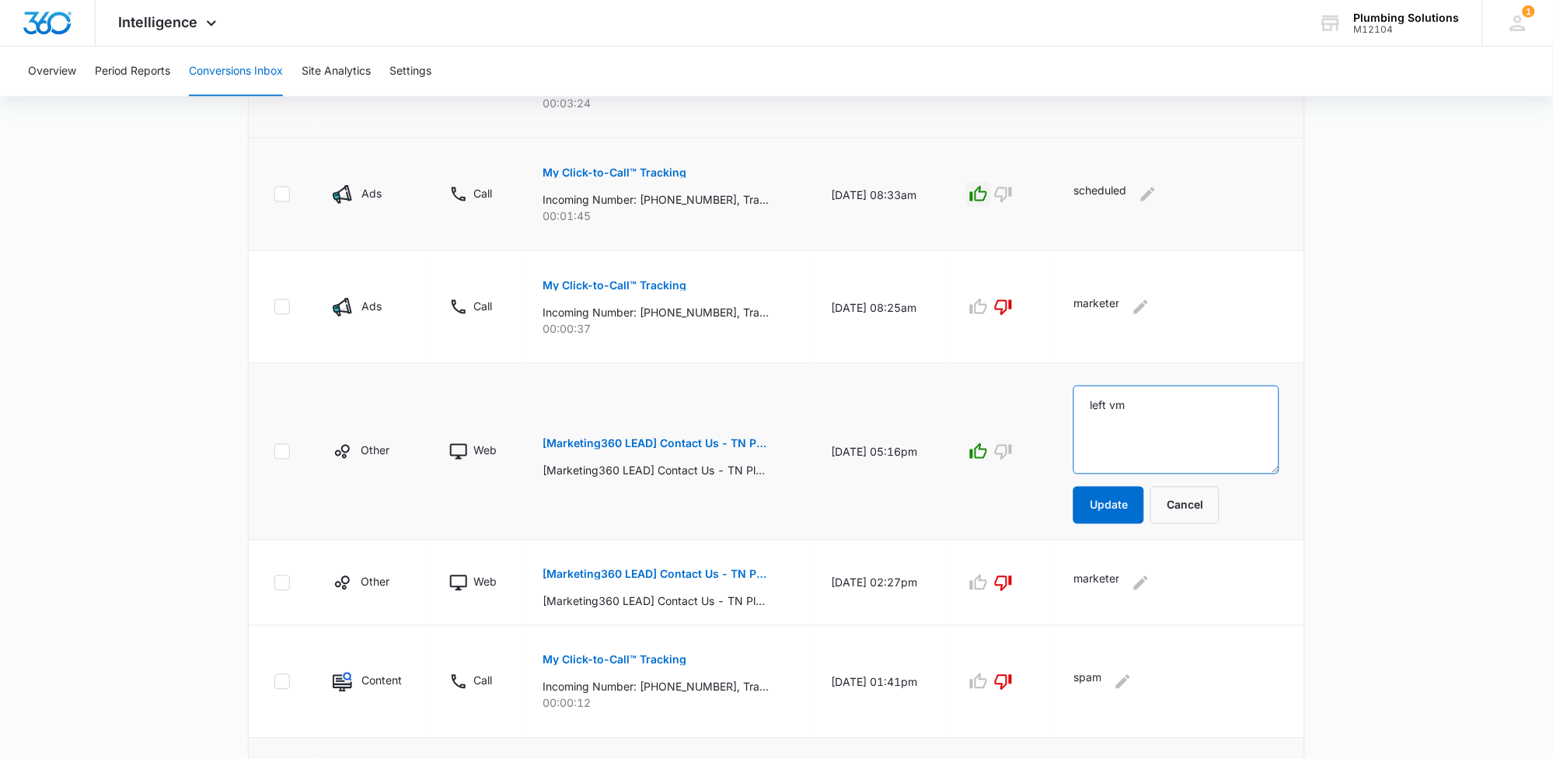
drag, startPoint x: 1149, startPoint y: 403, endPoint x: 1059, endPoint y: 404, distance: 90.2
click at [1059, 404] on tr "Other Web [Marketing360 LEAD] Contact Us - TN Plumbing [Marketing360 LEAD] Cont…" at bounding box center [777, 452] width 1056 height 176
type textarea "scheduled"
click at [1116, 514] on button "Update" at bounding box center [1108, 505] width 71 height 37
click at [692, 442] on p "[Marketing360 LEAD] Contact Us - TN Plumbing" at bounding box center [656, 443] width 226 height 11
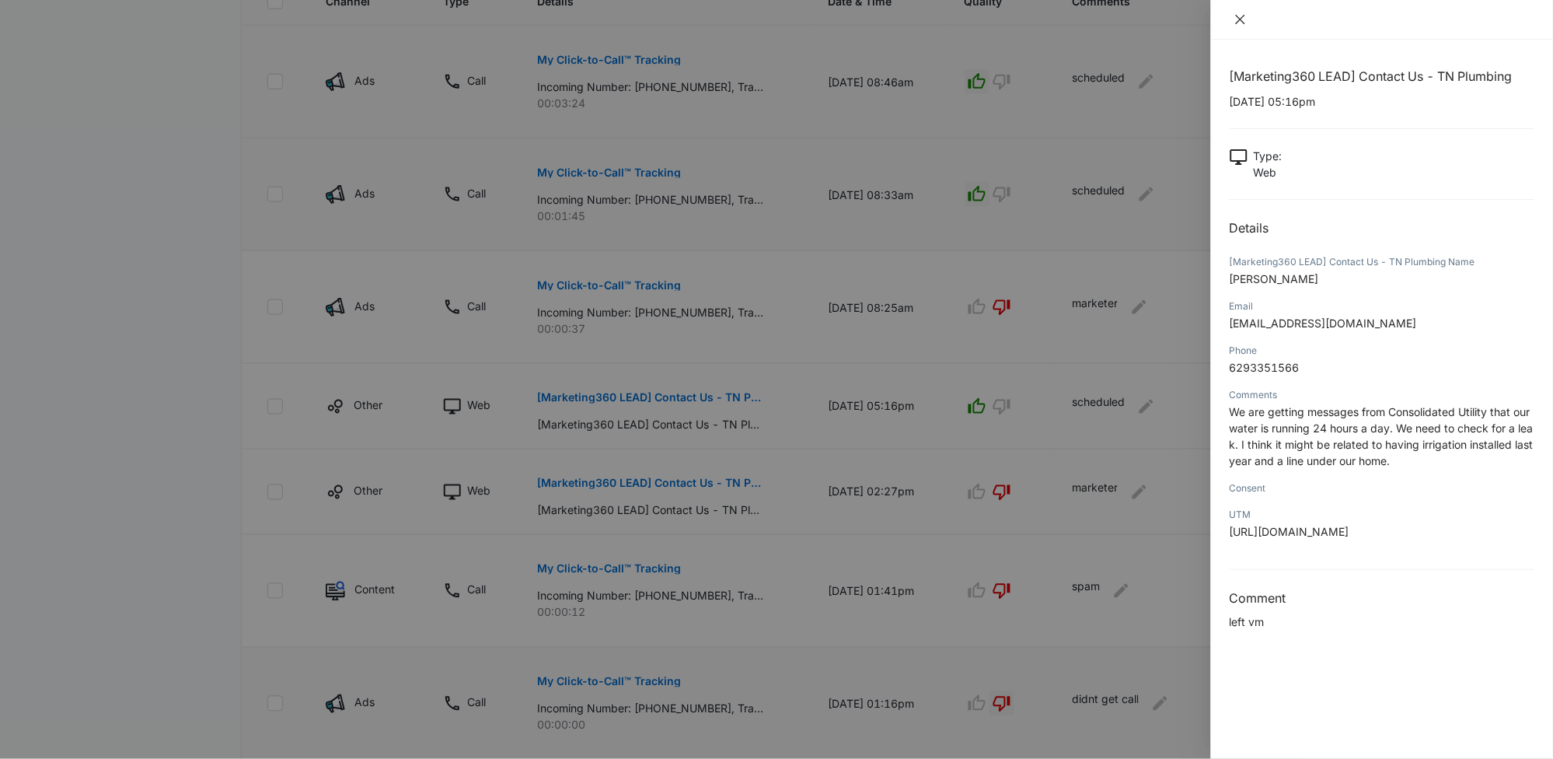
click at [1237, 23] on icon "close" at bounding box center [1240, 19] width 12 height 12
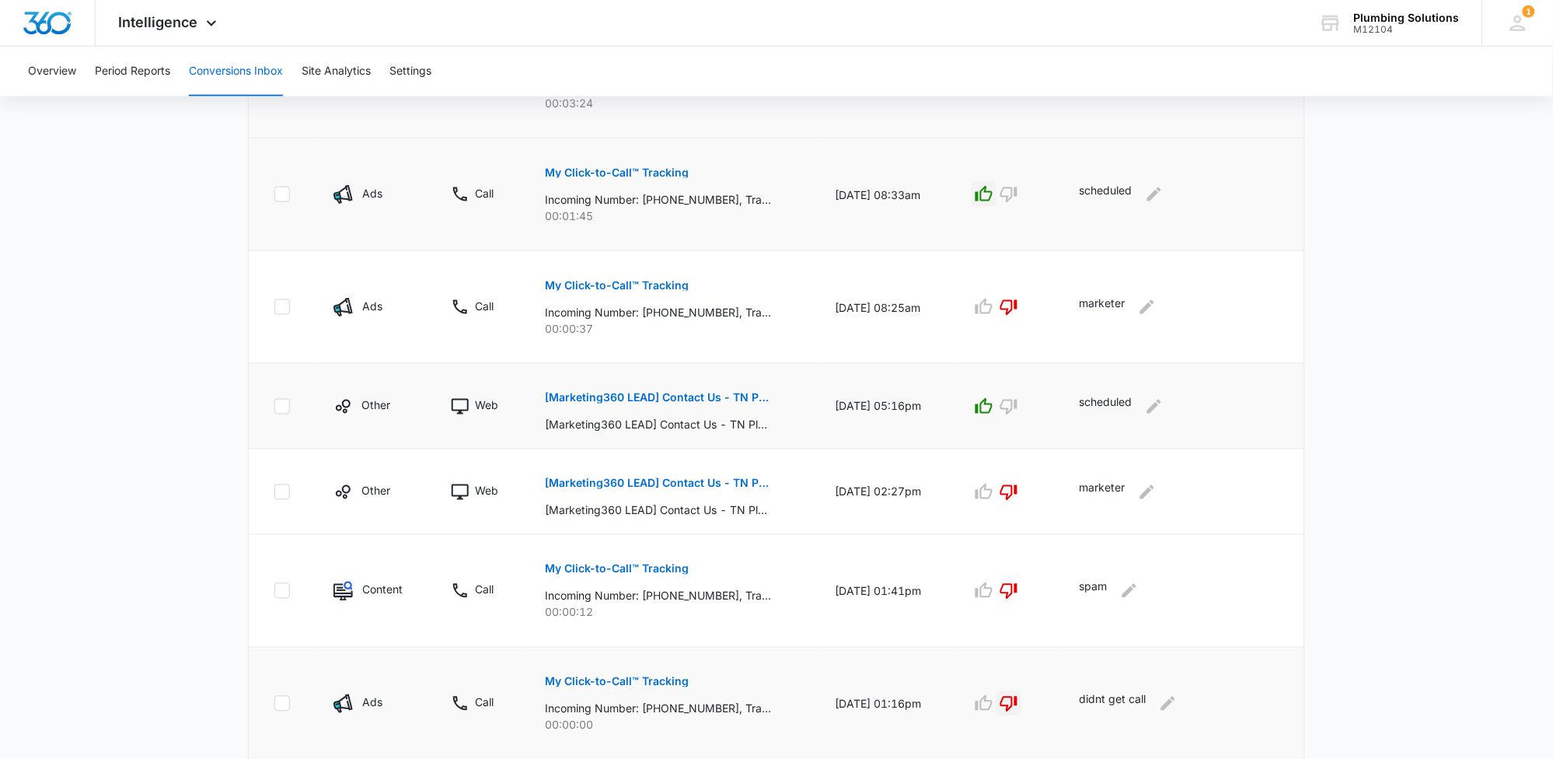
click at [695, 400] on p "[Marketing360 LEAD] Contact Us - TN Plumbing" at bounding box center [658, 398] width 226 height 11
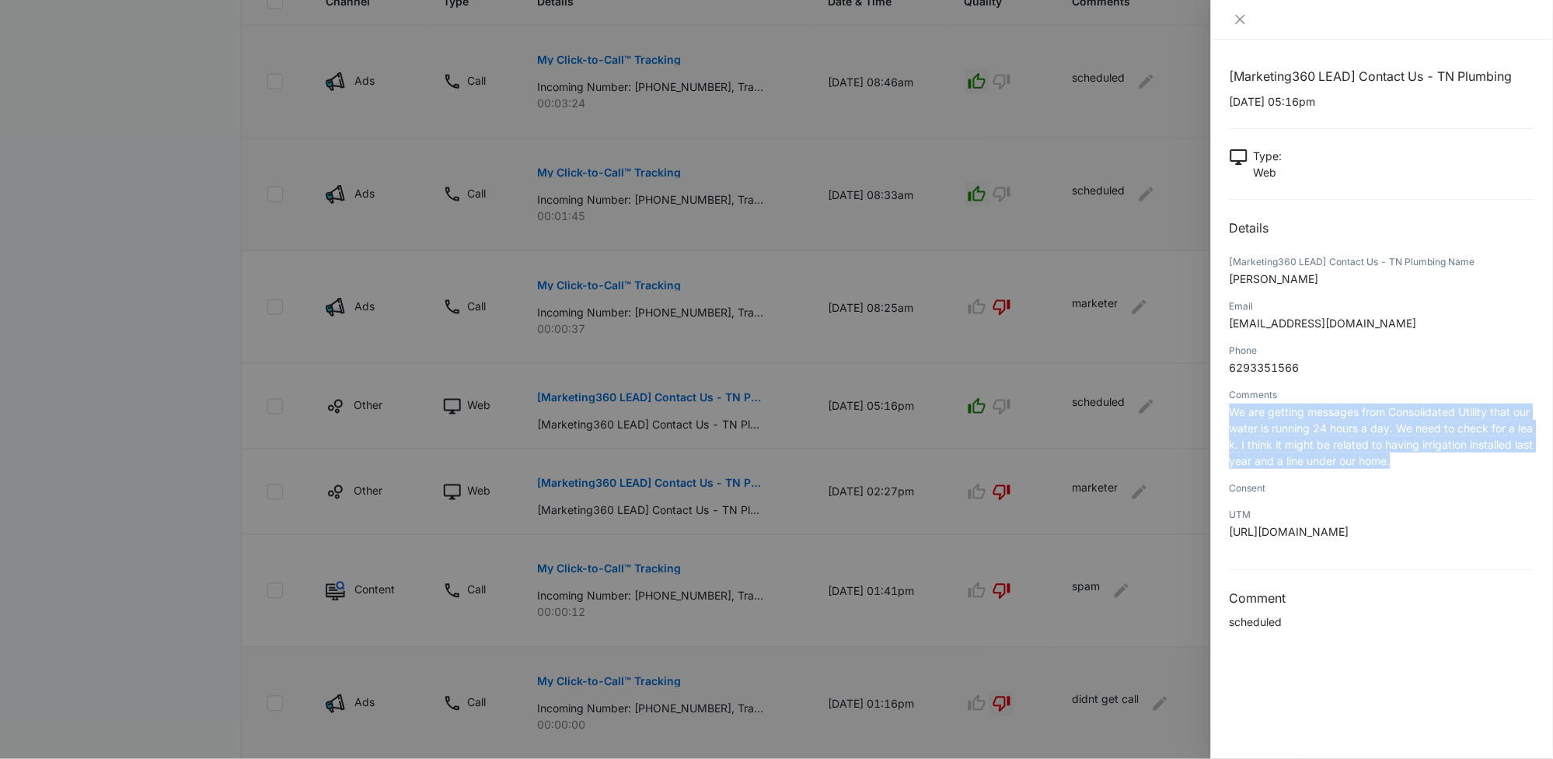
drag, startPoint x: 1231, startPoint y: 411, endPoint x: 1471, endPoint y: 461, distance: 244.5
click at [1471, 461] on p "We are getting messages from Consolidated Utility that our water is running 24 …" at bounding box center [1382, 435] width 305 height 65
copy span "We are getting messages from Consolidated Utility that our water is running 24 …"
click at [1242, 19] on icon "close" at bounding box center [1240, 19] width 12 height 12
